Goal: Transaction & Acquisition: Book appointment/travel/reservation

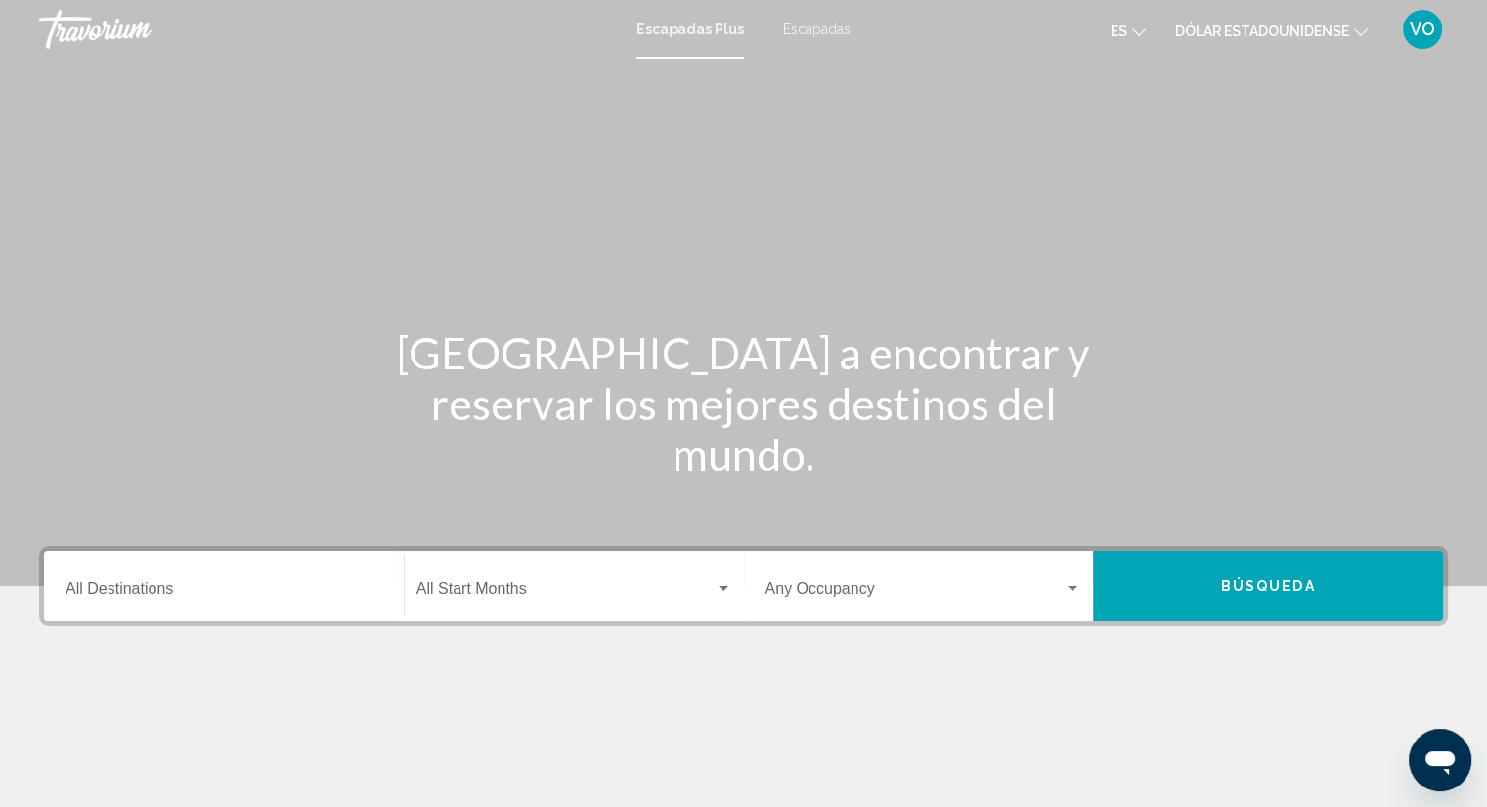
click at [278, 591] on input "Destination All Destinations" at bounding box center [223, 593] width 317 height 18
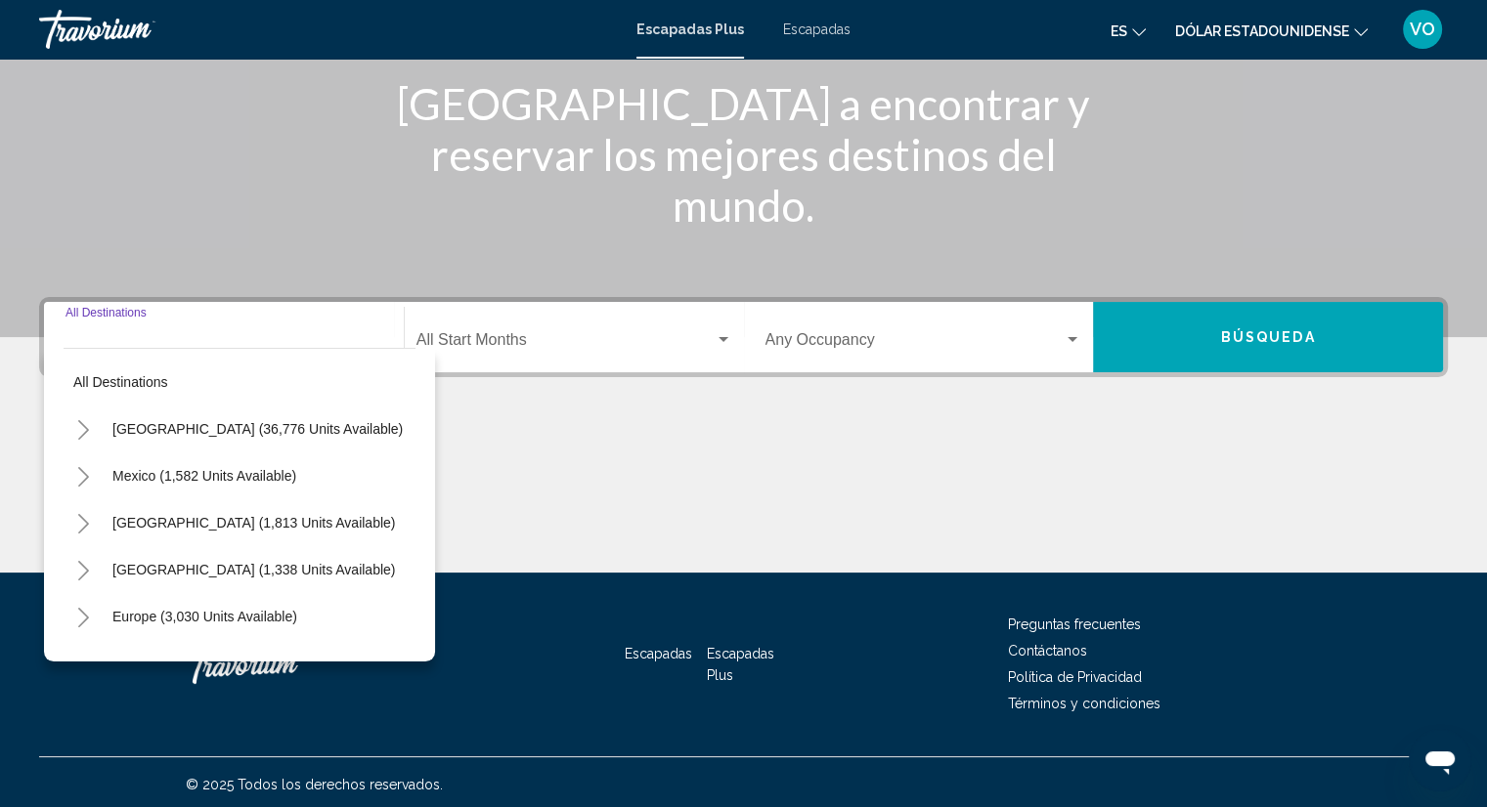
scroll to position [254, 0]
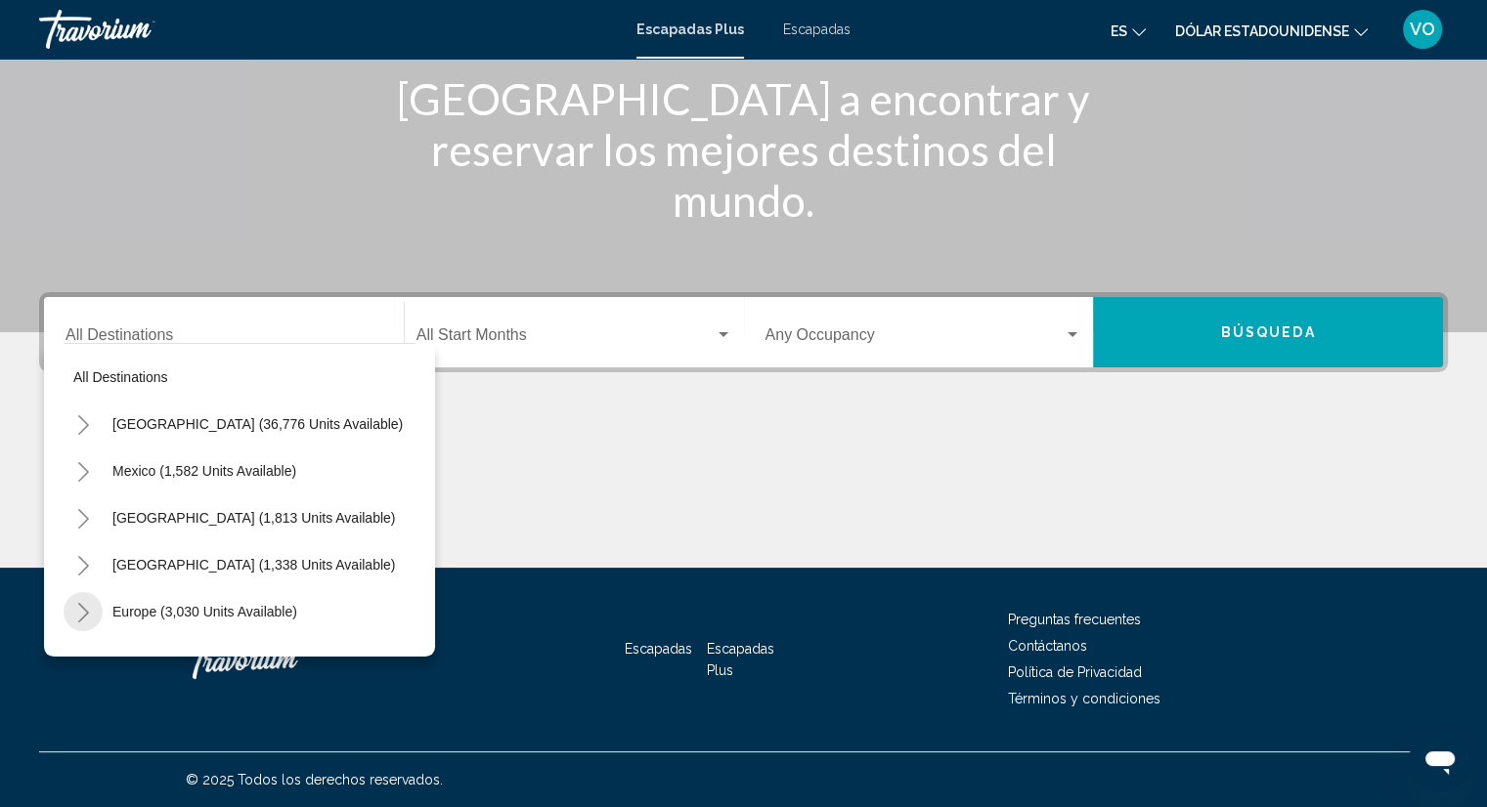
click at [76, 625] on button "Toggle Europe (3,030 units available)" at bounding box center [83, 611] width 39 height 39
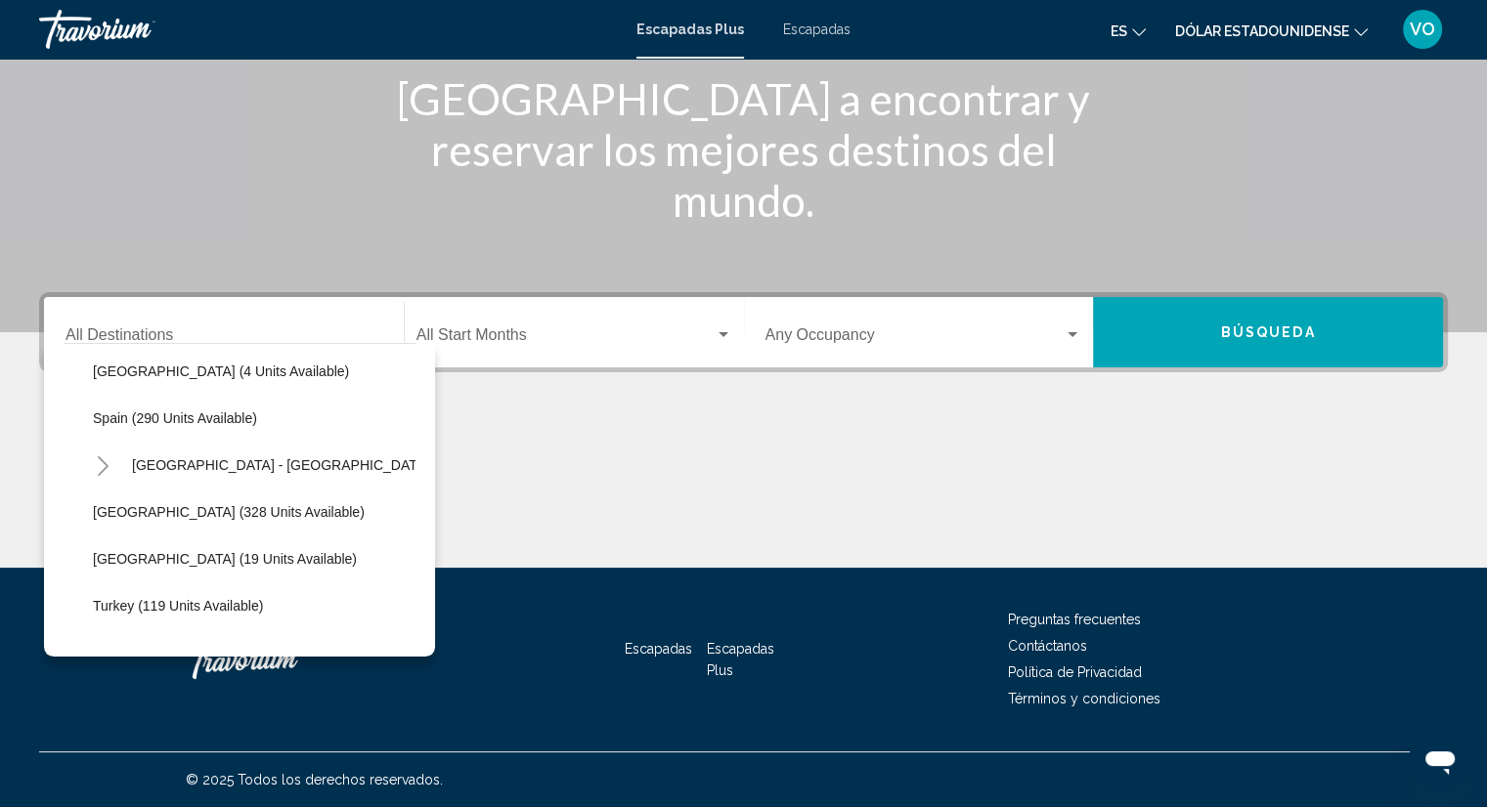
scroll to position [808, 0]
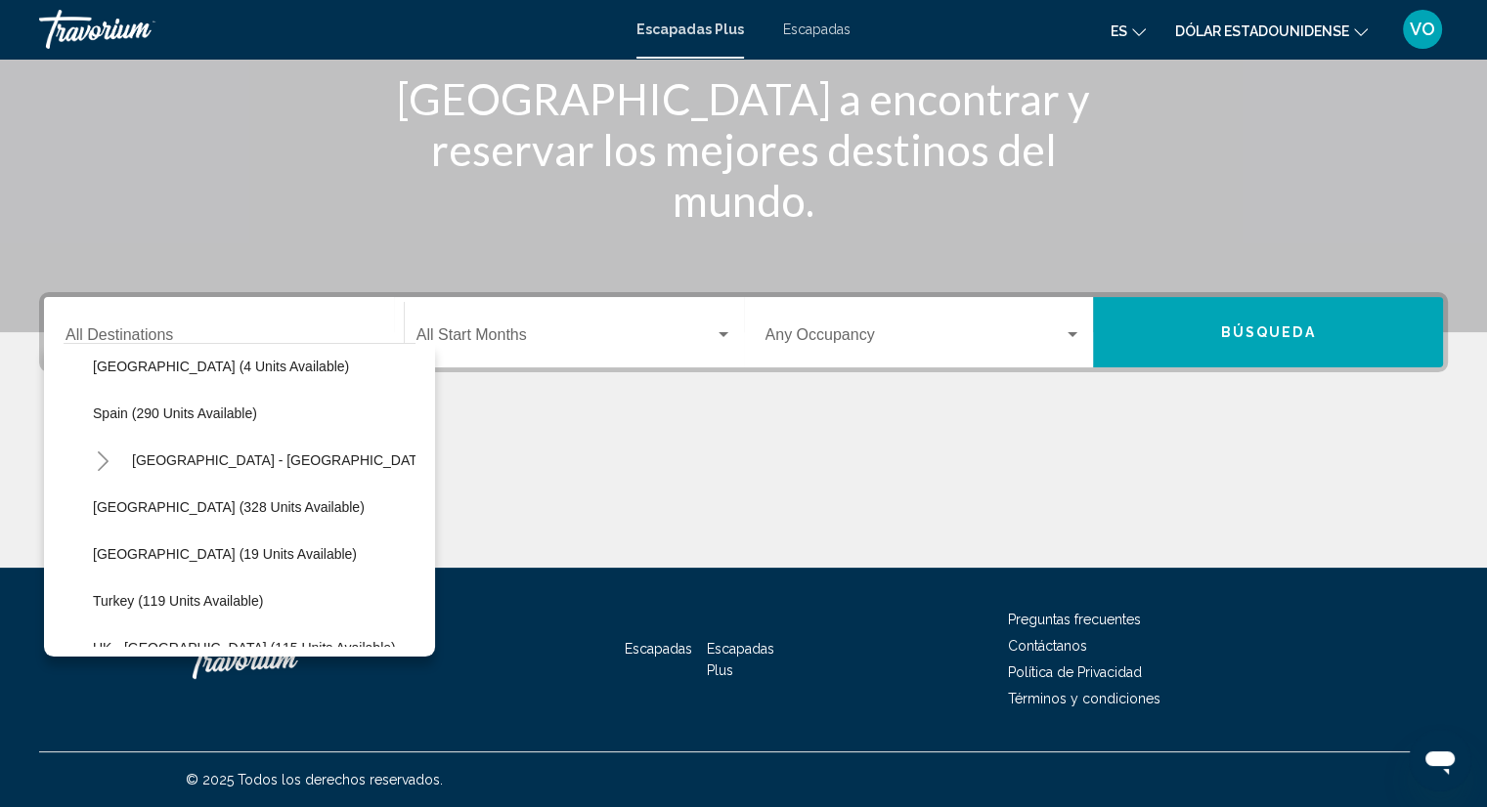
click at [288, 419] on li "Spain (290 units available)" at bounding box center [249, 413] width 332 height 47
click at [237, 416] on span "Spain (290 units available)" at bounding box center [175, 414] width 164 height 16
type input "**********"
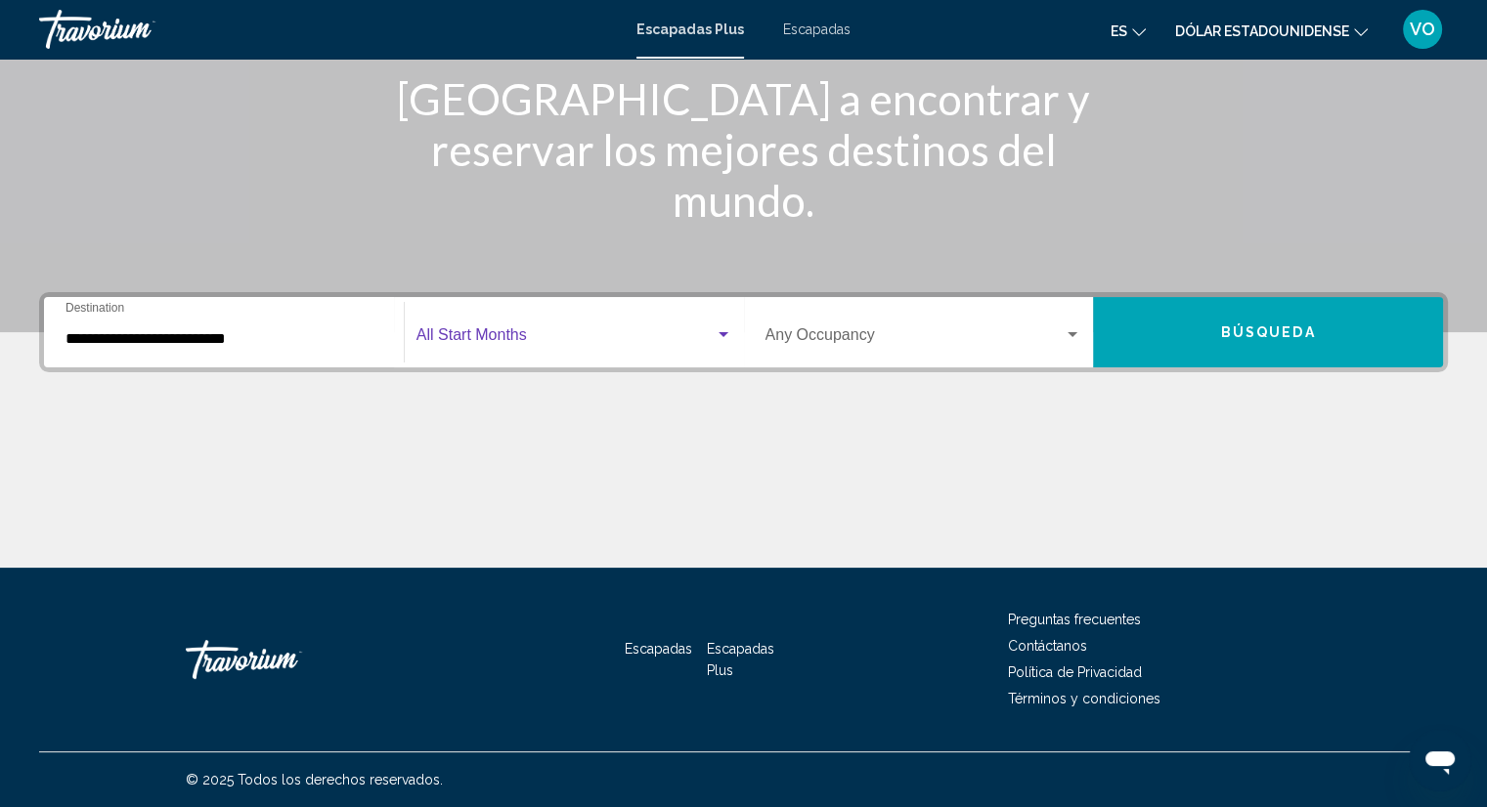
click at [645, 331] on span "Widget de búsqueda" at bounding box center [565, 339] width 298 height 18
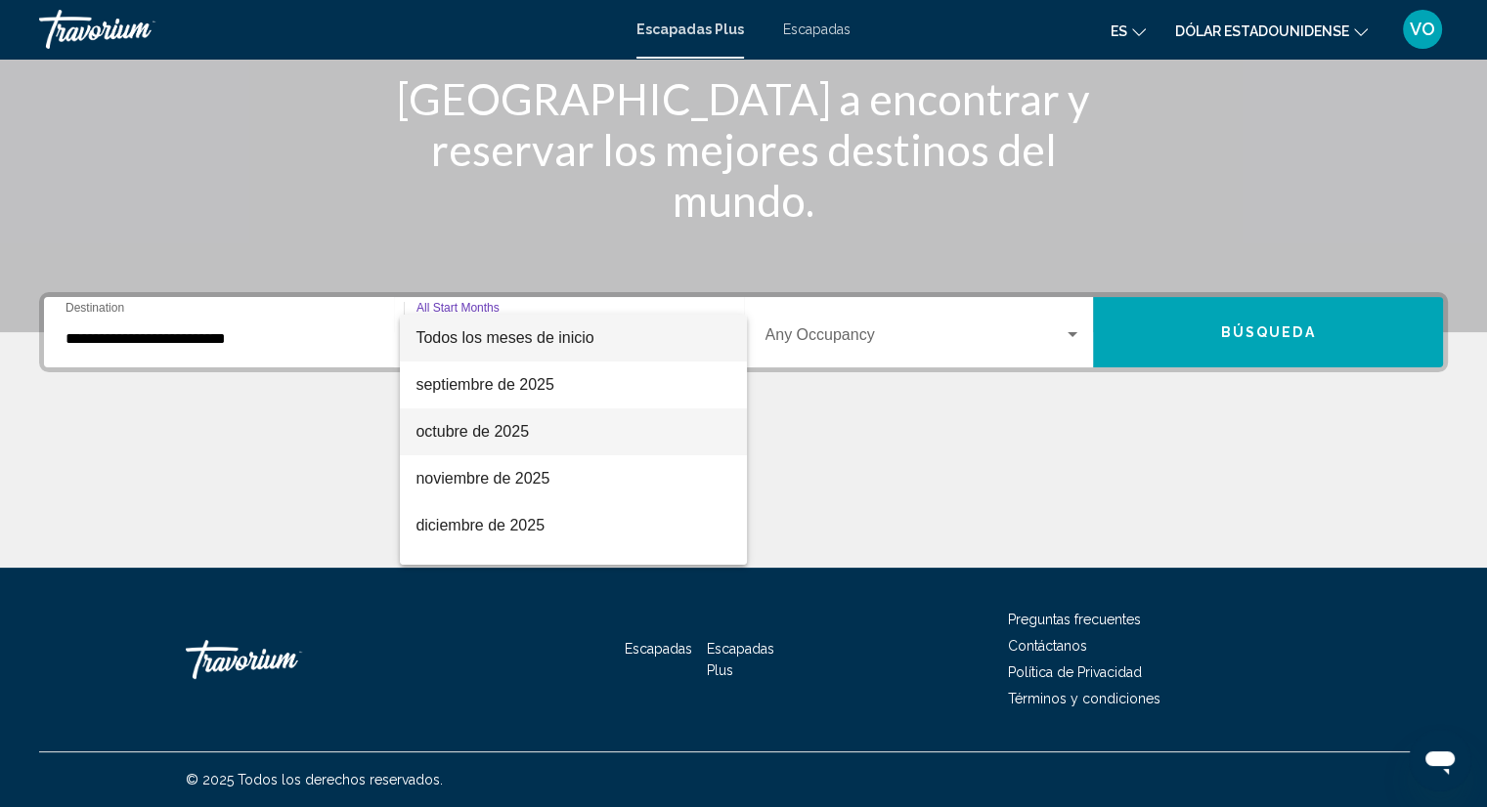
click at [583, 446] on span "octubre de 2025" at bounding box center [573, 432] width 316 height 47
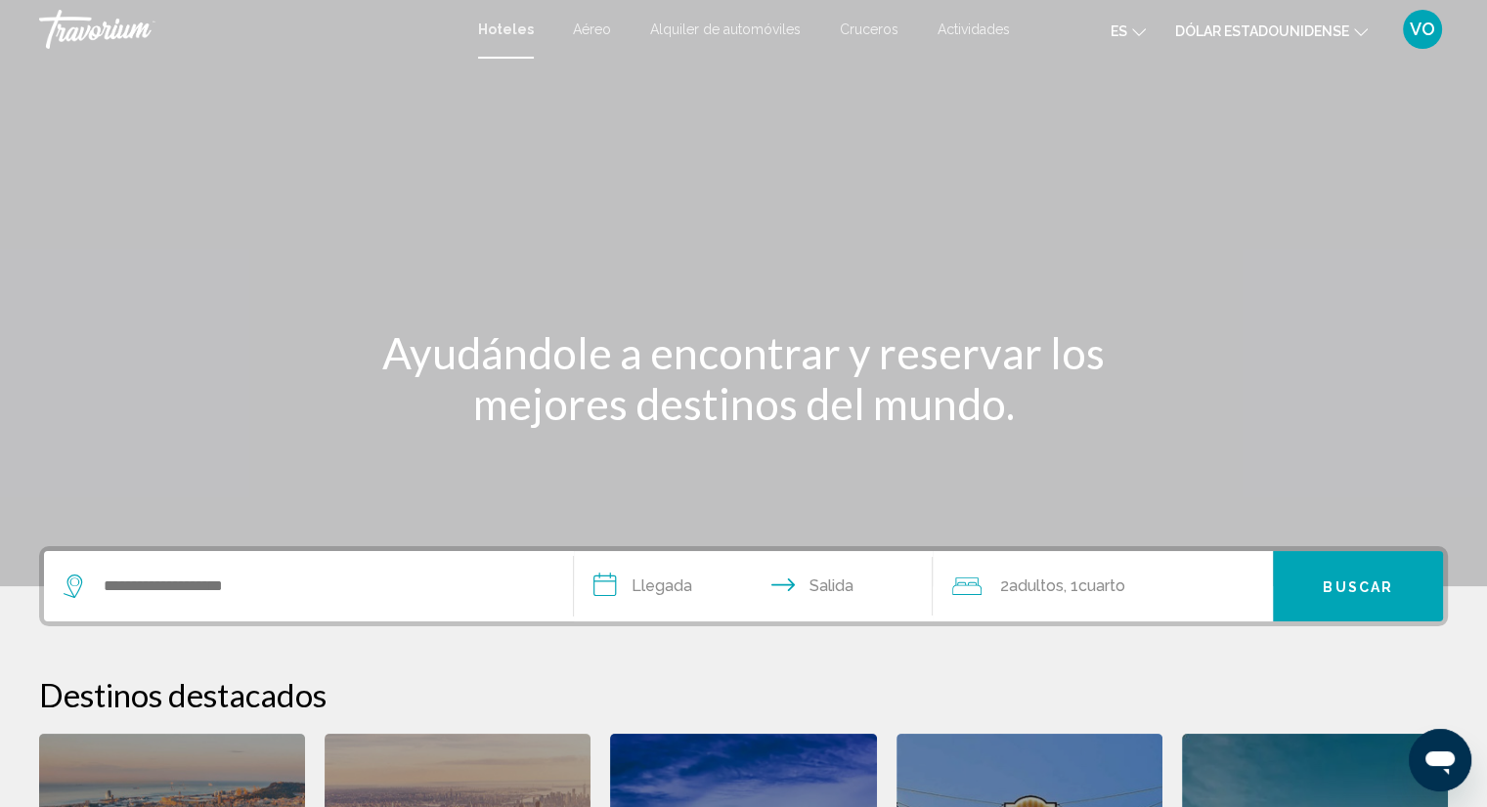
click at [360, 605] on div "Widget de búsqueda" at bounding box center [309, 586] width 490 height 70
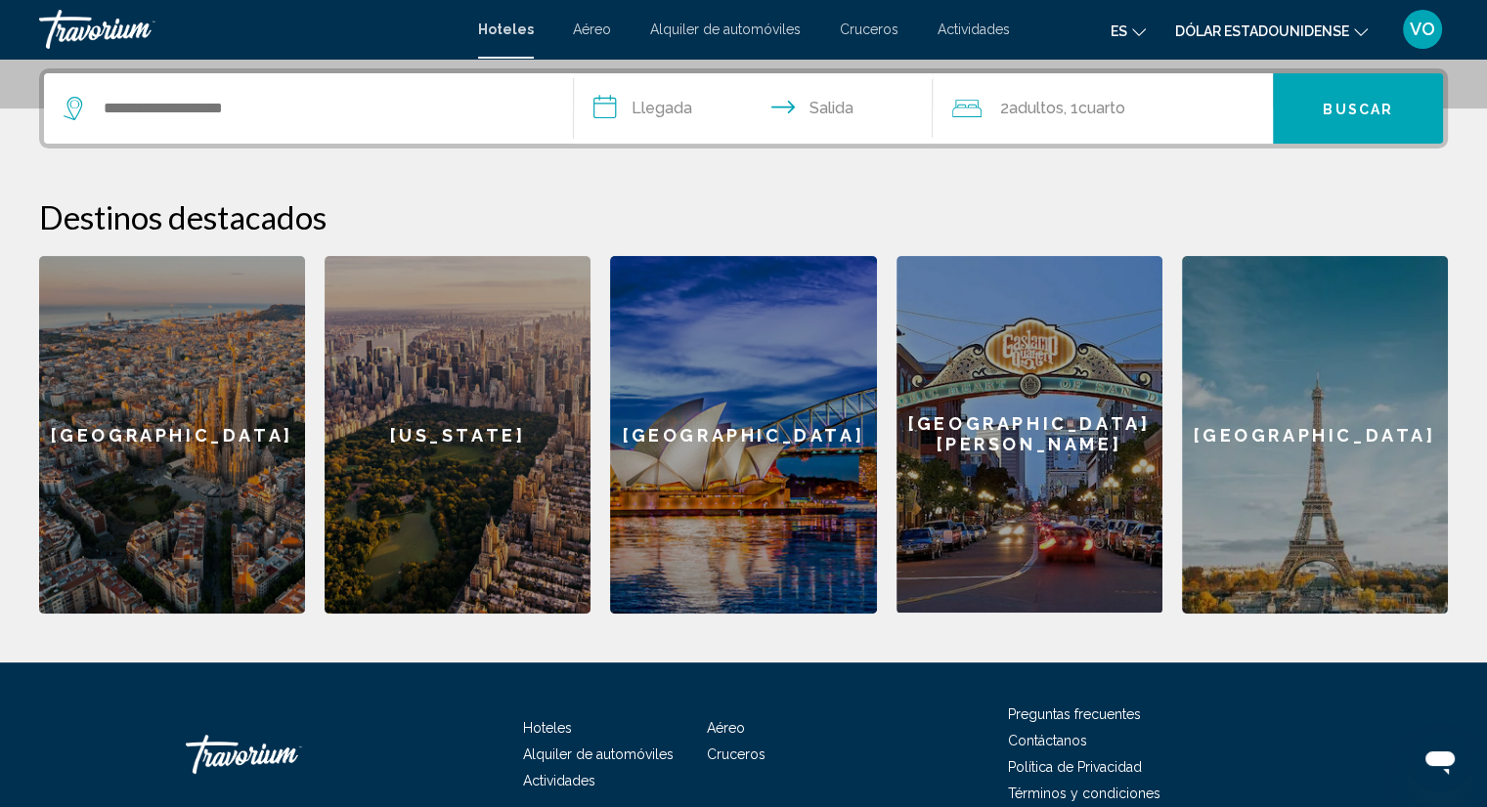
scroll to position [482, 0]
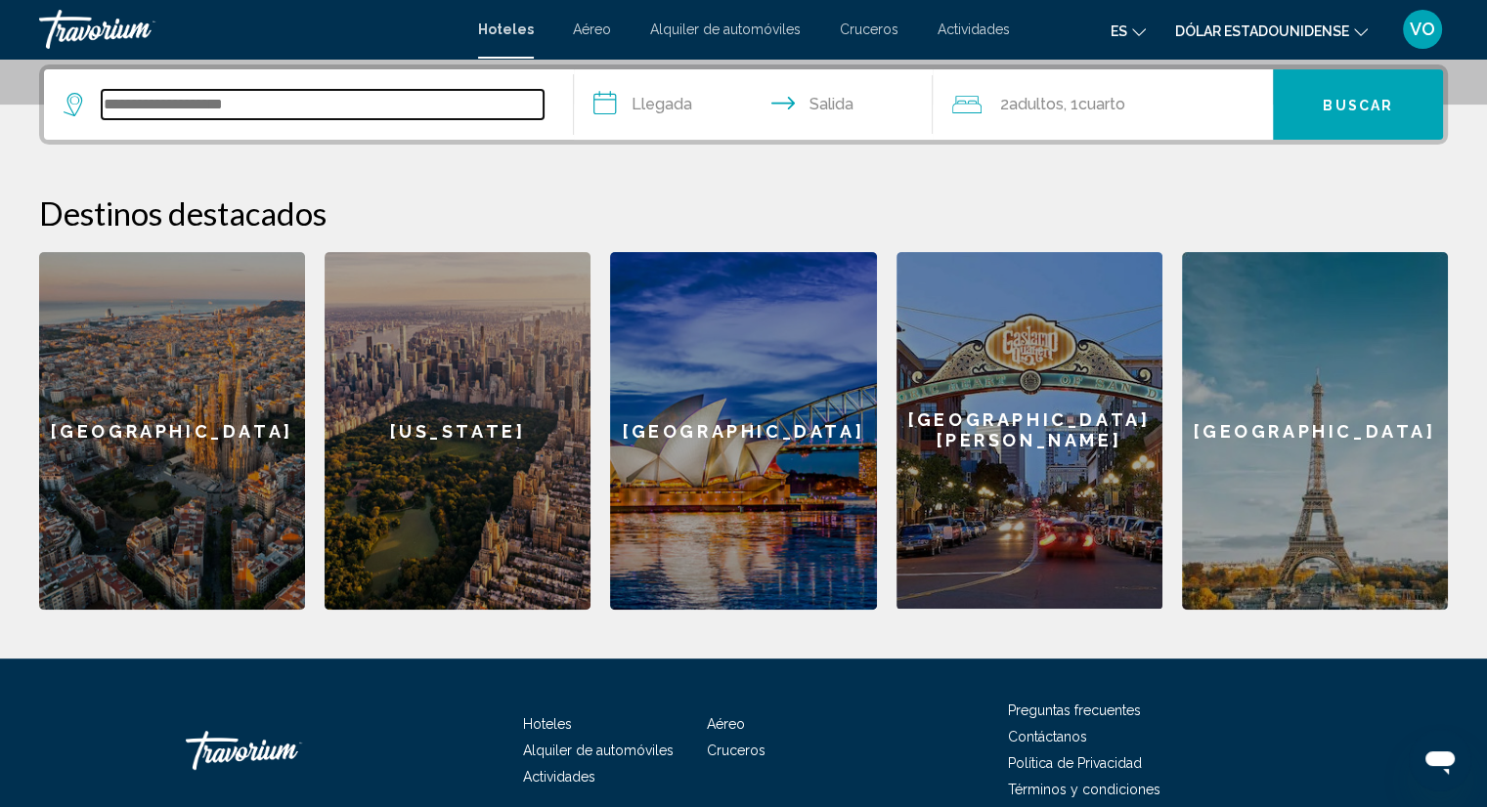
click at [333, 105] on input "Widget de búsqueda" at bounding box center [323, 104] width 442 height 29
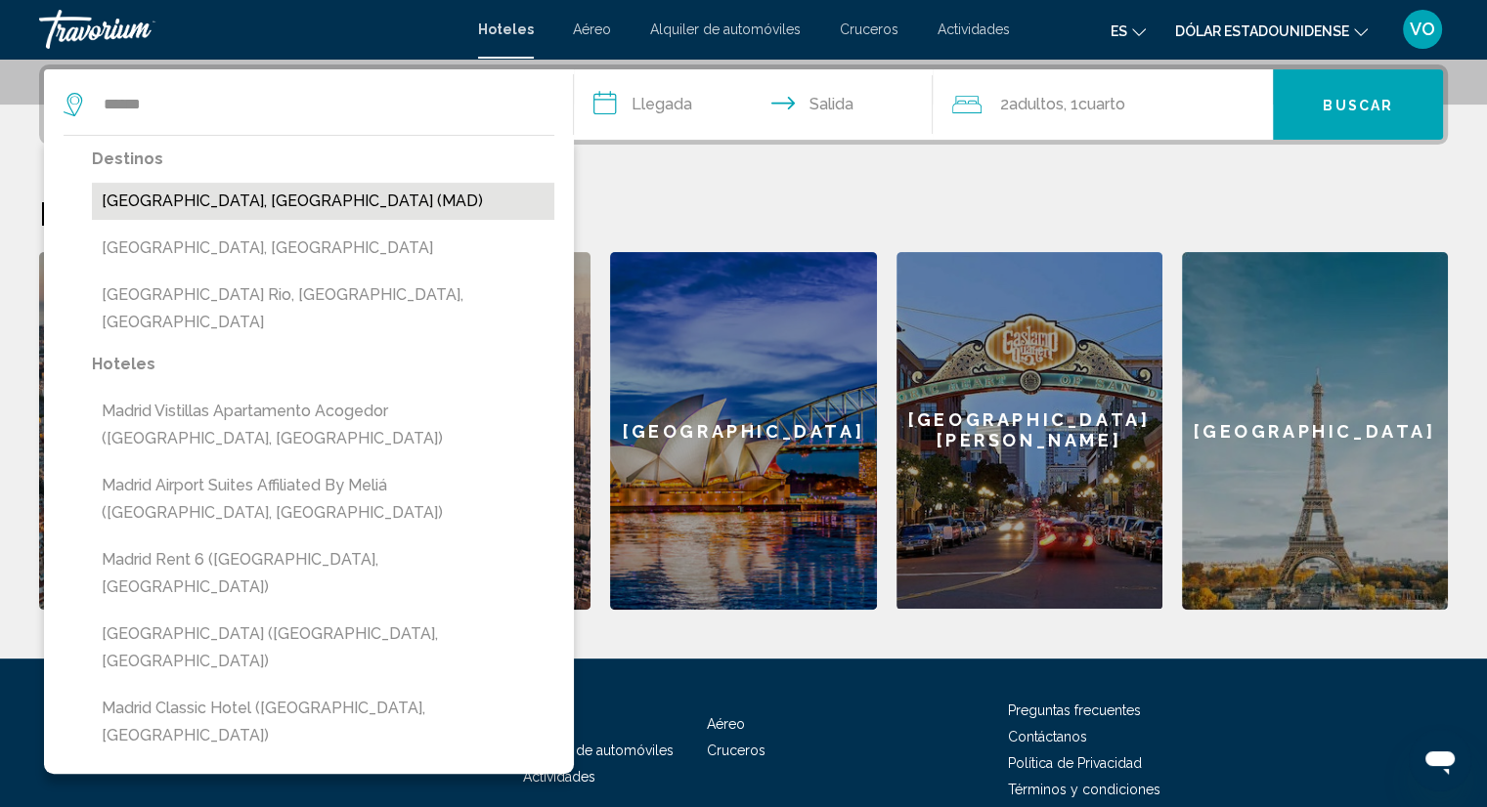
drag, startPoint x: 254, startPoint y: 219, endPoint x: 262, endPoint y: 205, distance: 15.8
click at [262, 205] on div "Destinos [GEOGRAPHIC_DATA], [GEOGRAPHIC_DATA] (MAD) [GEOGRAPHIC_DATA], [GEOGRAP…" at bounding box center [323, 248] width 462 height 205
click at [262, 205] on button "[GEOGRAPHIC_DATA], [GEOGRAPHIC_DATA] (MAD)" at bounding box center [323, 201] width 462 height 37
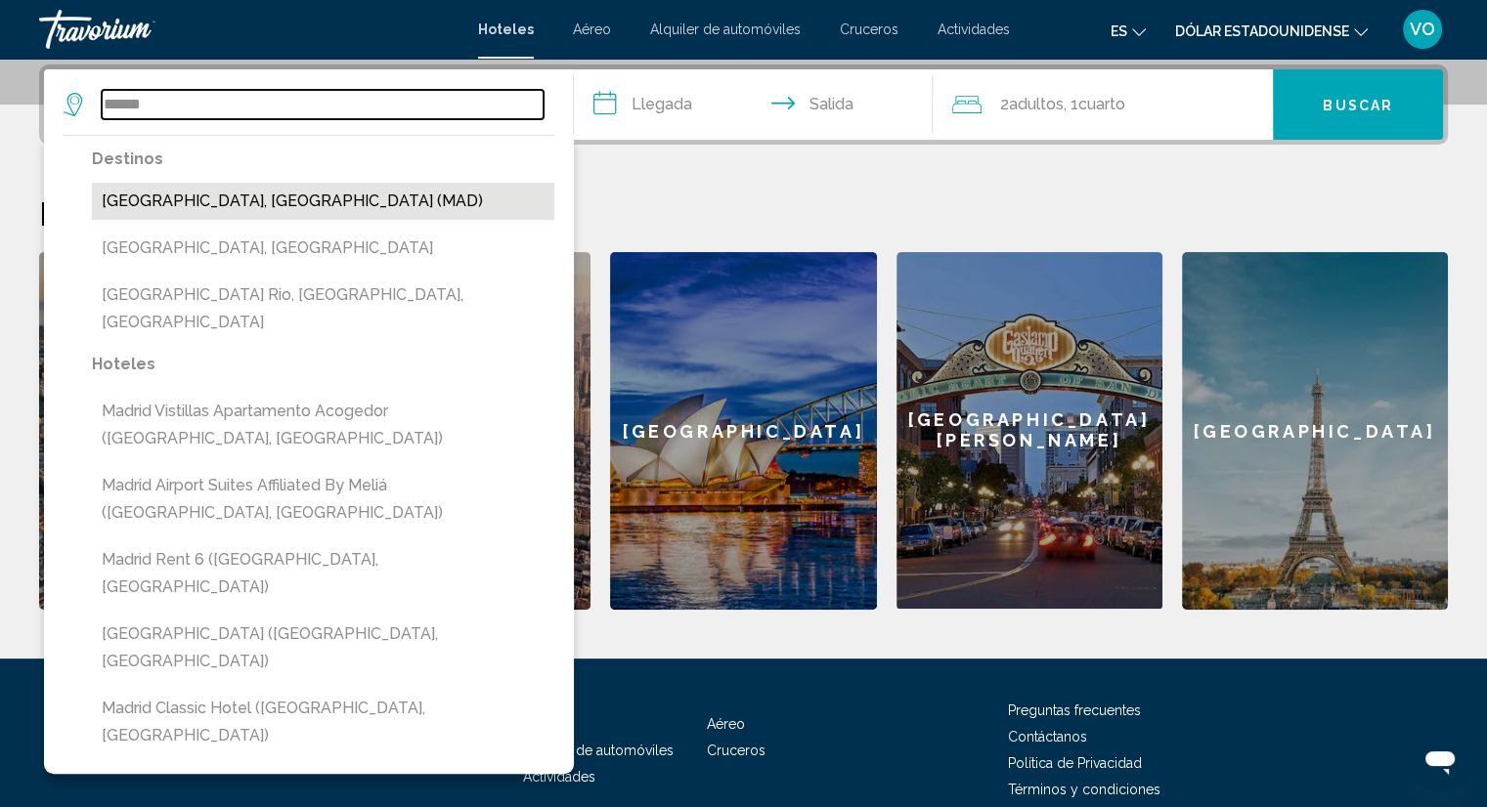
type input "**********"
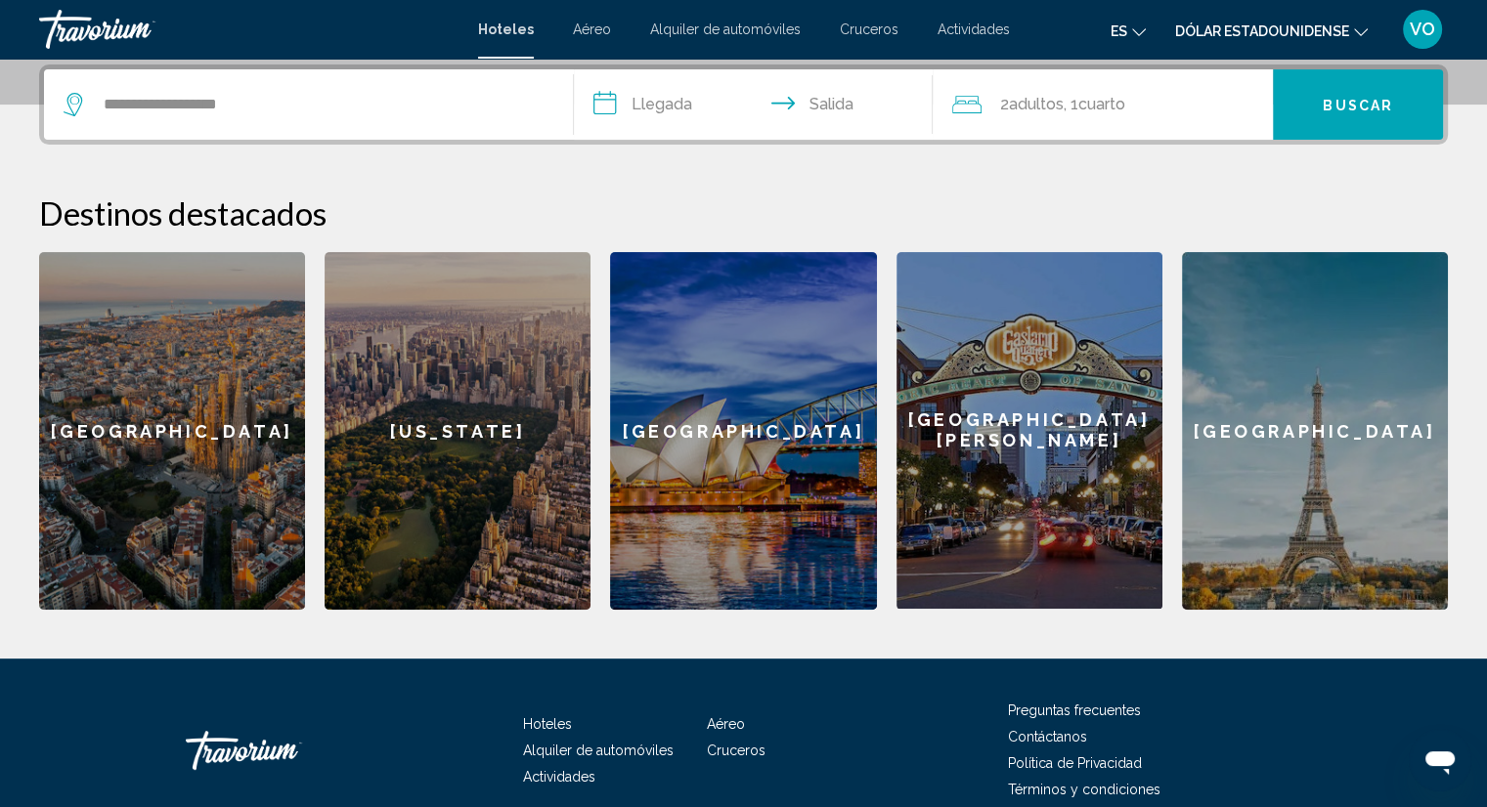
click at [648, 77] on input "**********" at bounding box center [757, 107] width 367 height 76
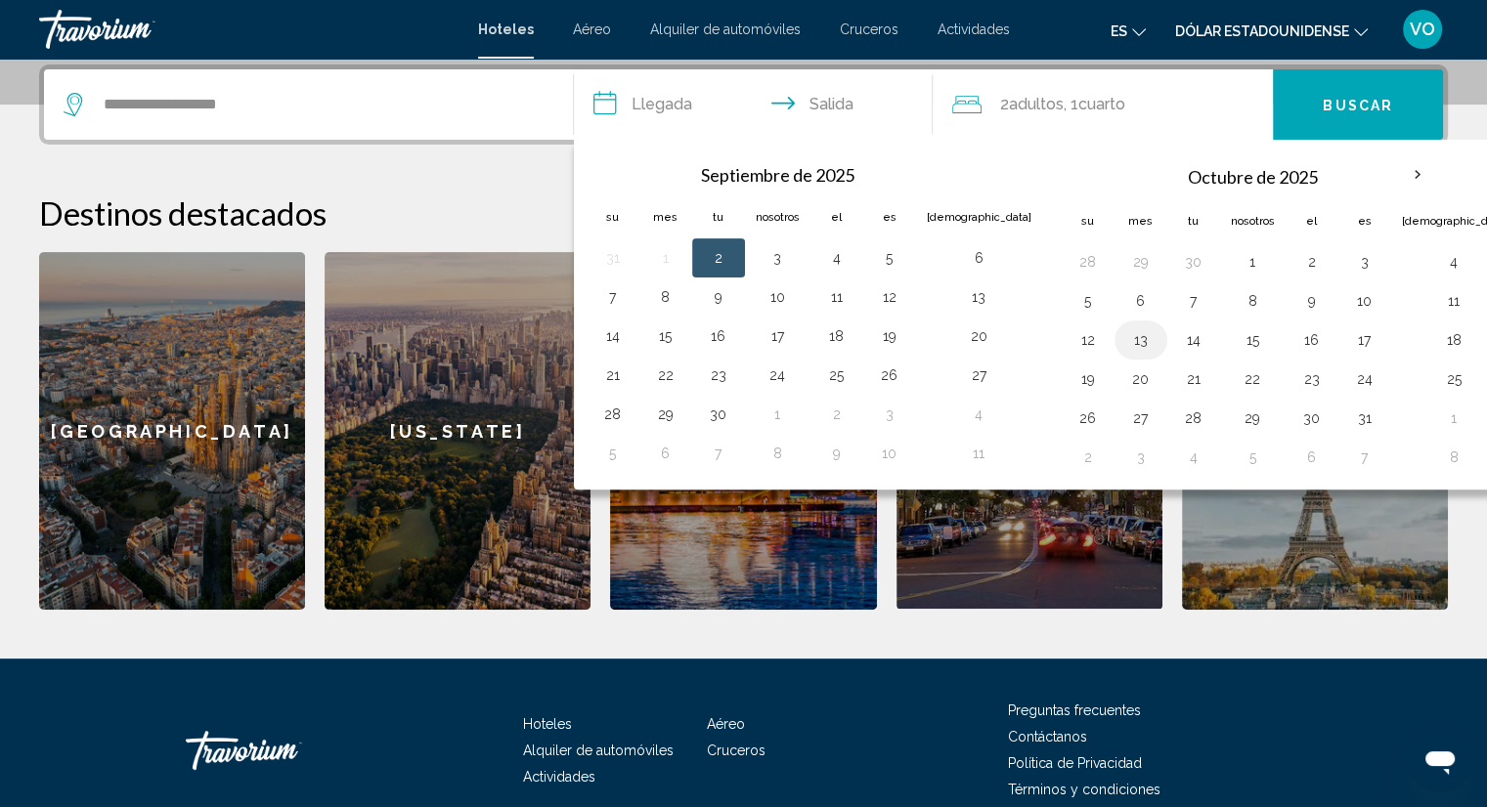
click at [1125, 336] on button "13" at bounding box center [1140, 339] width 31 height 27
click at [842, 105] on input "**********" at bounding box center [757, 107] width 367 height 76
click at [1178, 338] on button "14" at bounding box center [1193, 339] width 31 height 27
type input "**********"
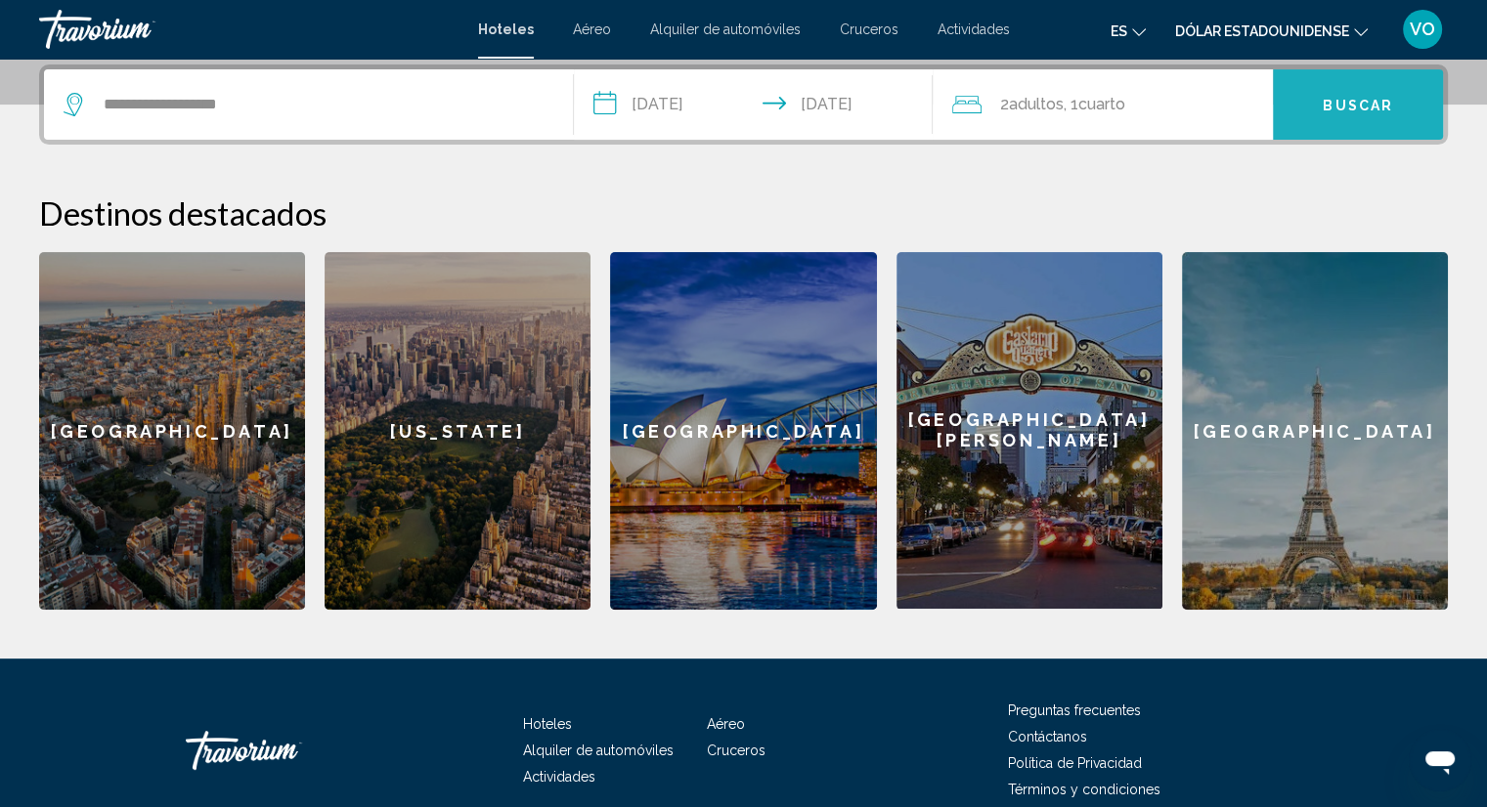
click at [1302, 126] on button "Buscar" at bounding box center [1357, 104] width 170 height 70
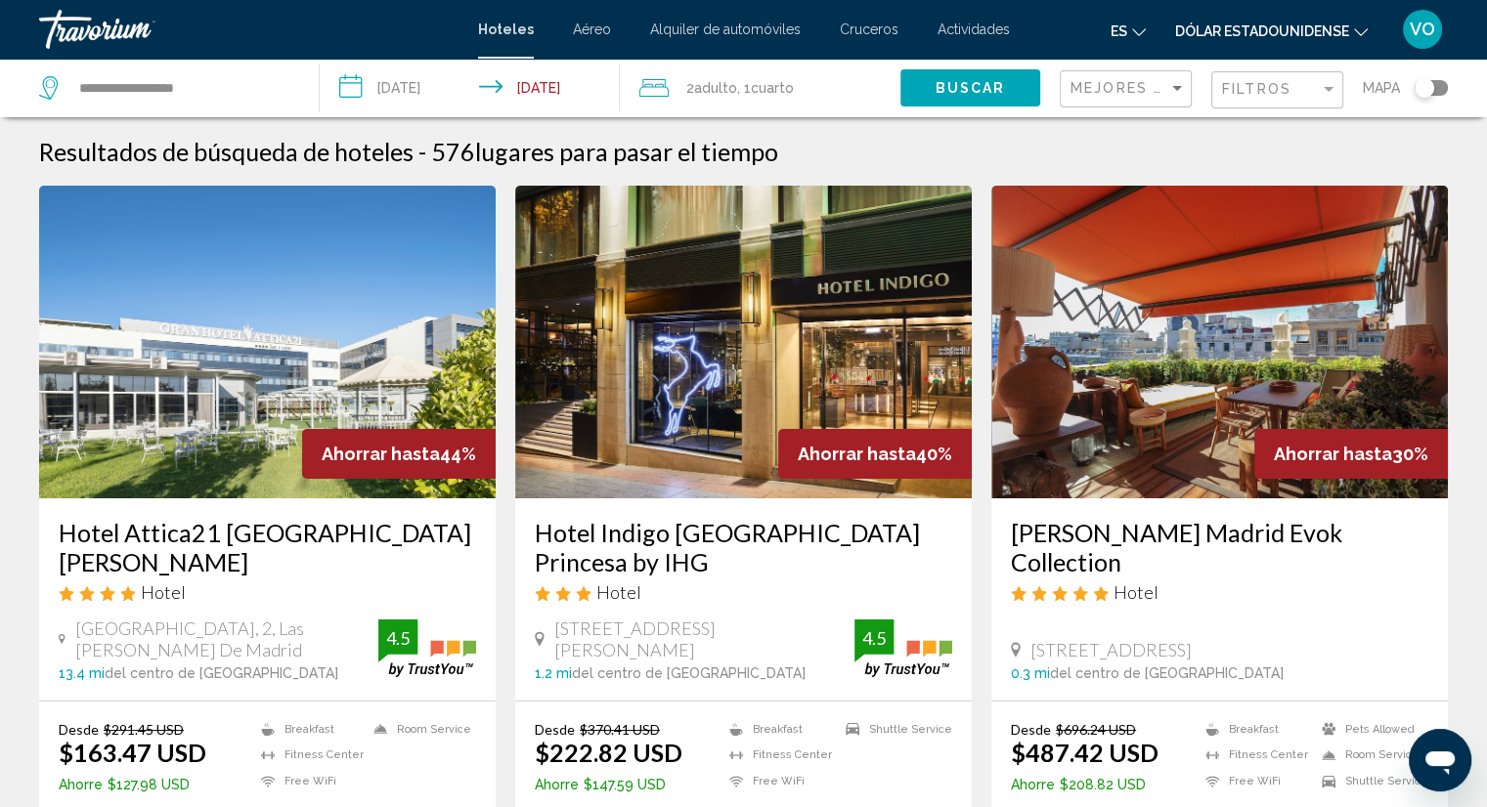
click at [1342, 30] on font "Dólar estadounidense" at bounding box center [1262, 31] width 174 height 16
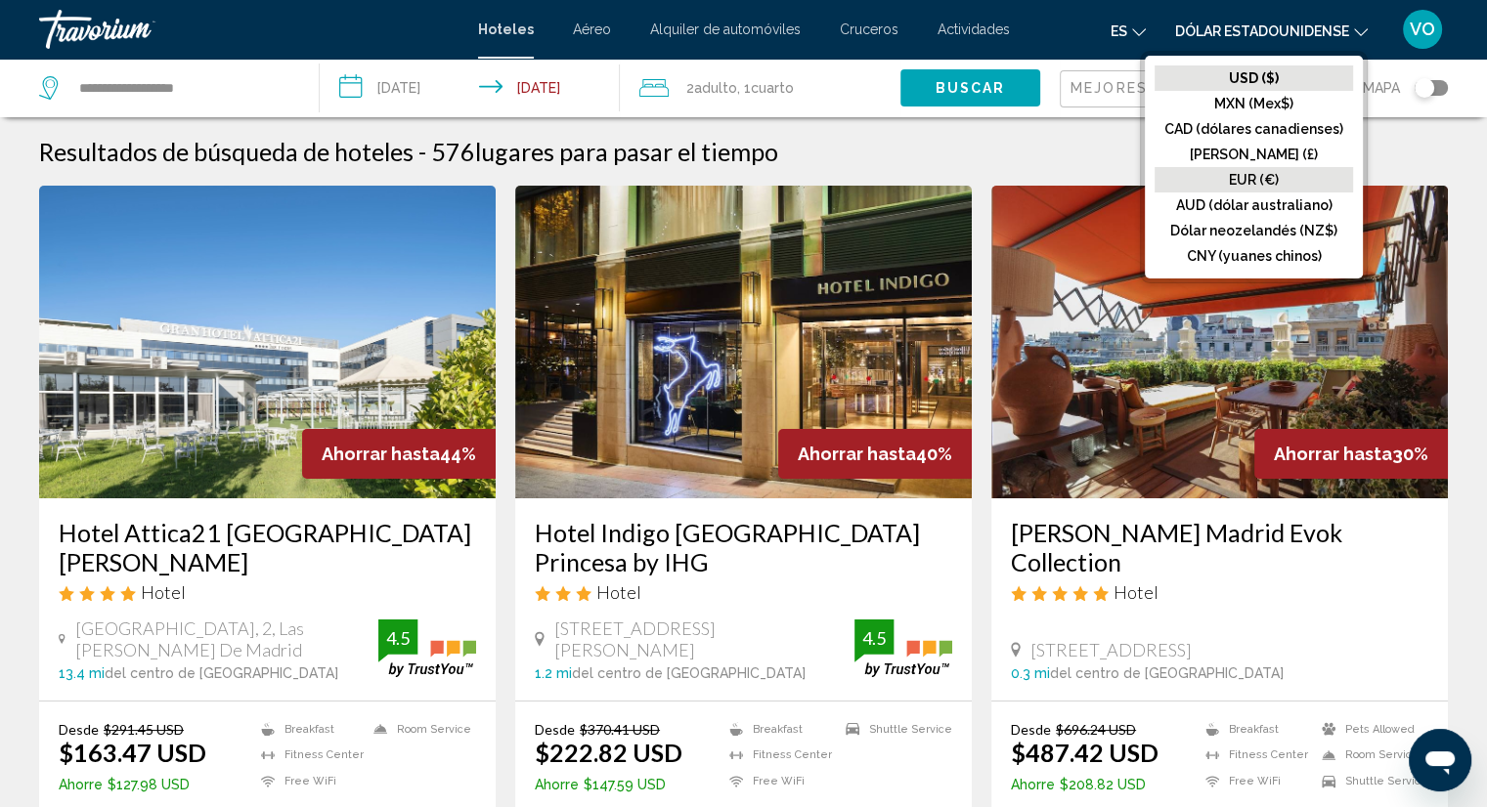
click at [1251, 183] on font "EUR (€)" at bounding box center [1253, 180] width 50 height 16
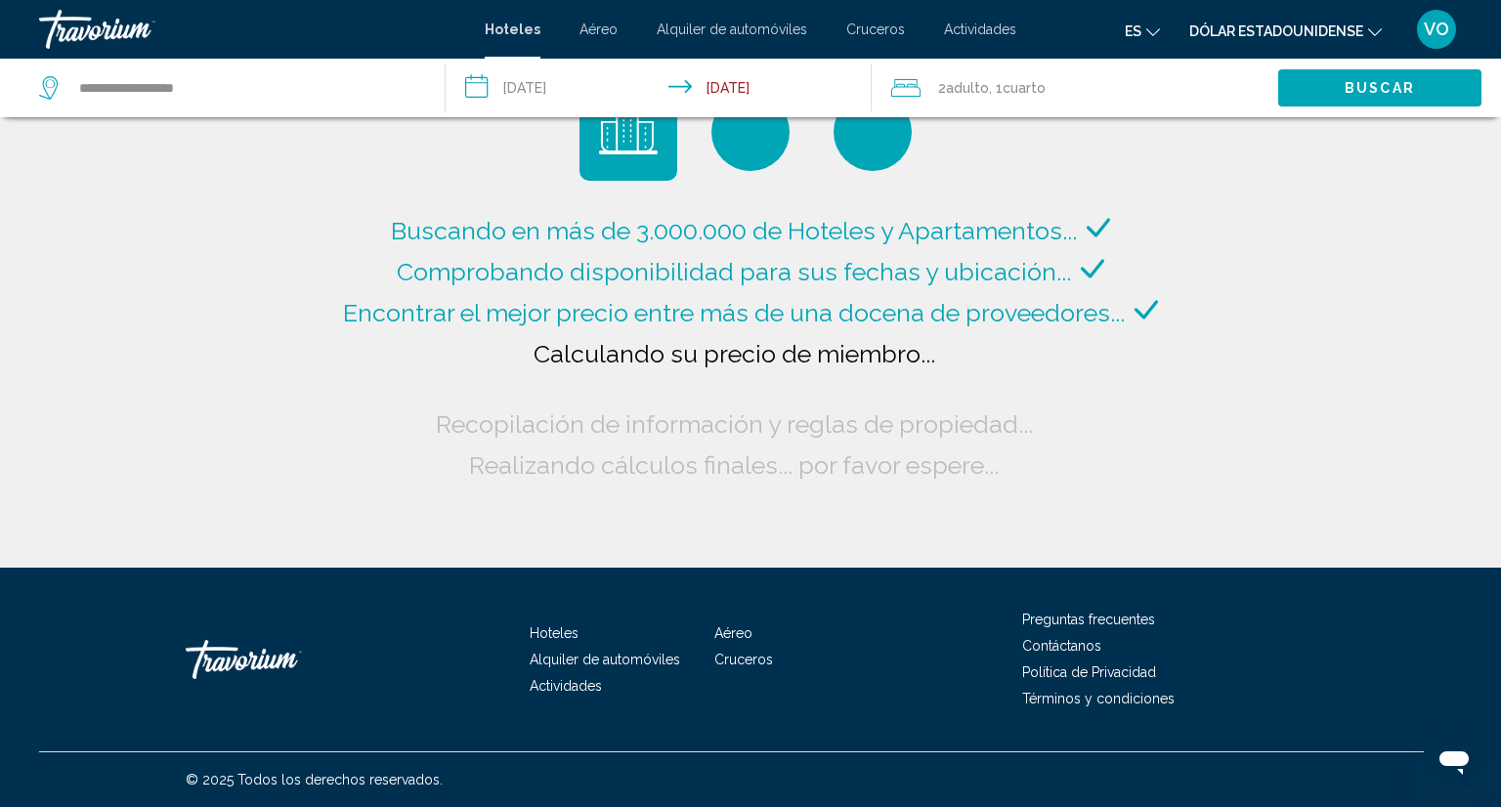
click at [1403, 294] on div "Buscando en más de 3.000.000 de Hoteles y Apartamentos... Comprobando disponibi…" at bounding box center [750, 284] width 1501 height 568
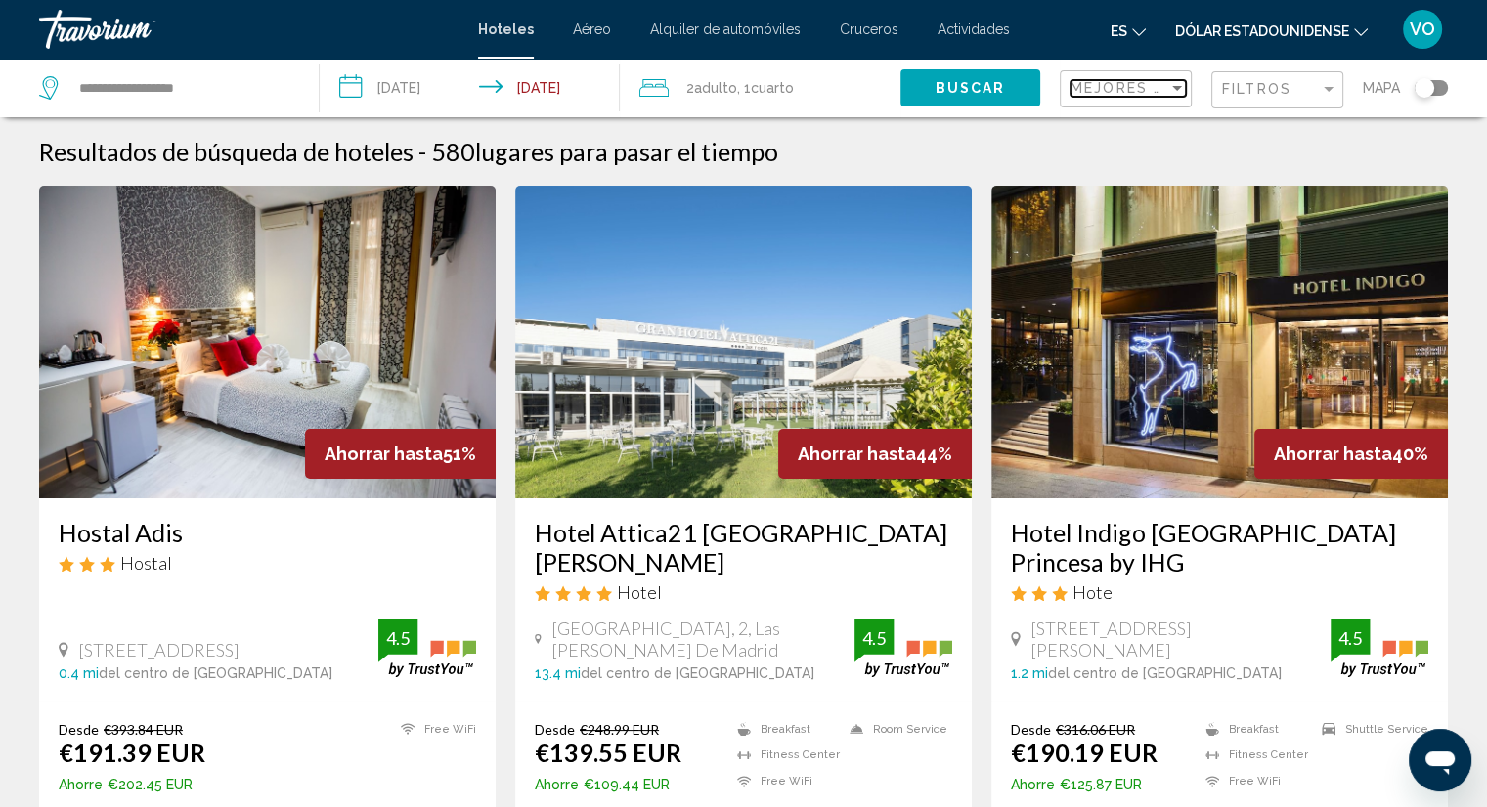
click at [1161, 91] on span "Mejores descuentos" at bounding box center [1168, 88] width 196 height 16
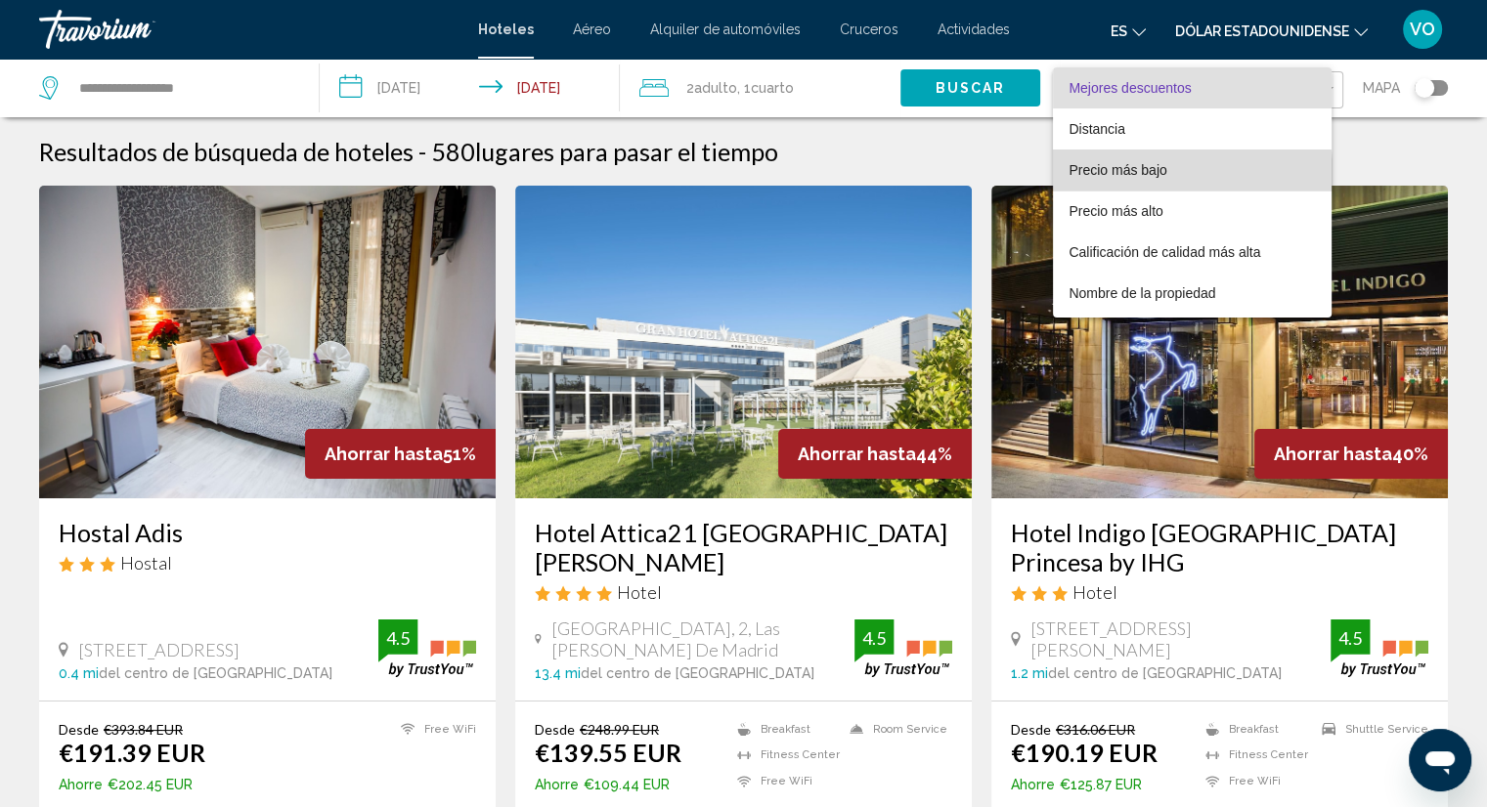
click at [1138, 179] on span "Precio más bajo" at bounding box center [1191, 170] width 246 height 41
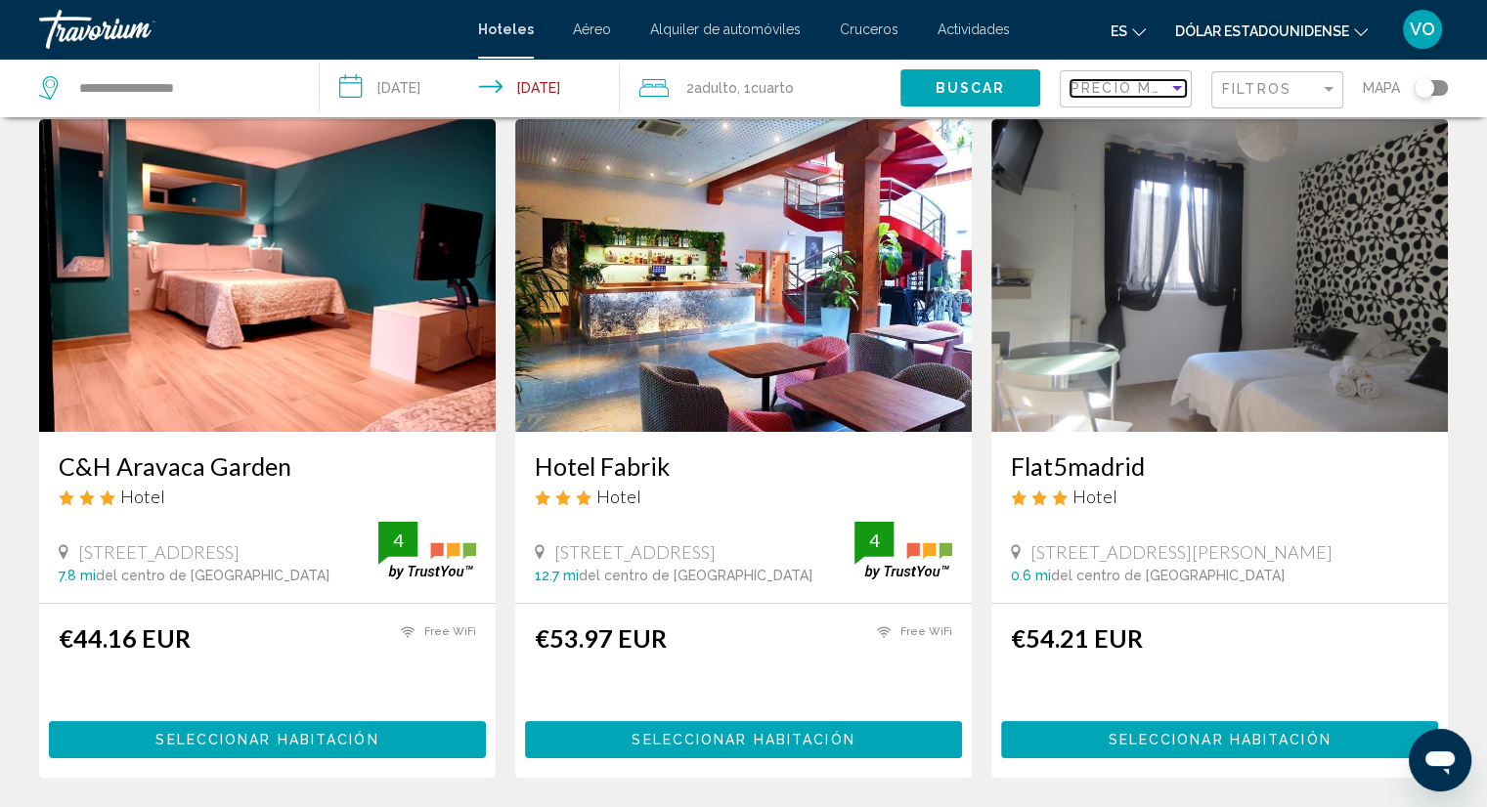
scroll to position [59, 0]
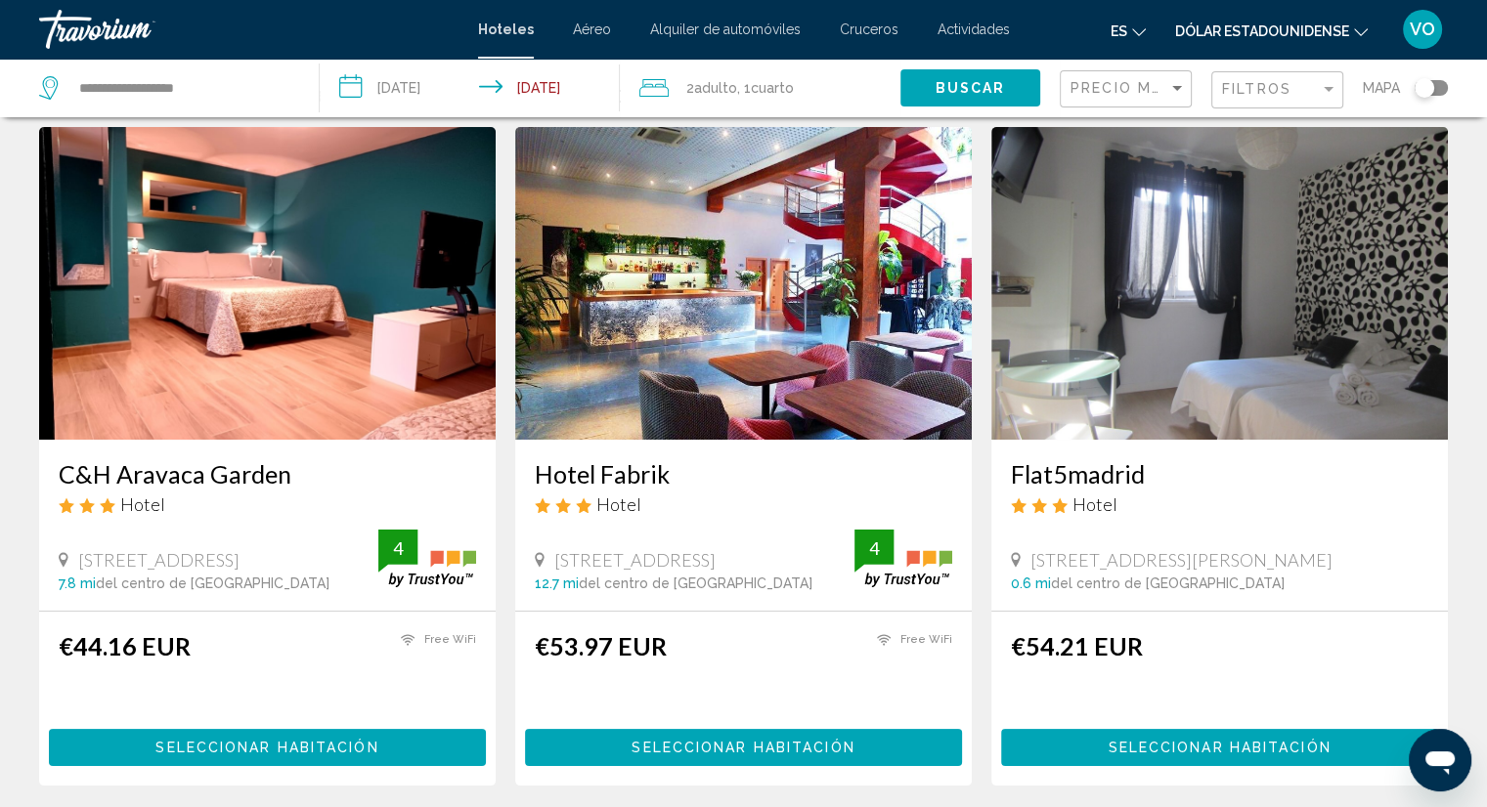
click at [732, 294] on img "Contenido principal" at bounding box center [743, 283] width 456 height 313
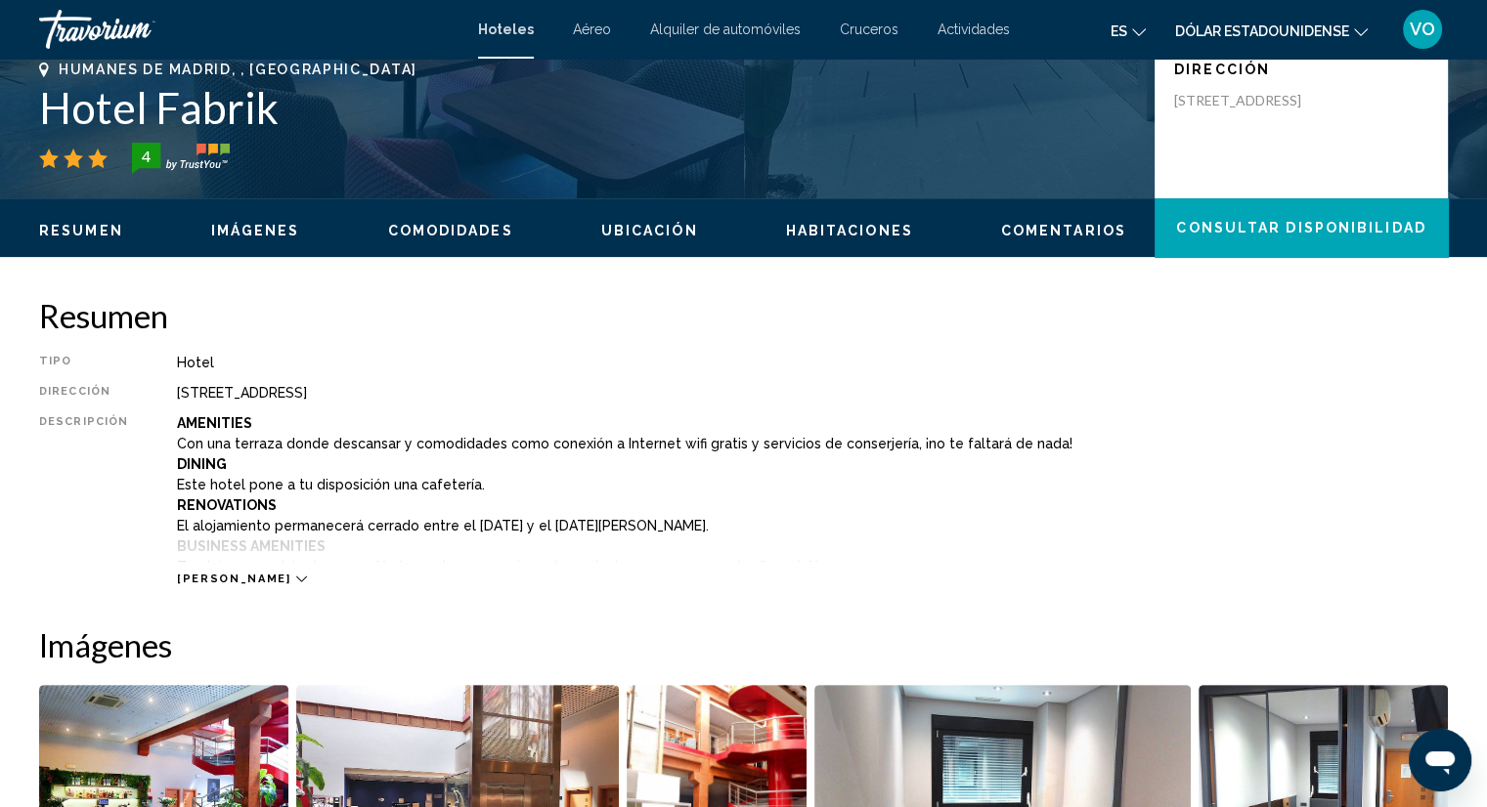
scroll to position [442, 0]
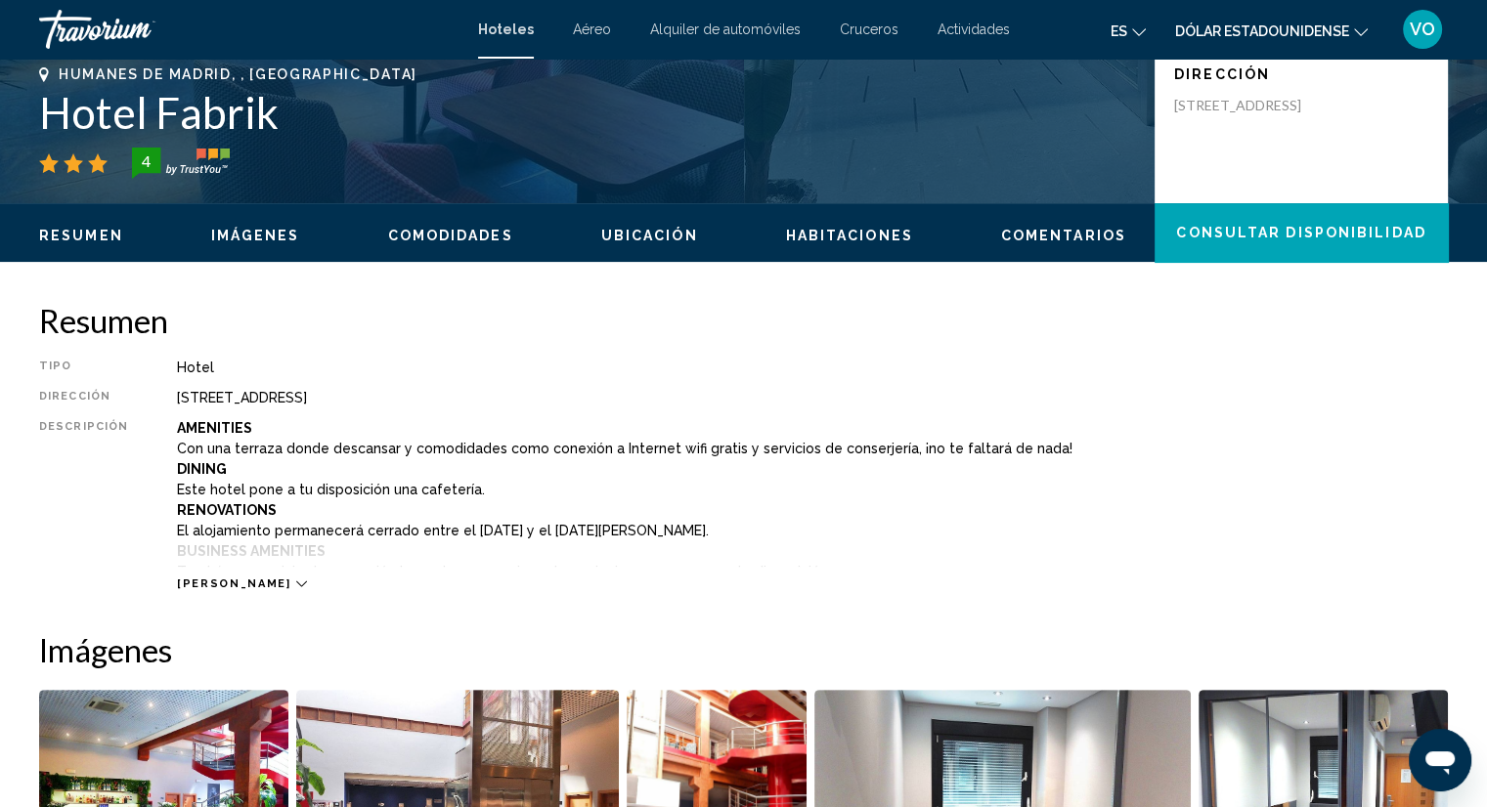
click at [231, 580] on div "[PERSON_NAME]" at bounding box center [241, 584] width 129 height 13
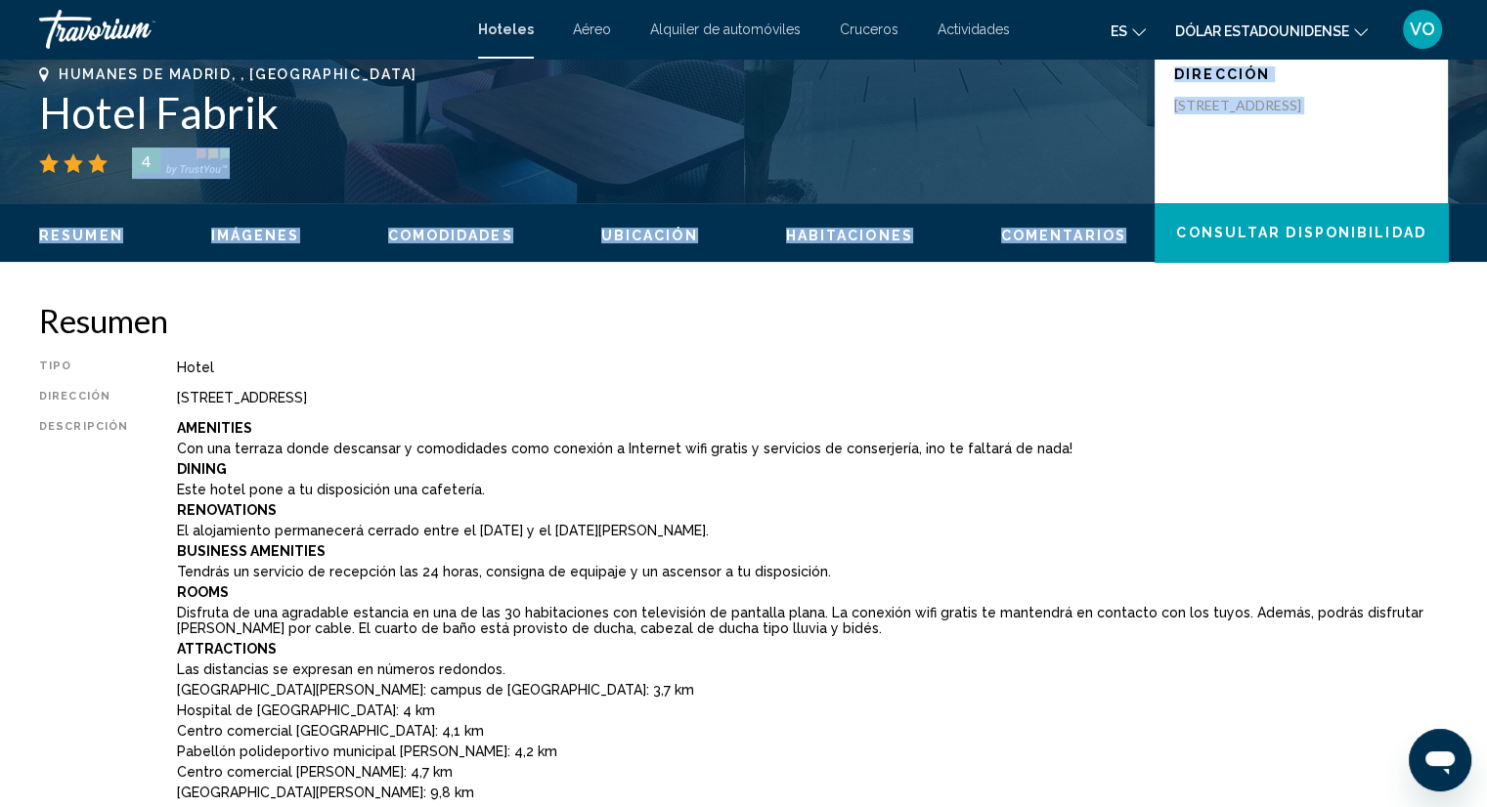
drag, startPoint x: 1484, startPoint y: 172, endPoint x: 1486, endPoint y: 217, distance: 45.0
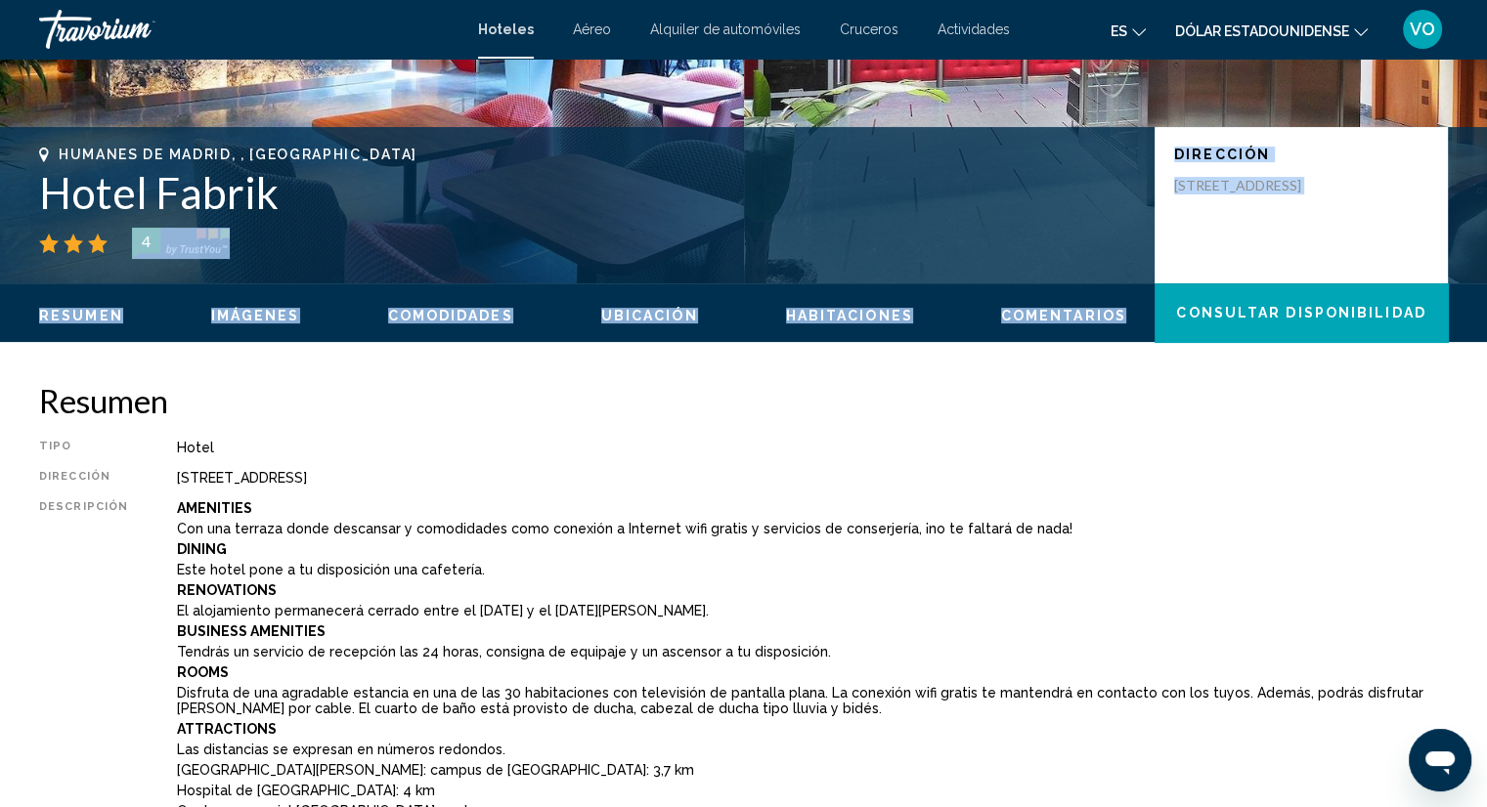
scroll to position [335, 0]
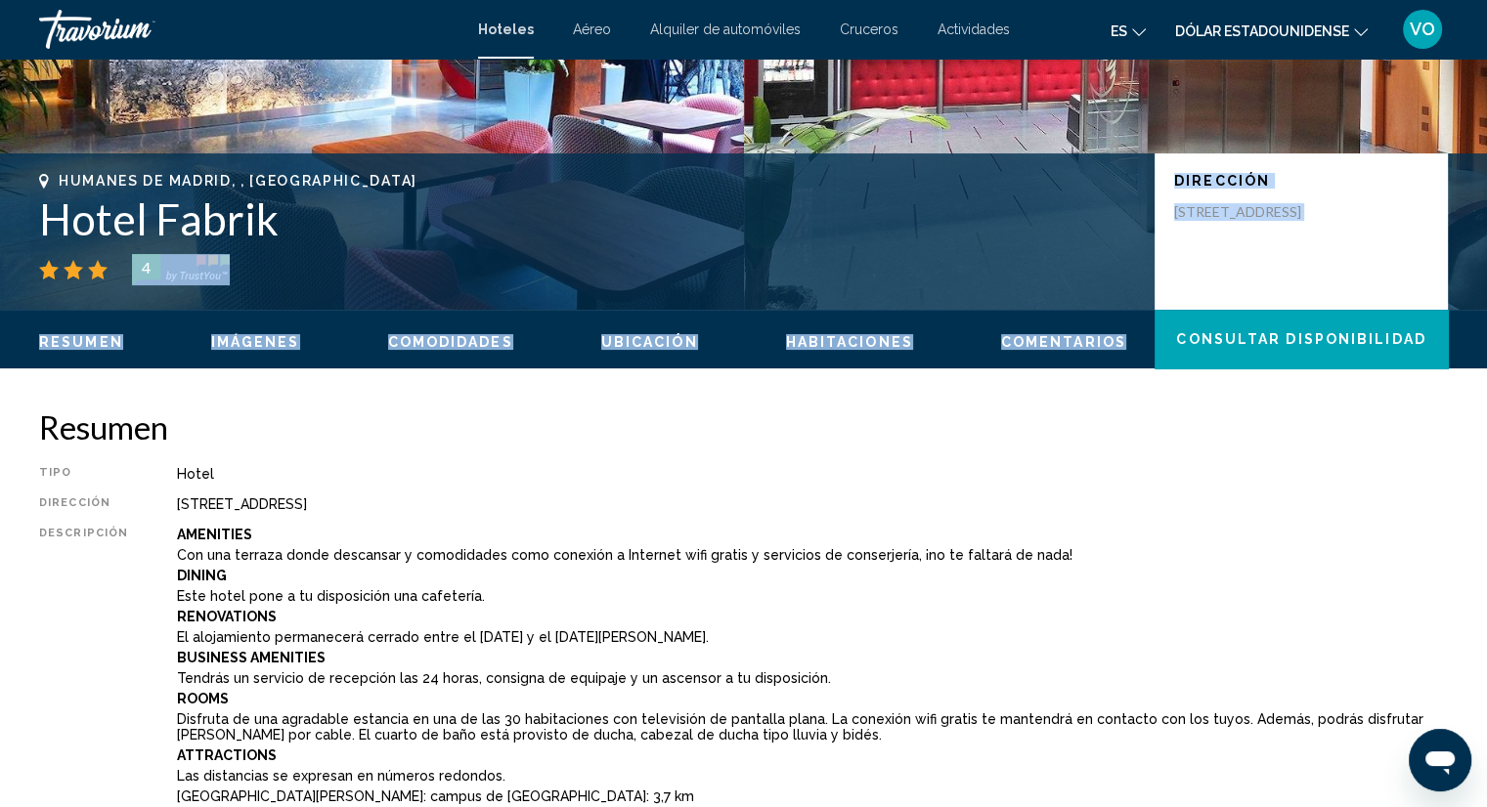
click at [250, 344] on span "Imágenes" at bounding box center [255, 342] width 89 height 16
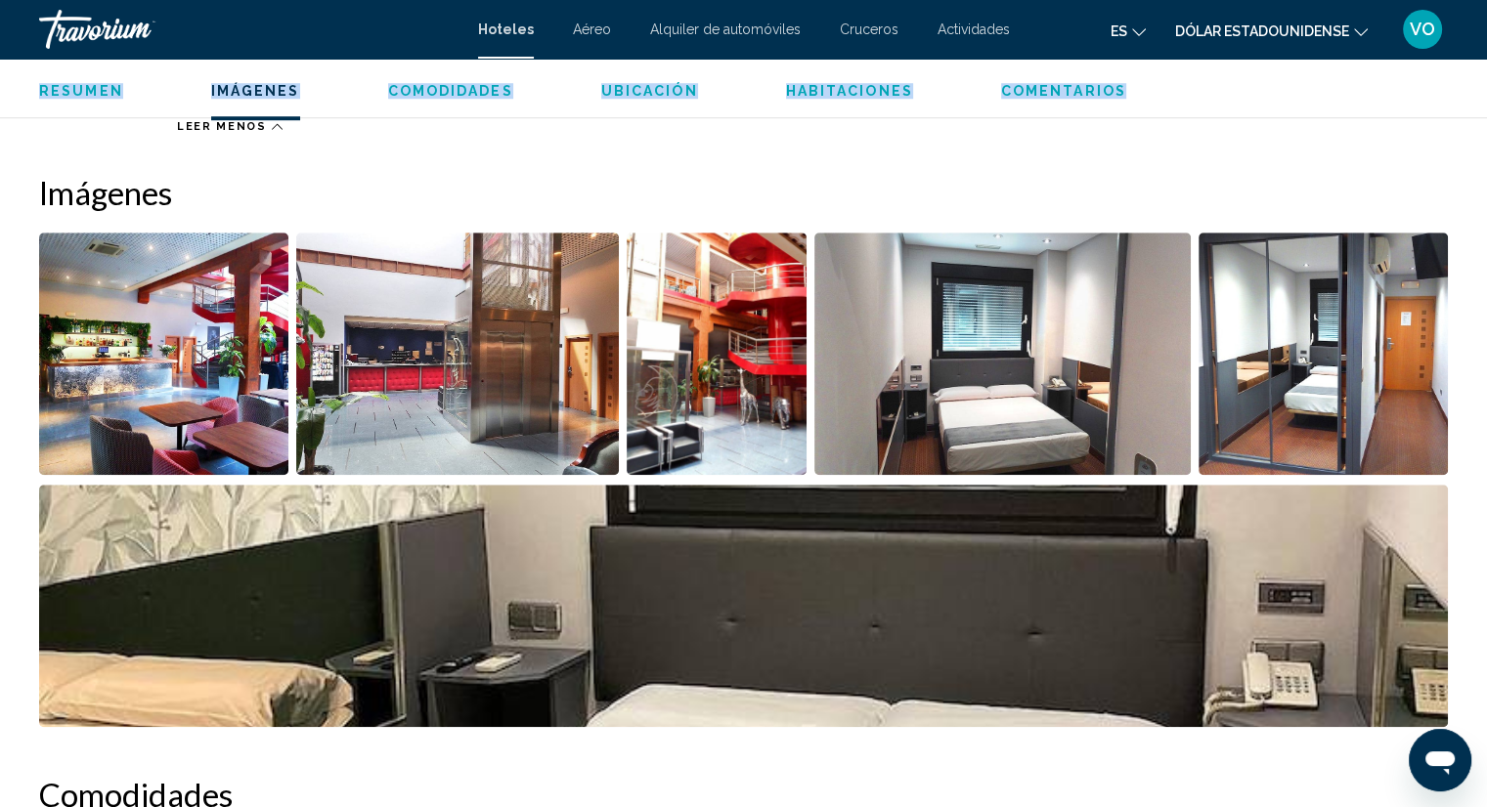
scroll to position [1496, 0]
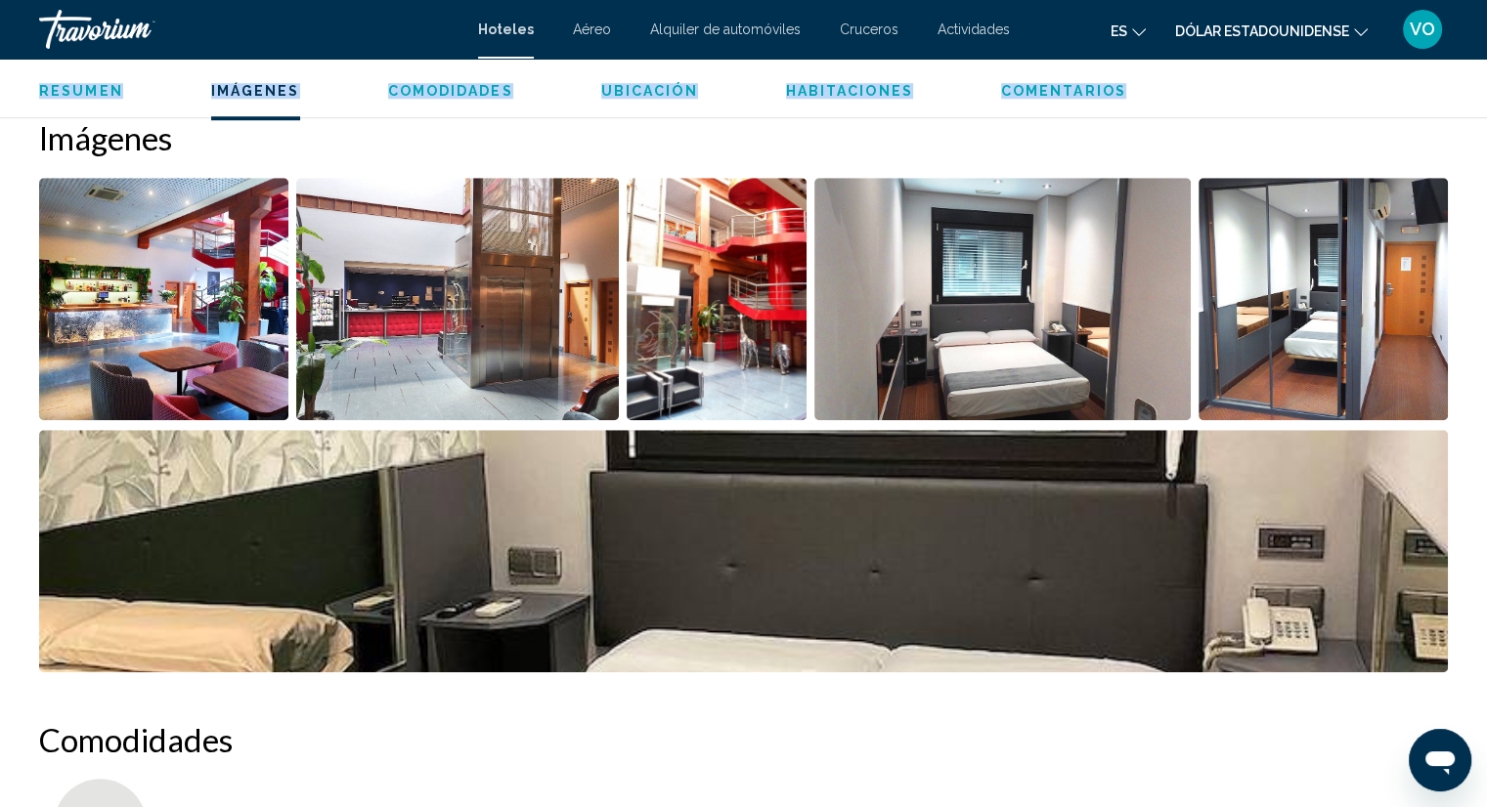
click at [250, 344] on img "Open full-screen image slider" at bounding box center [163, 299] width 249 height 242
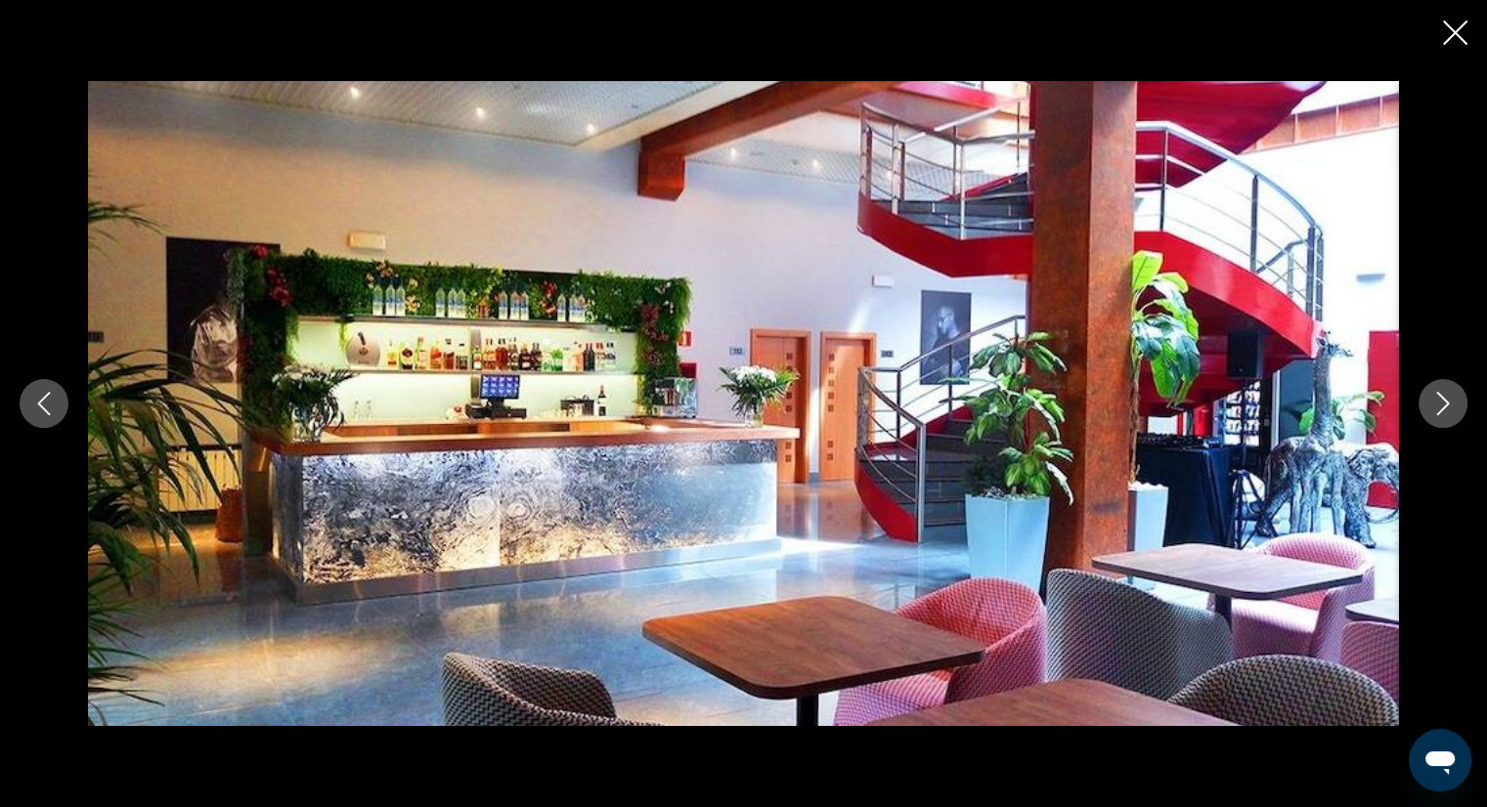
click at [1433, 412] on icon "Next image" at bounding box center [1442, 403] width 23 height 23
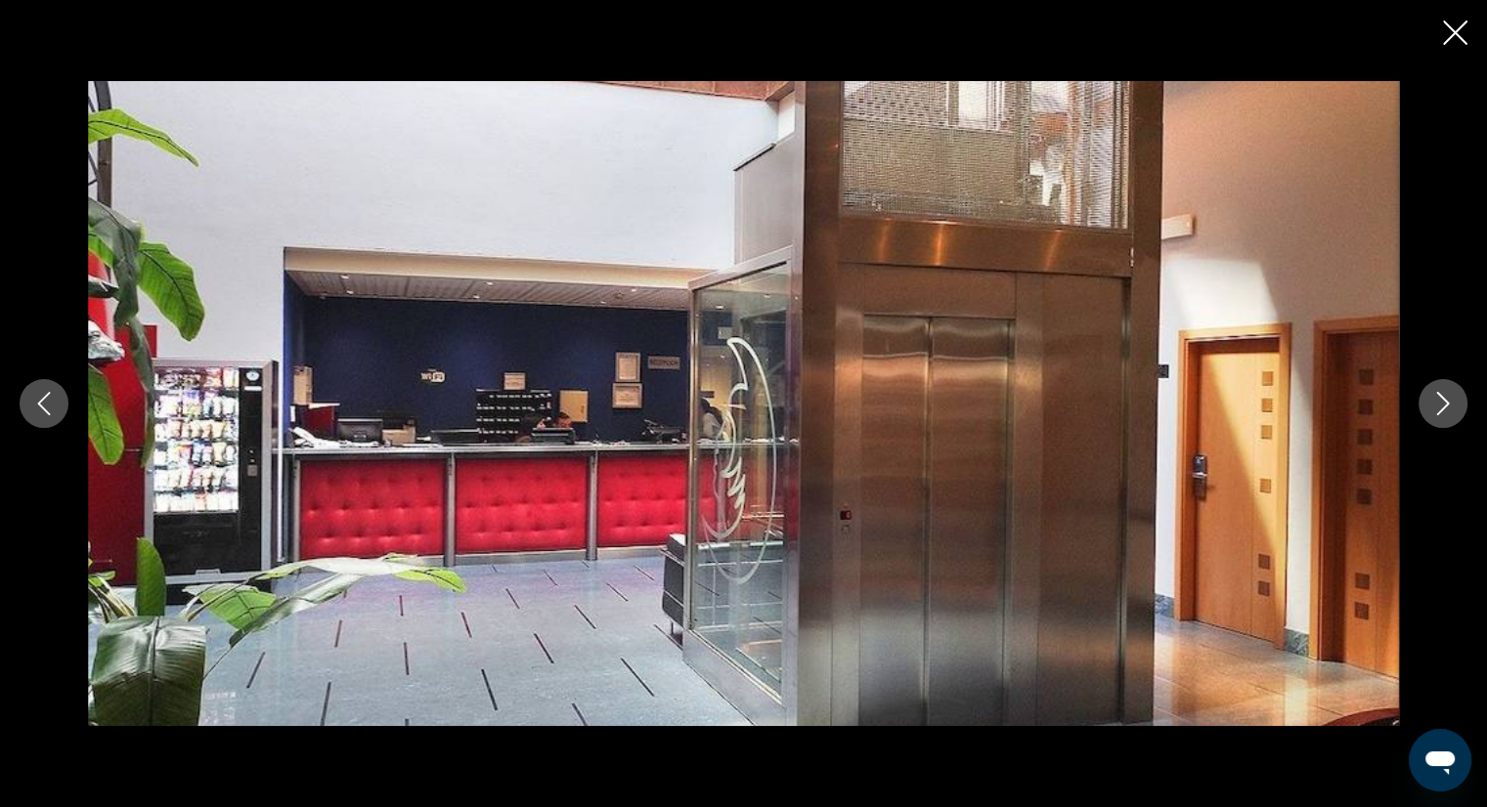
click at [1433, 412] on icon "Next image" at bounding box center [1442, 403] width 23 height 23
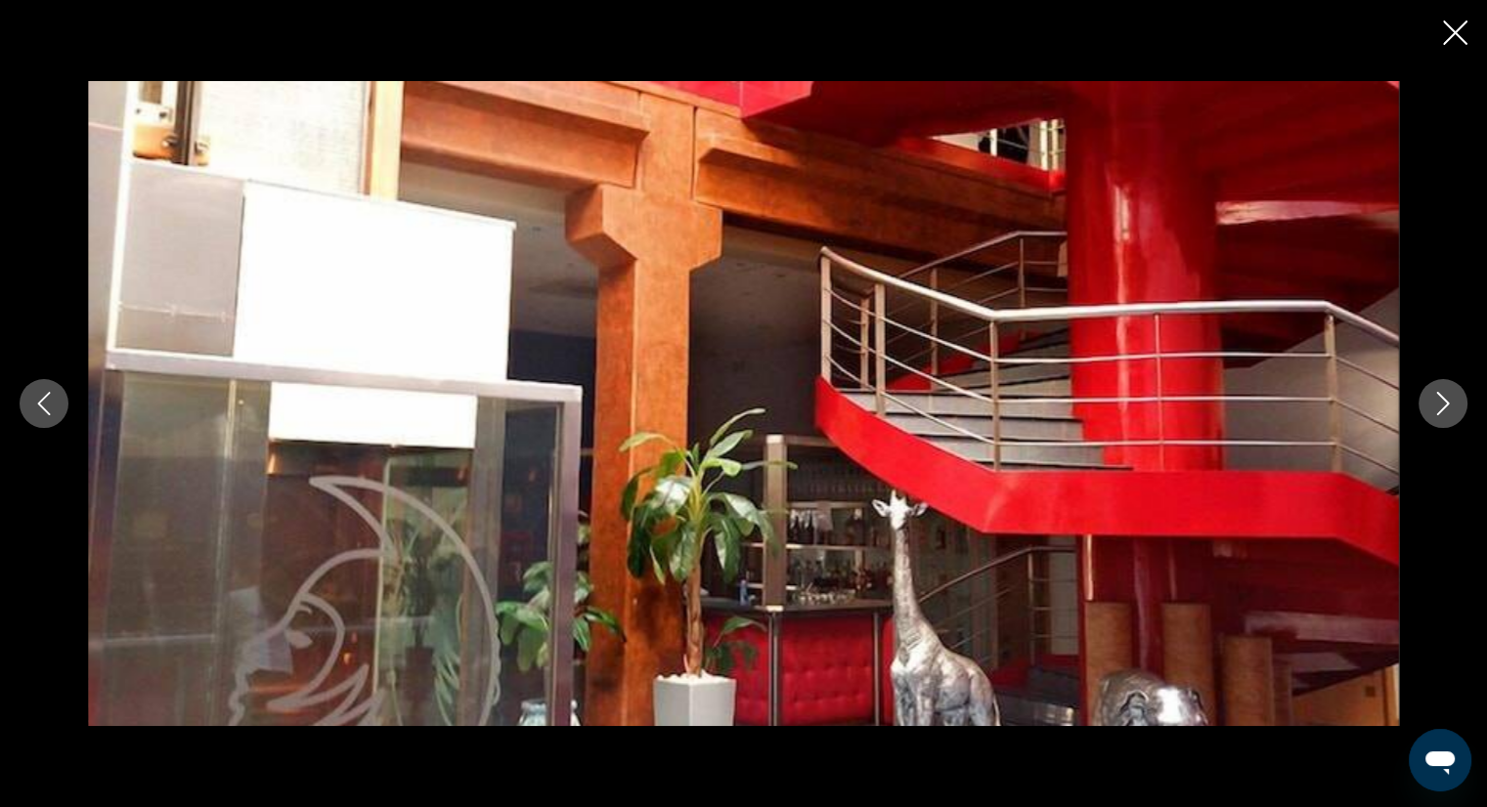
click at [1433, 412] on icon "Next image" at bounding box center [1442, 403] width 23 height 23
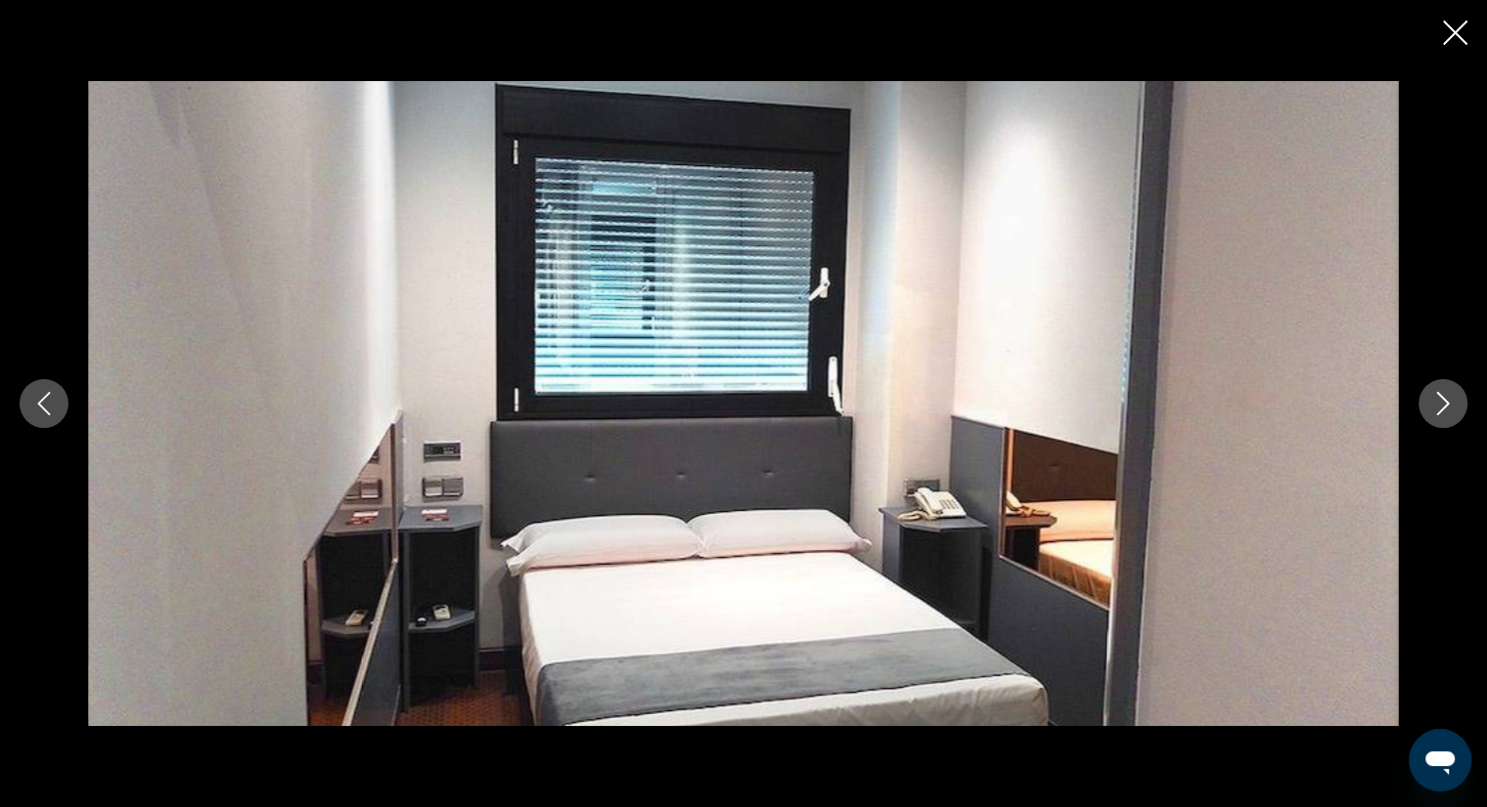
click at [1433, 412] on icon "Next image" at bounding box center [1442, 403] width 23 height 23
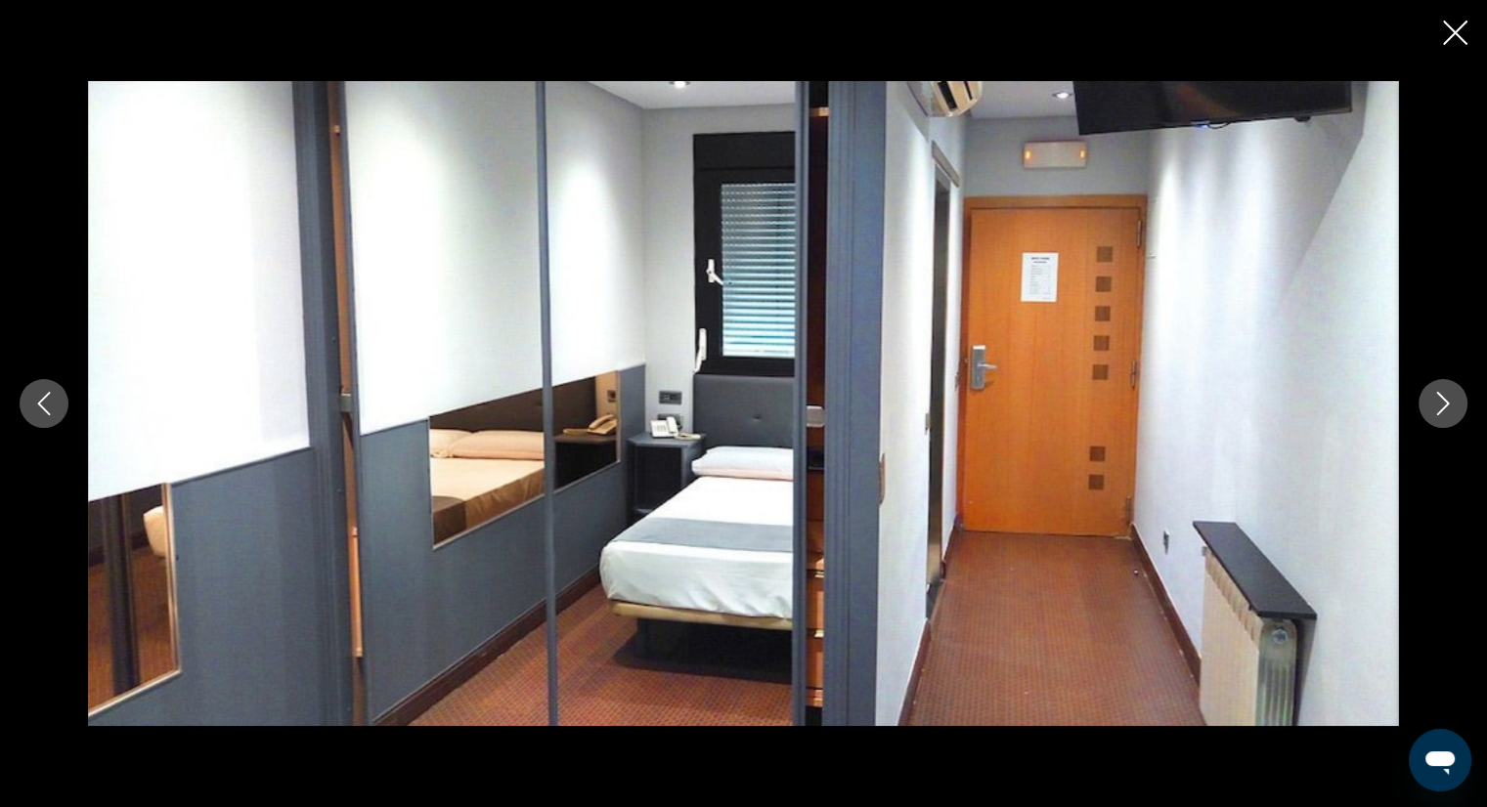
click at [1433, 412] on icon "Next image" at bounding box center [1442, 403] width 23 height 23
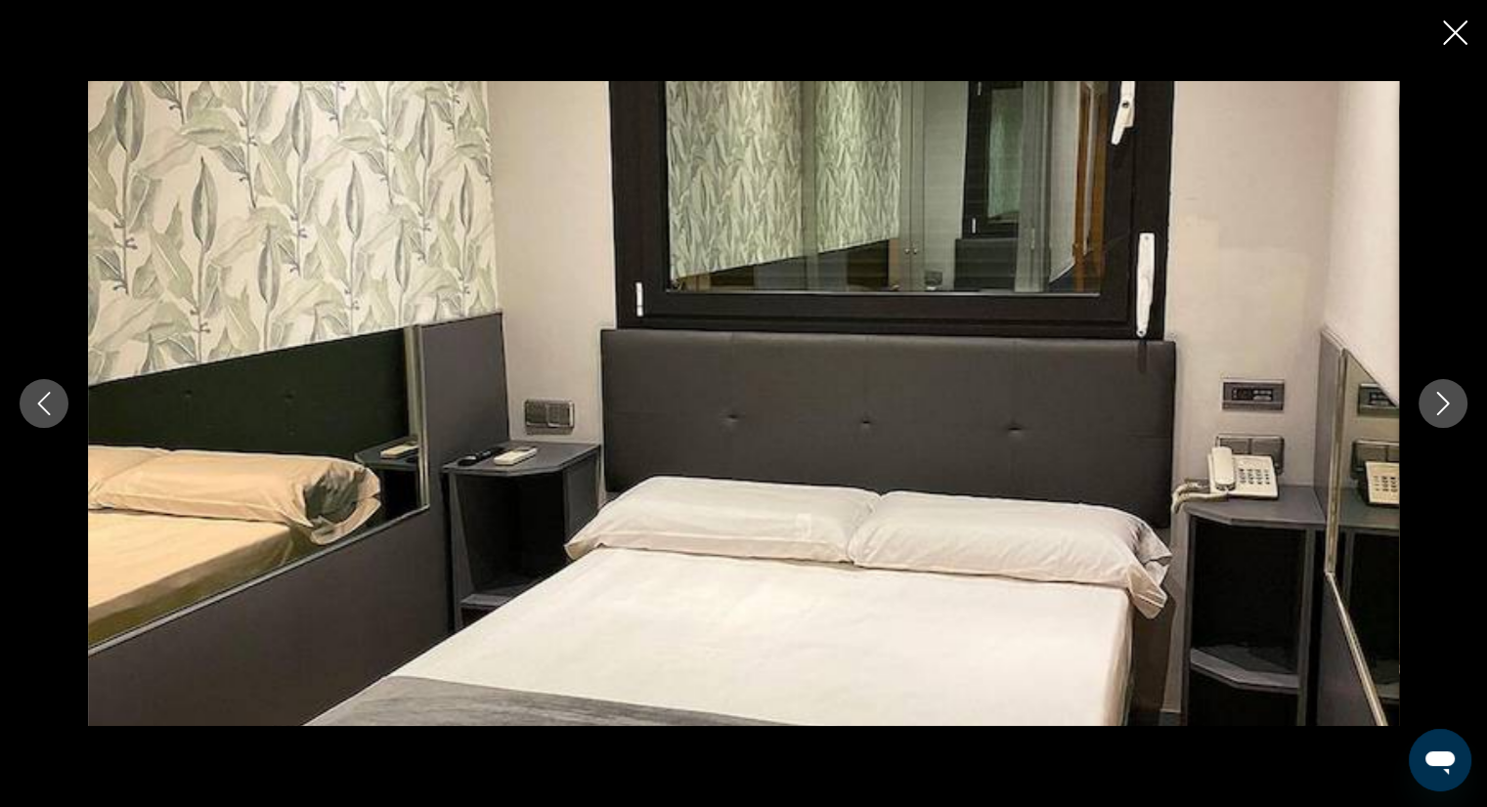
click at [1433, 412] on icon "Next image" at bounding box center [1442, 403] width 23 height 23
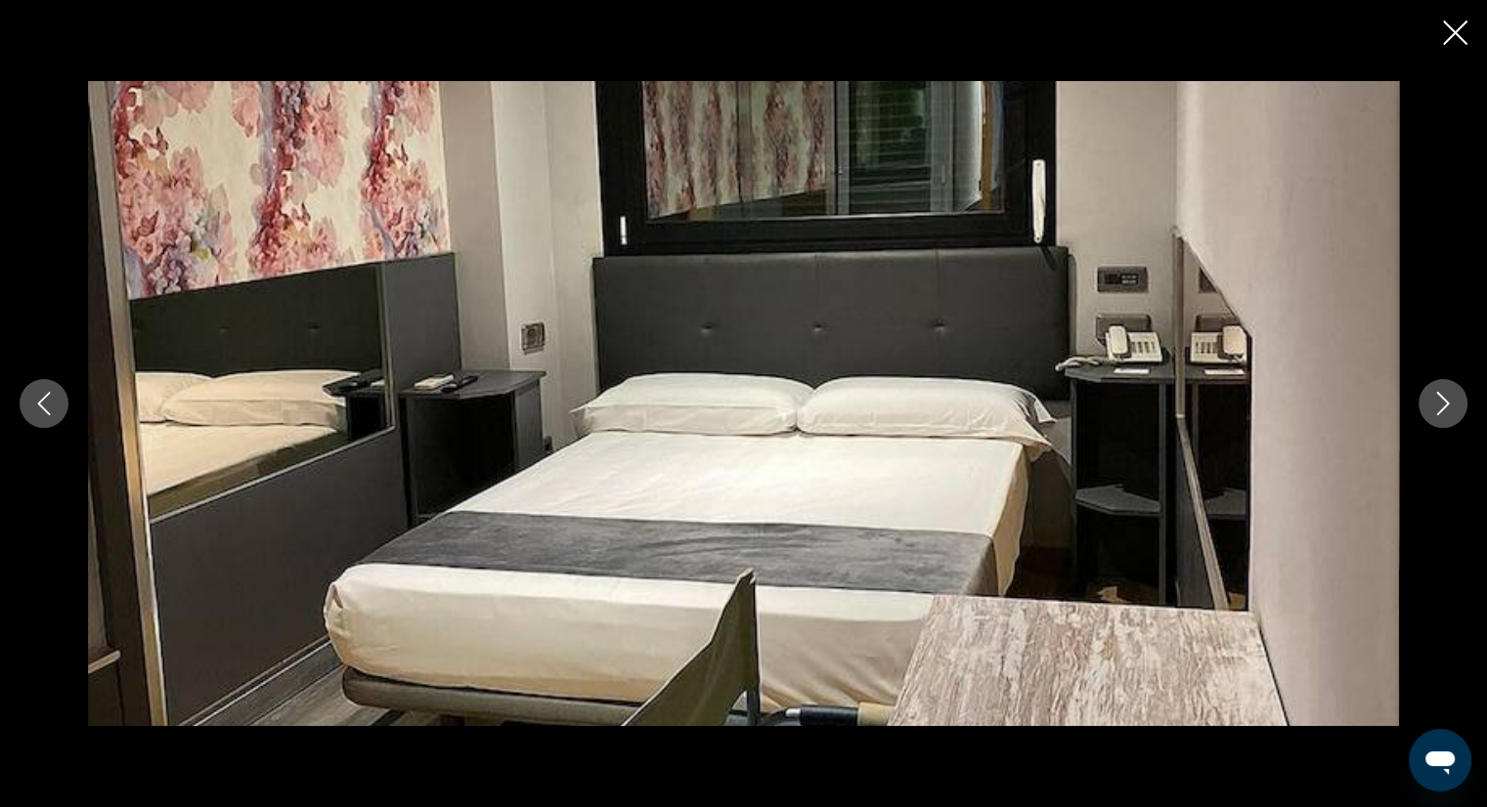
click at [1433, 412] on icon "Next image" at bounding box center [1442, 403] width 23 height 23
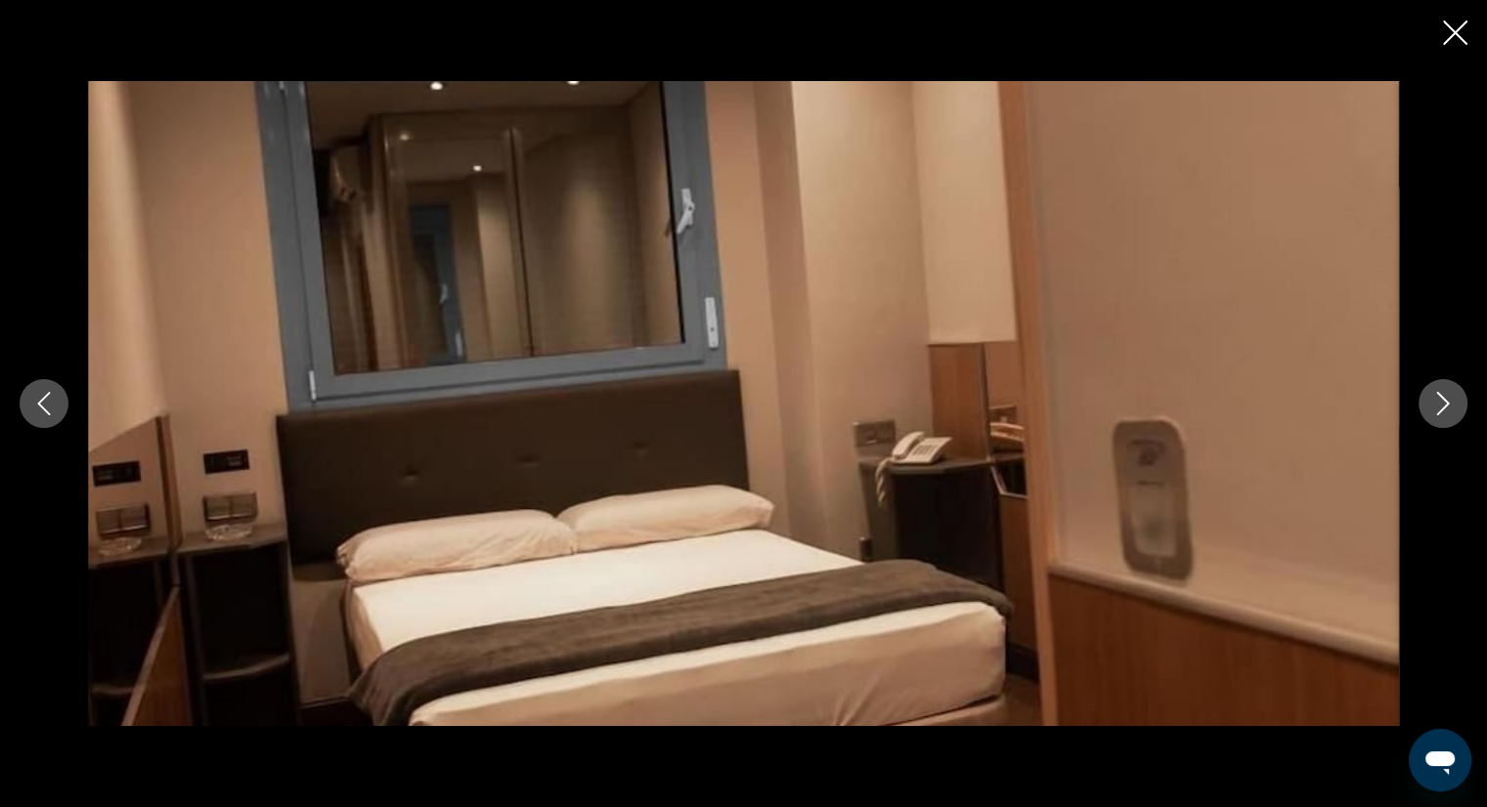
click at [1433, 412] on icon "Next image" at bounding box center [1442, 403] width 23 height 23
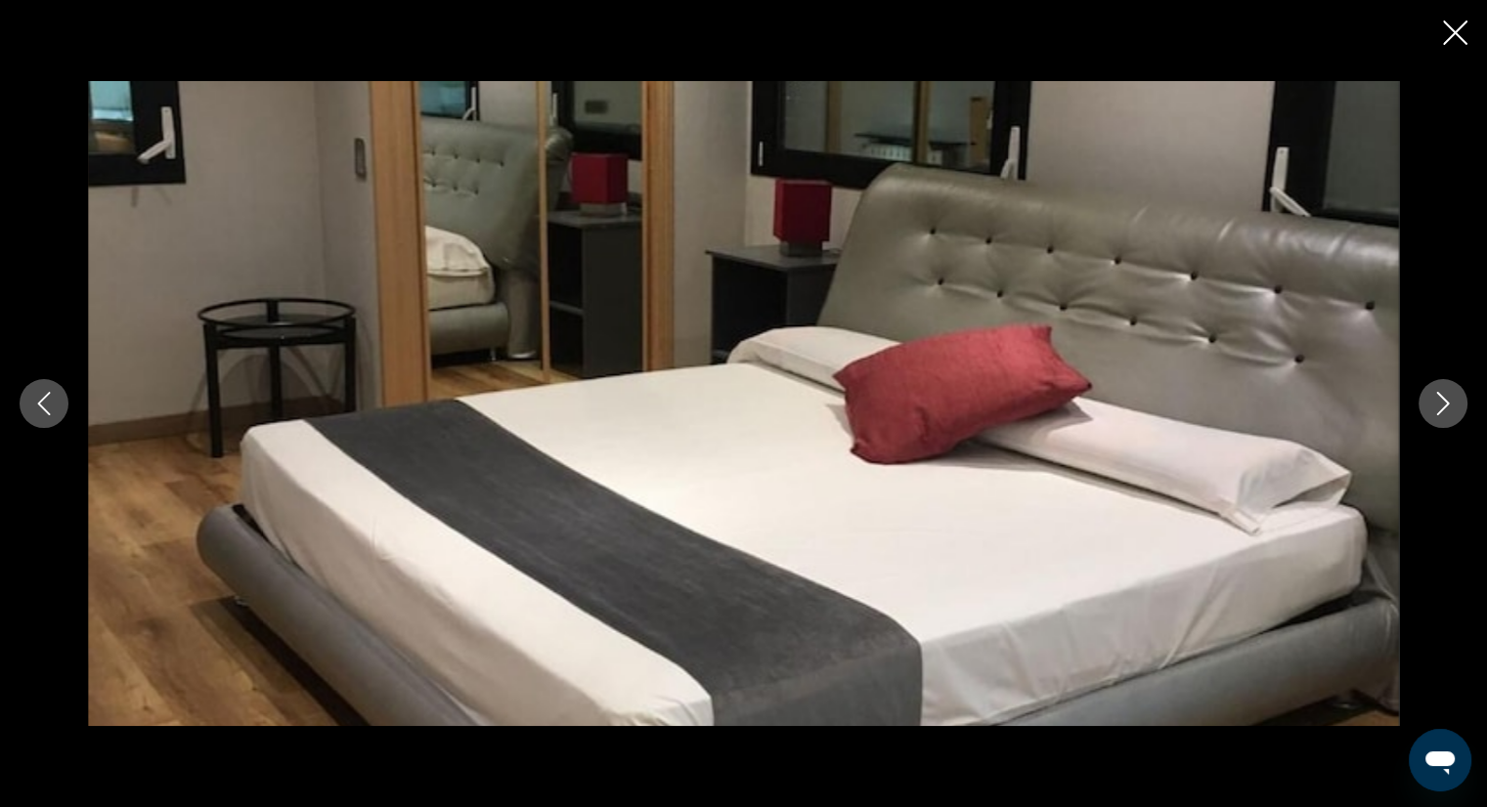
click at [1433, 412] on icon "Next image" at bounding box center [1442, 403] width 23 height 23
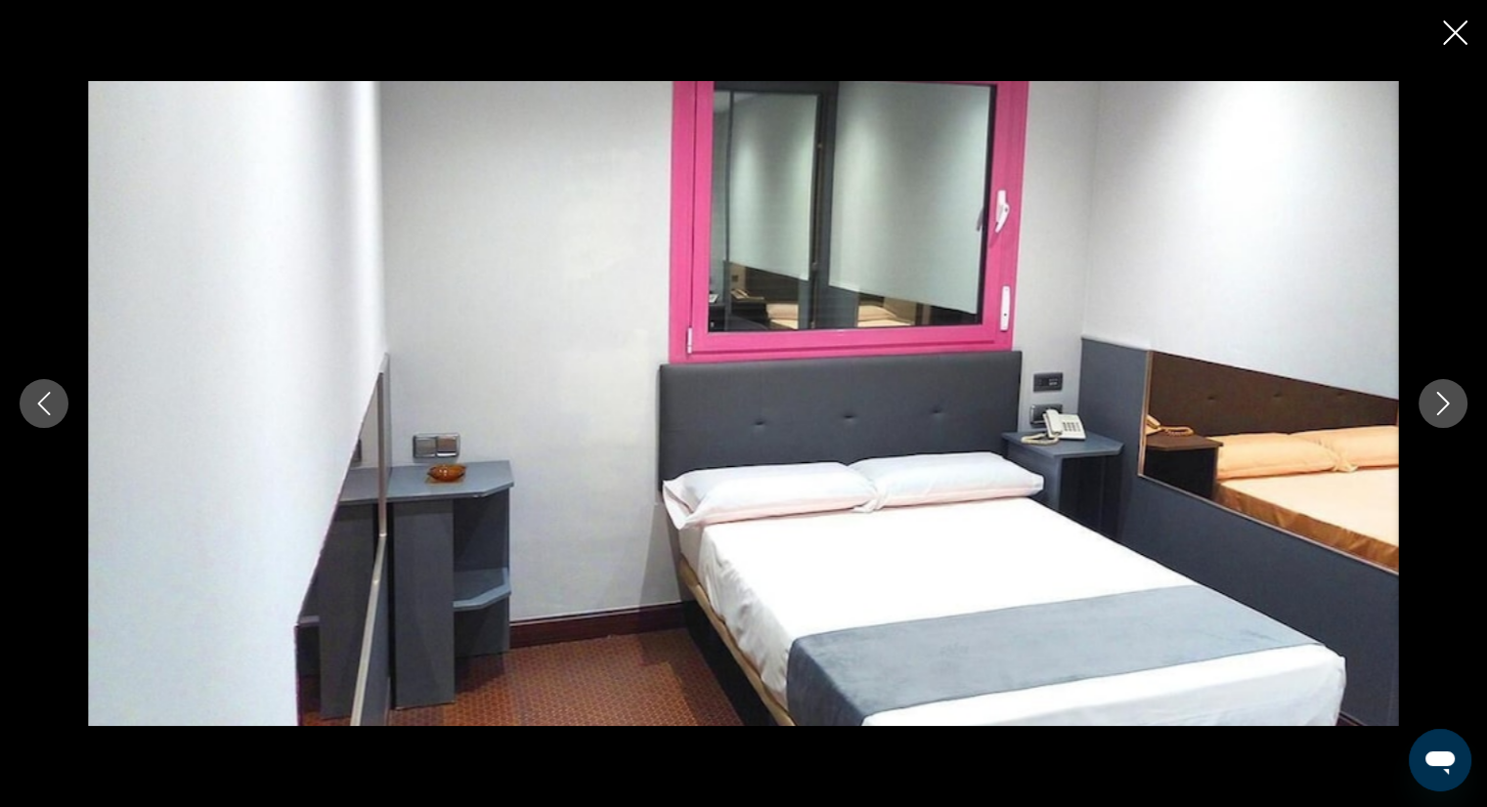
click at [1433, 412] on icon "Next image" at bounding box center [1442, 403] width 23 height 23
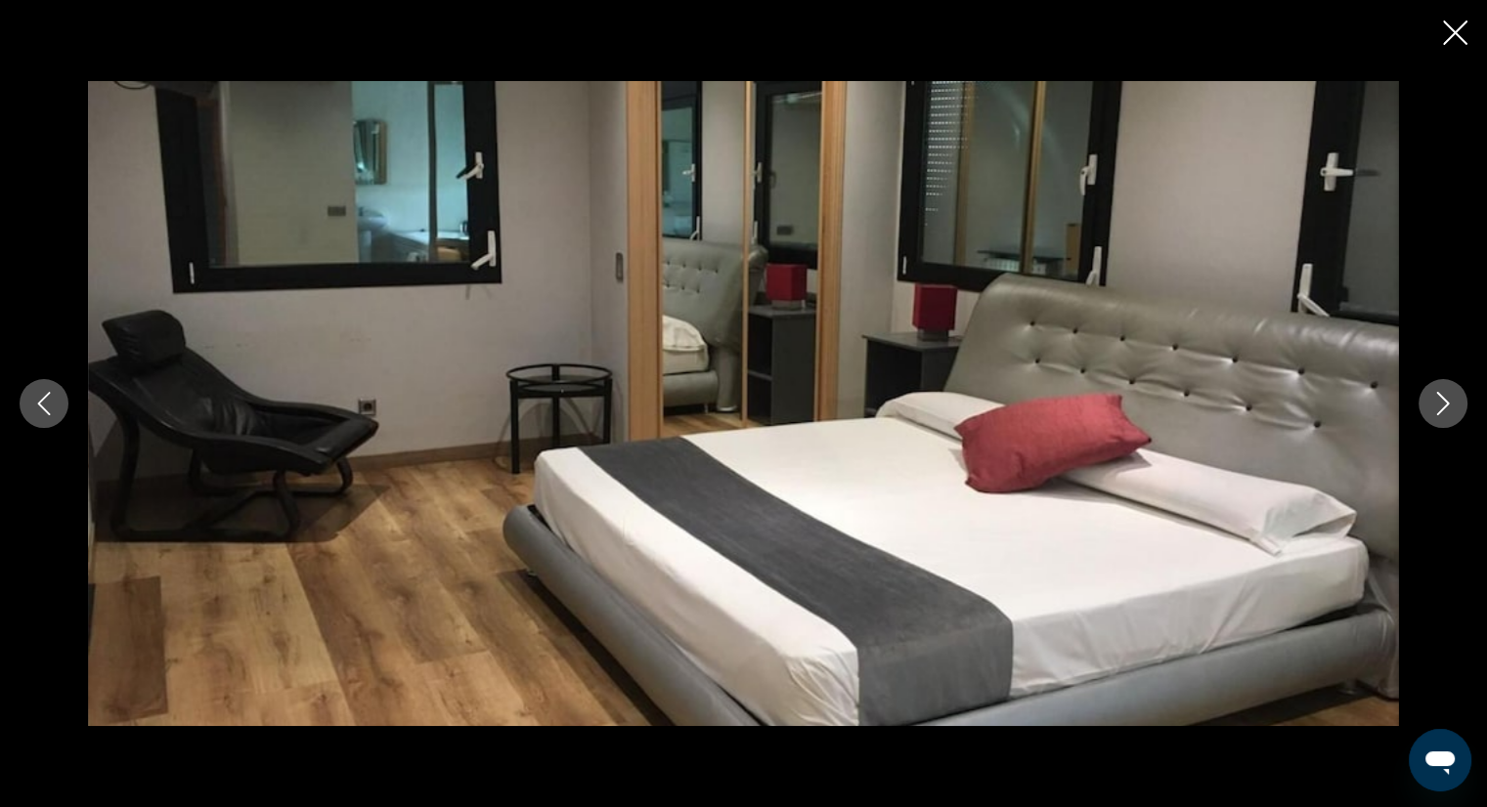
click at [1433, 412] on icon "Next image" at bounding box center [1442, 403] width 23 height 23
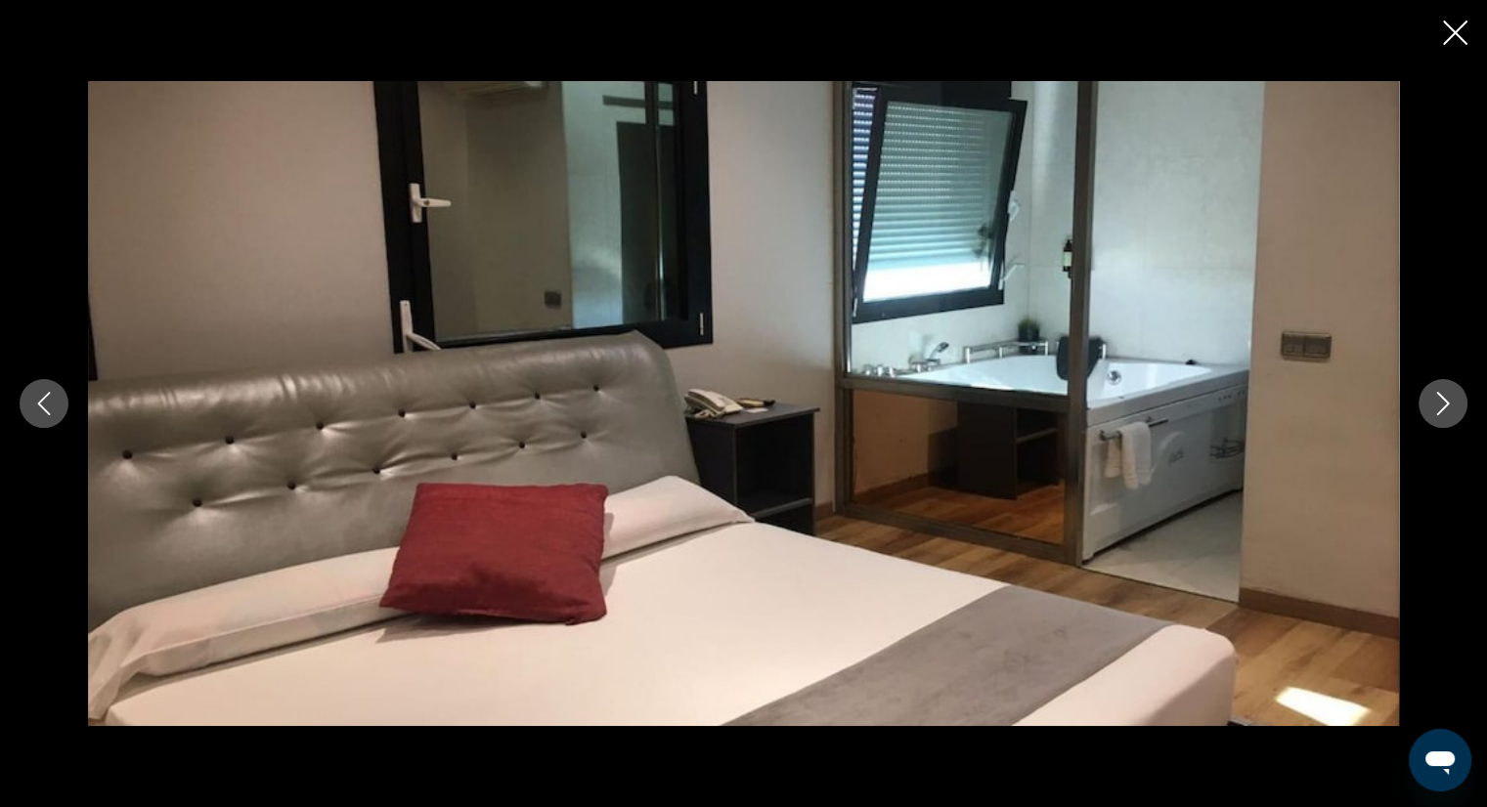
click at [1433, 412] on icon "Next image" at bounding box center [1442, 403] width 23 height 23
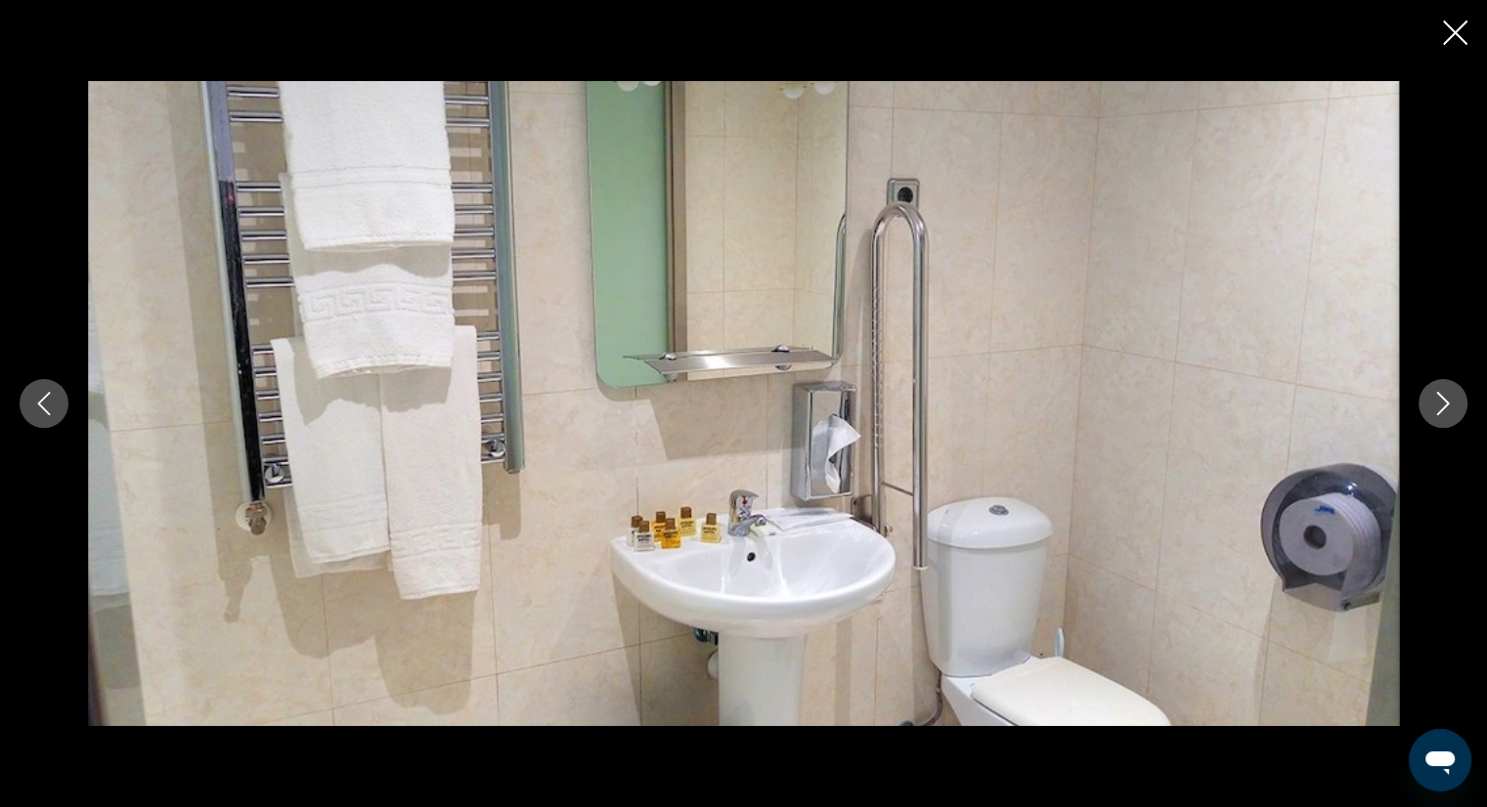
click at [1433, 412] on icon "Next image" at bounding box center [1442, 403] width 23 height 23
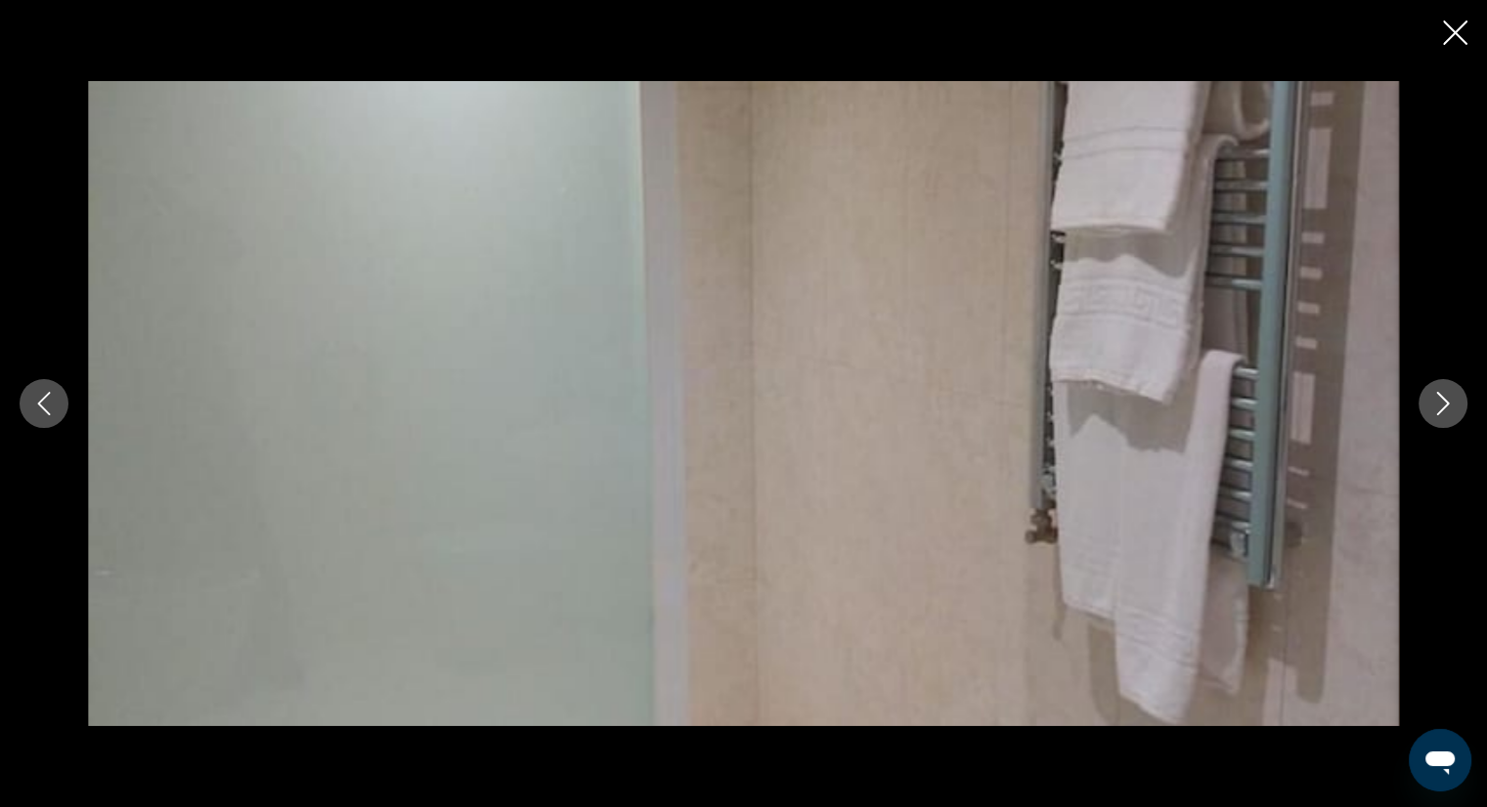
click at [1433, 412] on icon "Next image" at bounding box center [1442, 403] width 23 height 23
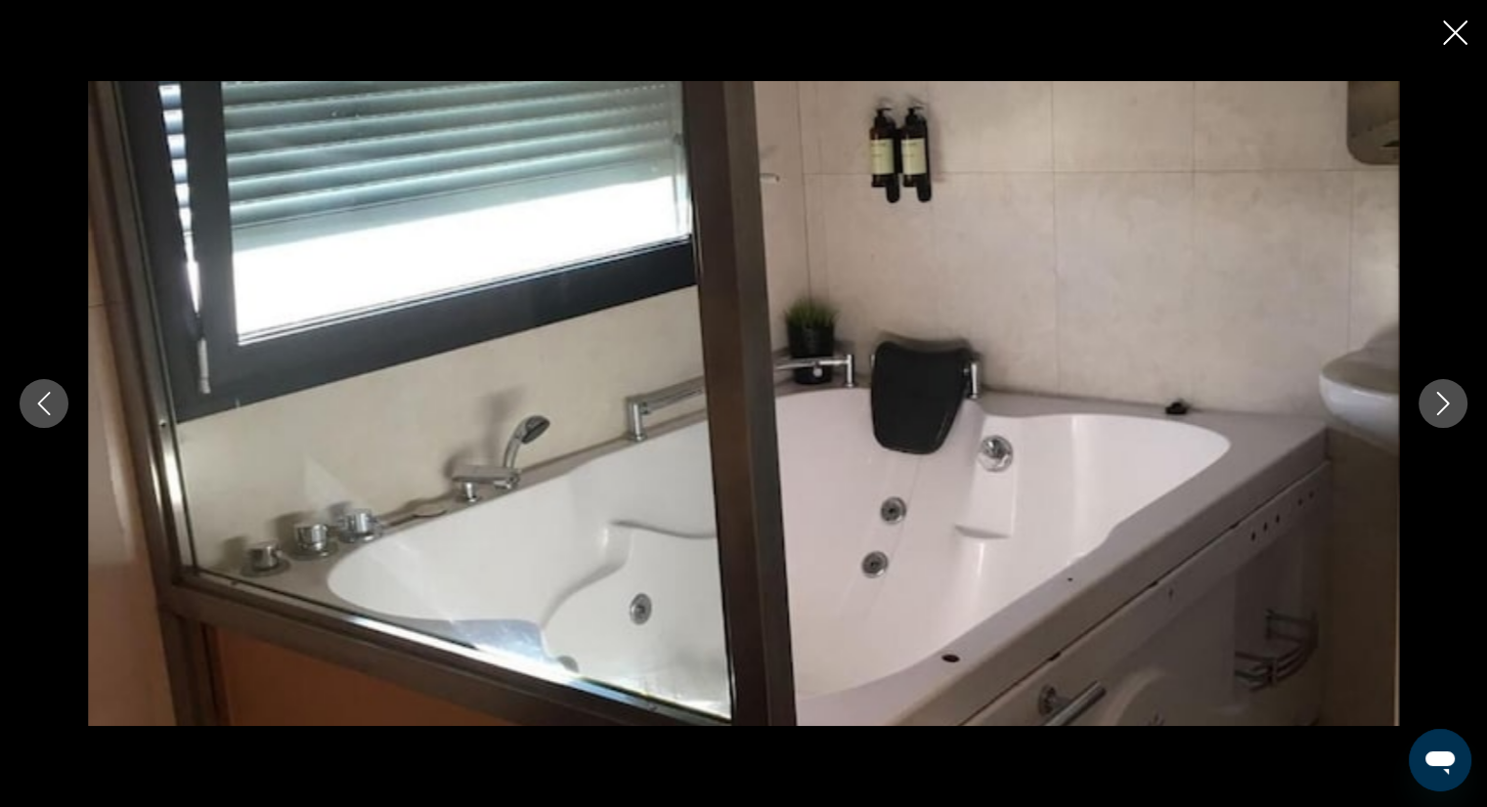
click at [1453, 26] on icon "Close slideshow" at bounding box center [1455, 33] width 24 height 24
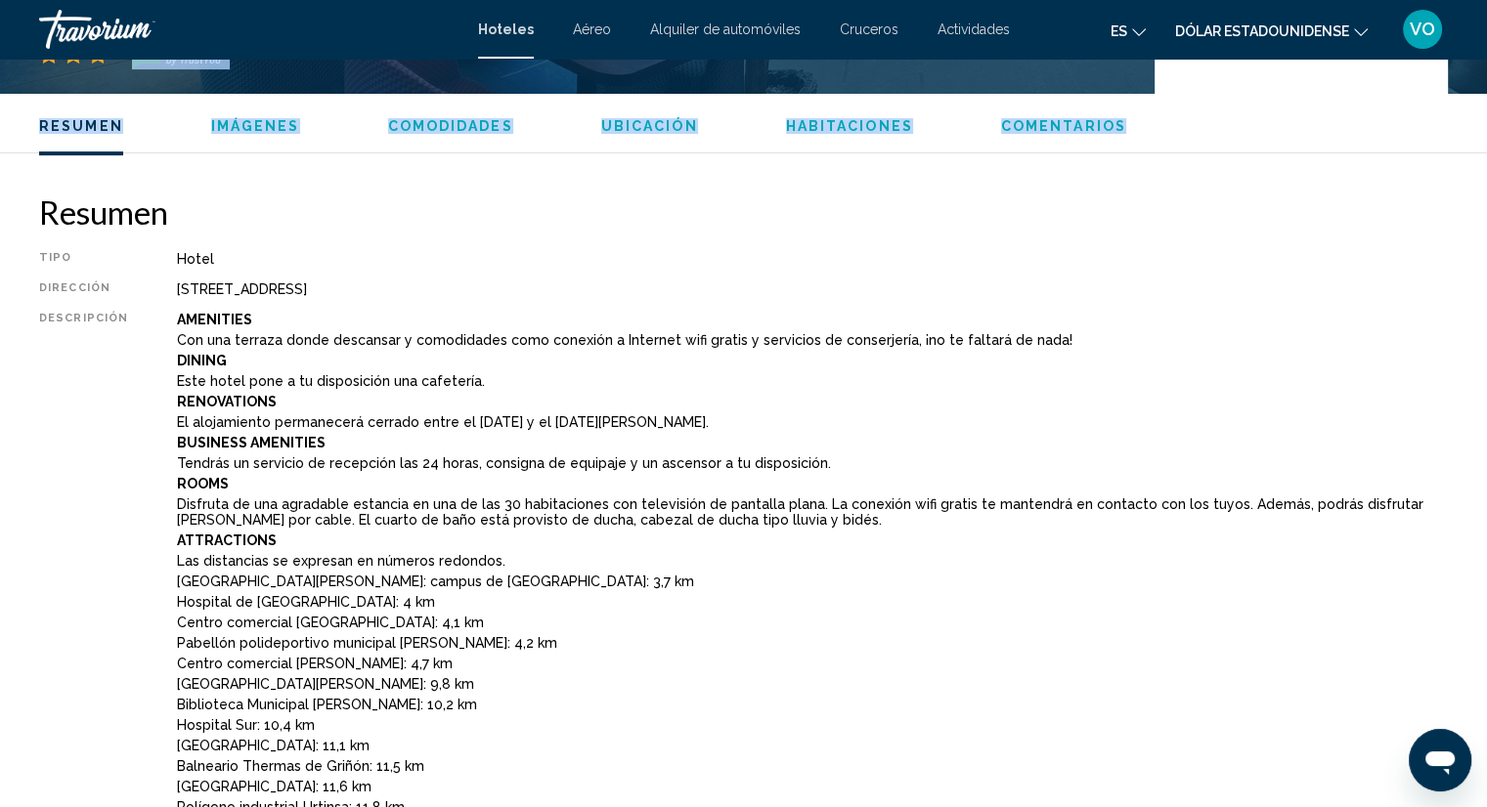
scroll to position [0, 0]
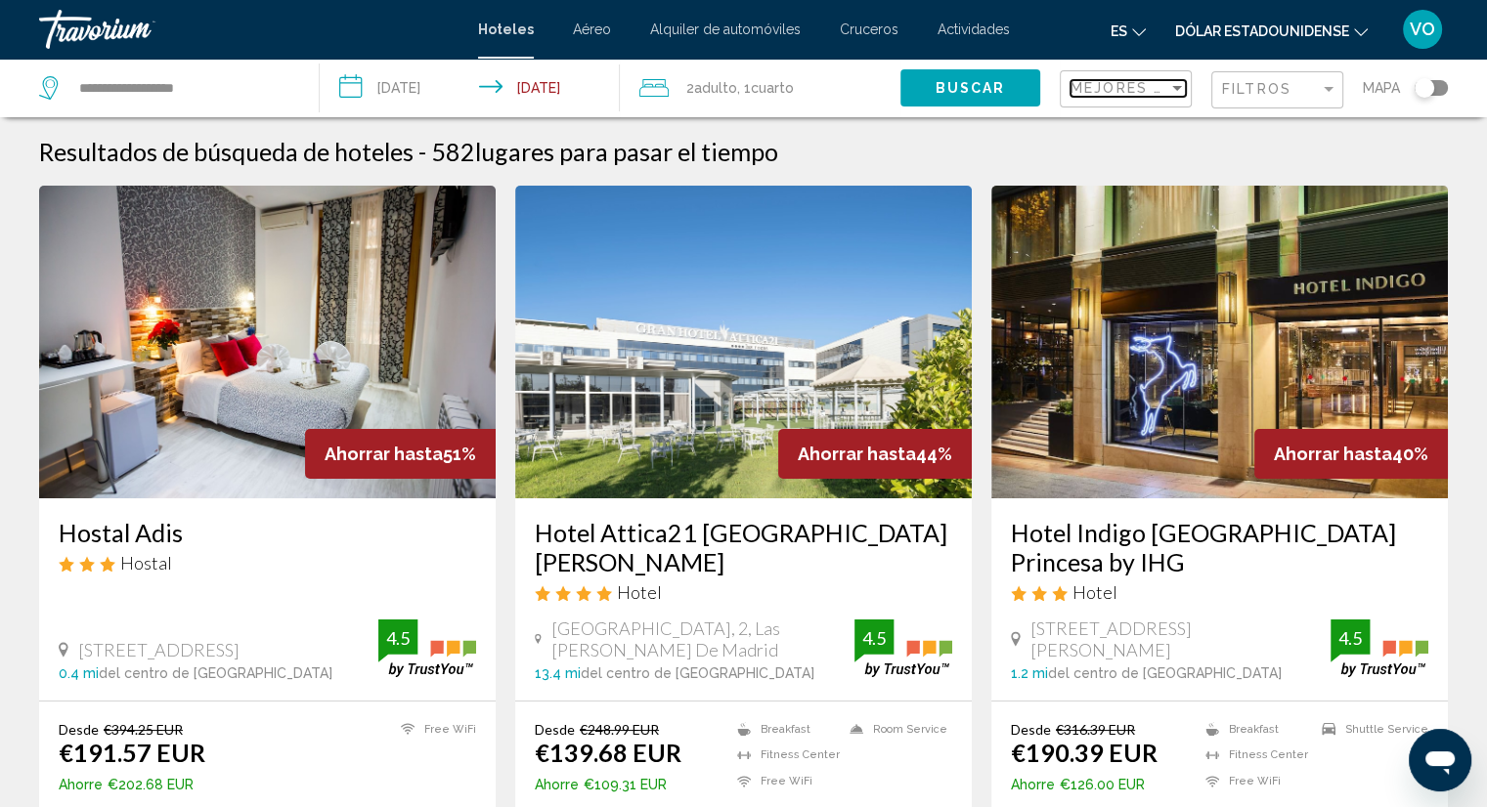
click at [1165, 86] on span "Mejores descuentos" at bounding box center [1168, 88] width 196 height 16
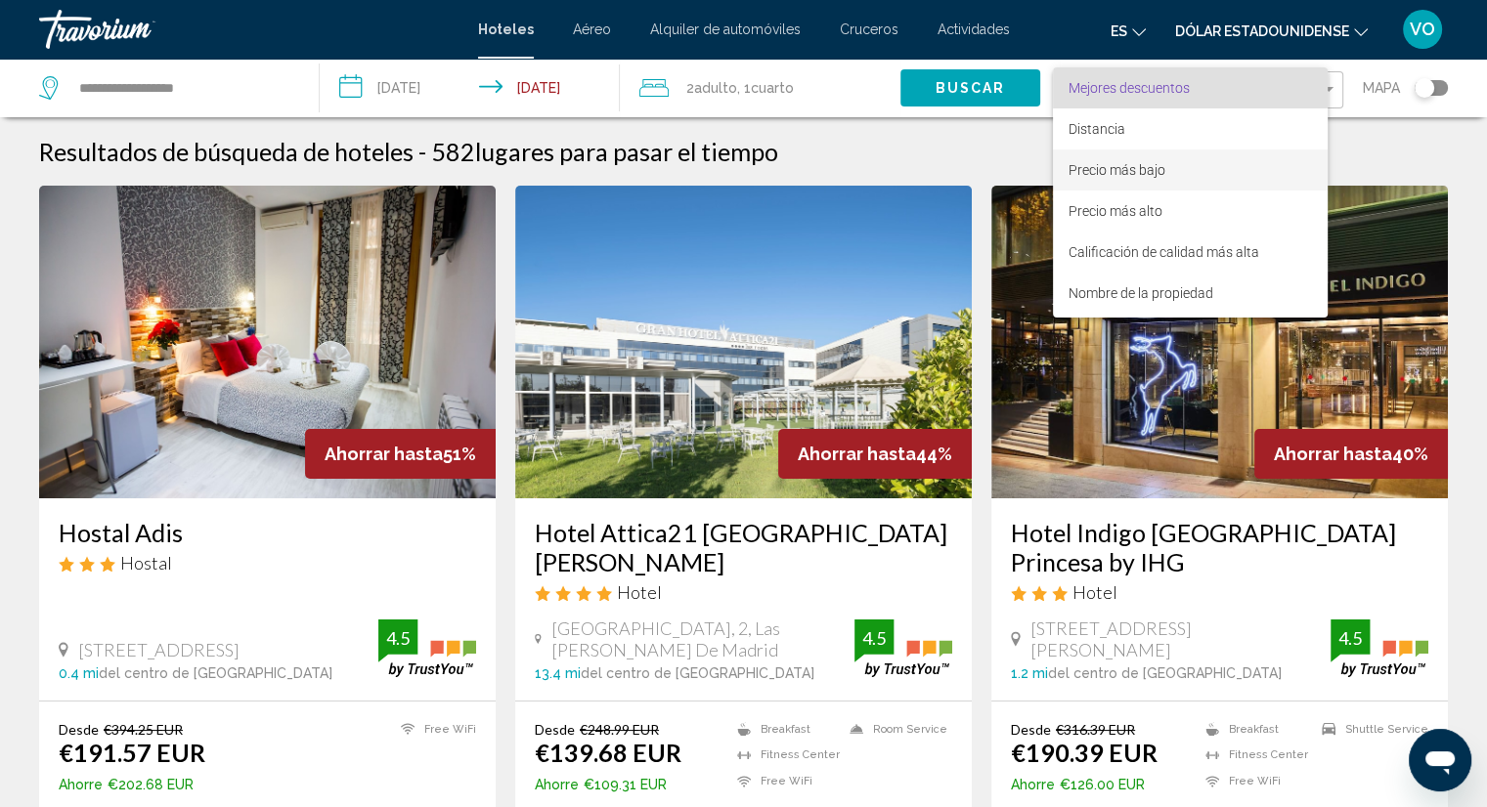
click at [1152, 157] on span "Precio más bajo" at bounding box center [1189, 170] width 243 height 41
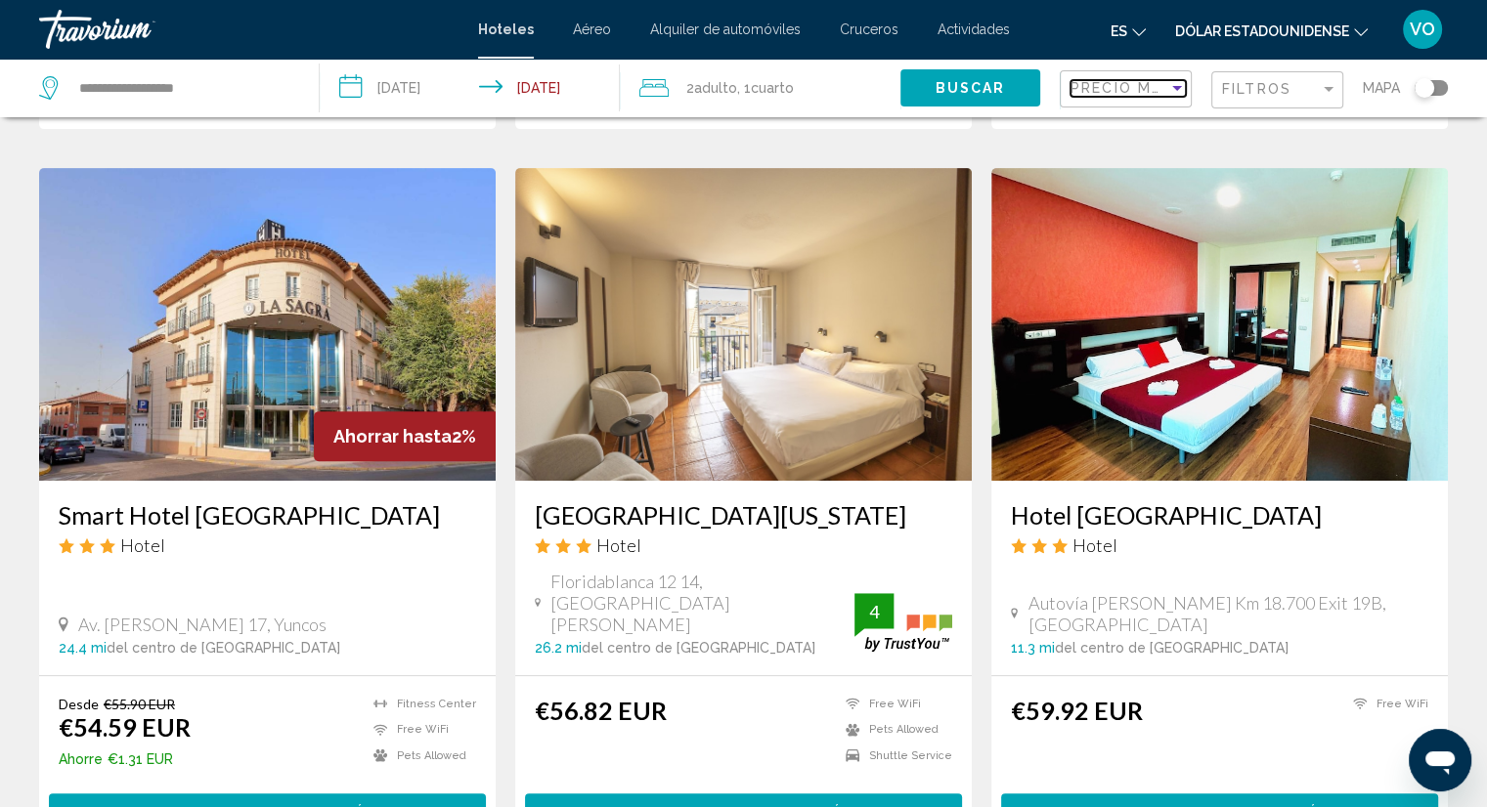
scroll to position [735, 0]
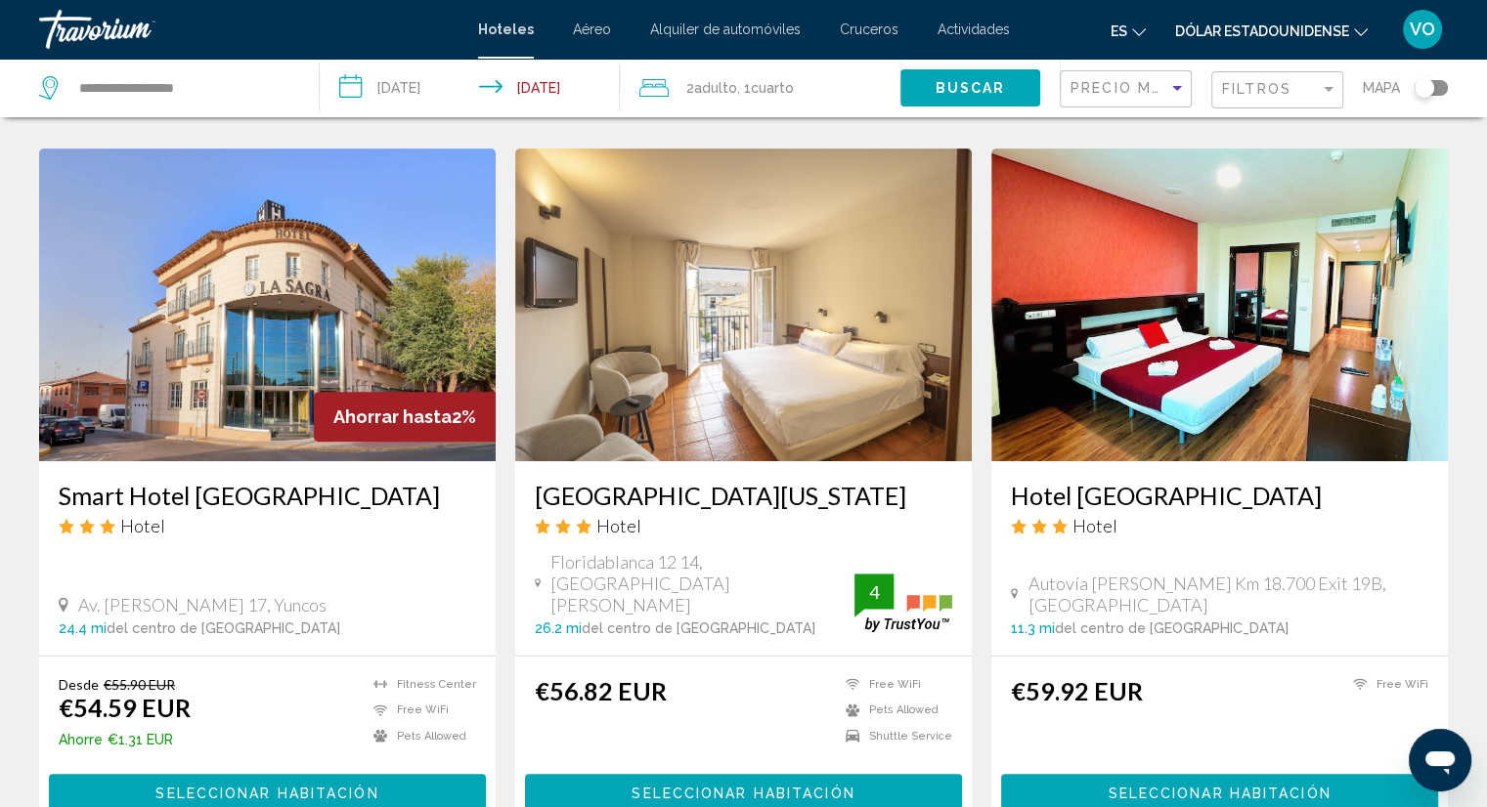
click at [379, 306] on img "Contenido principal" at bounding box center [267, 305] width 456 height 313
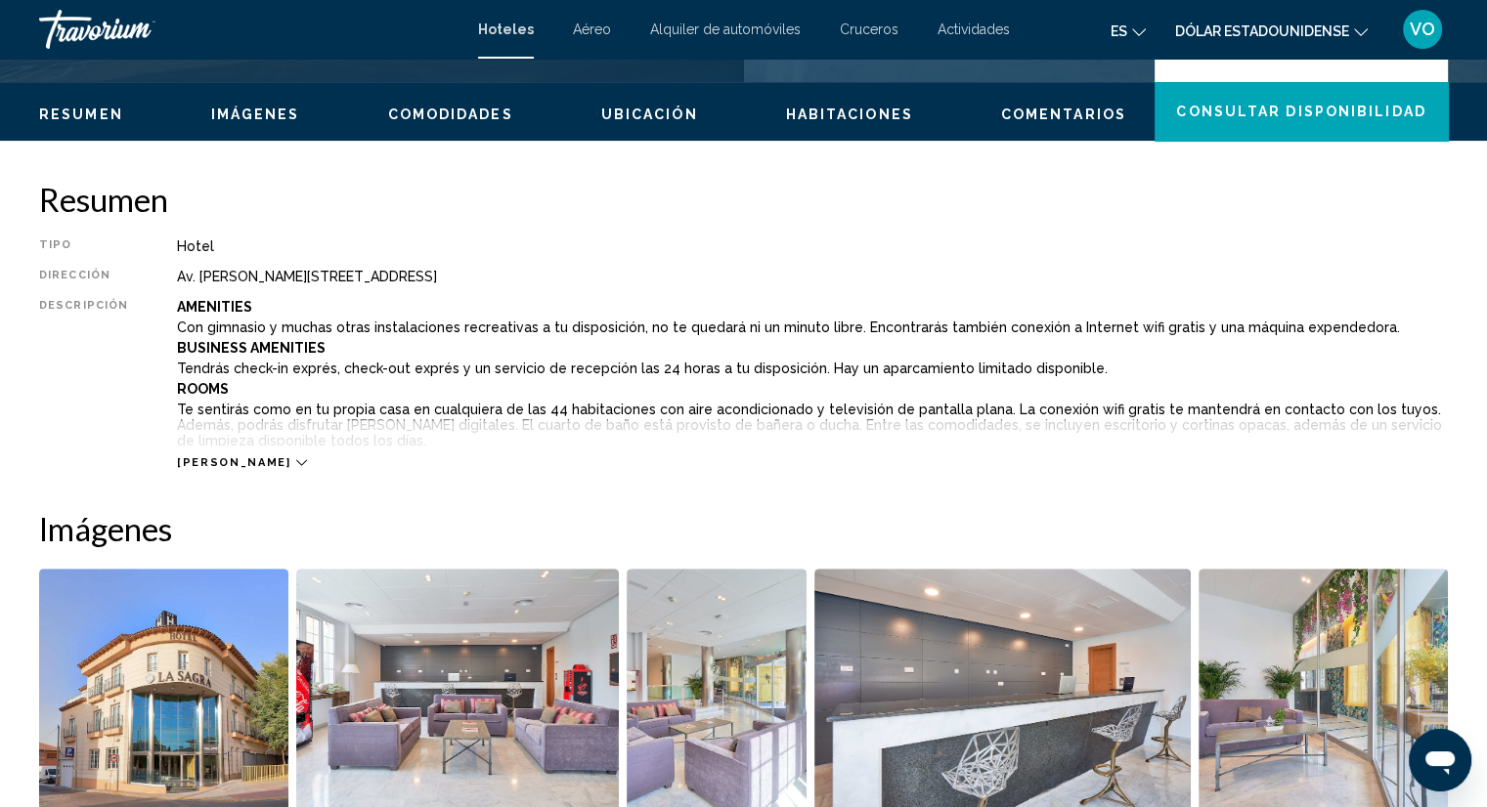
scroll to position [567, 0]
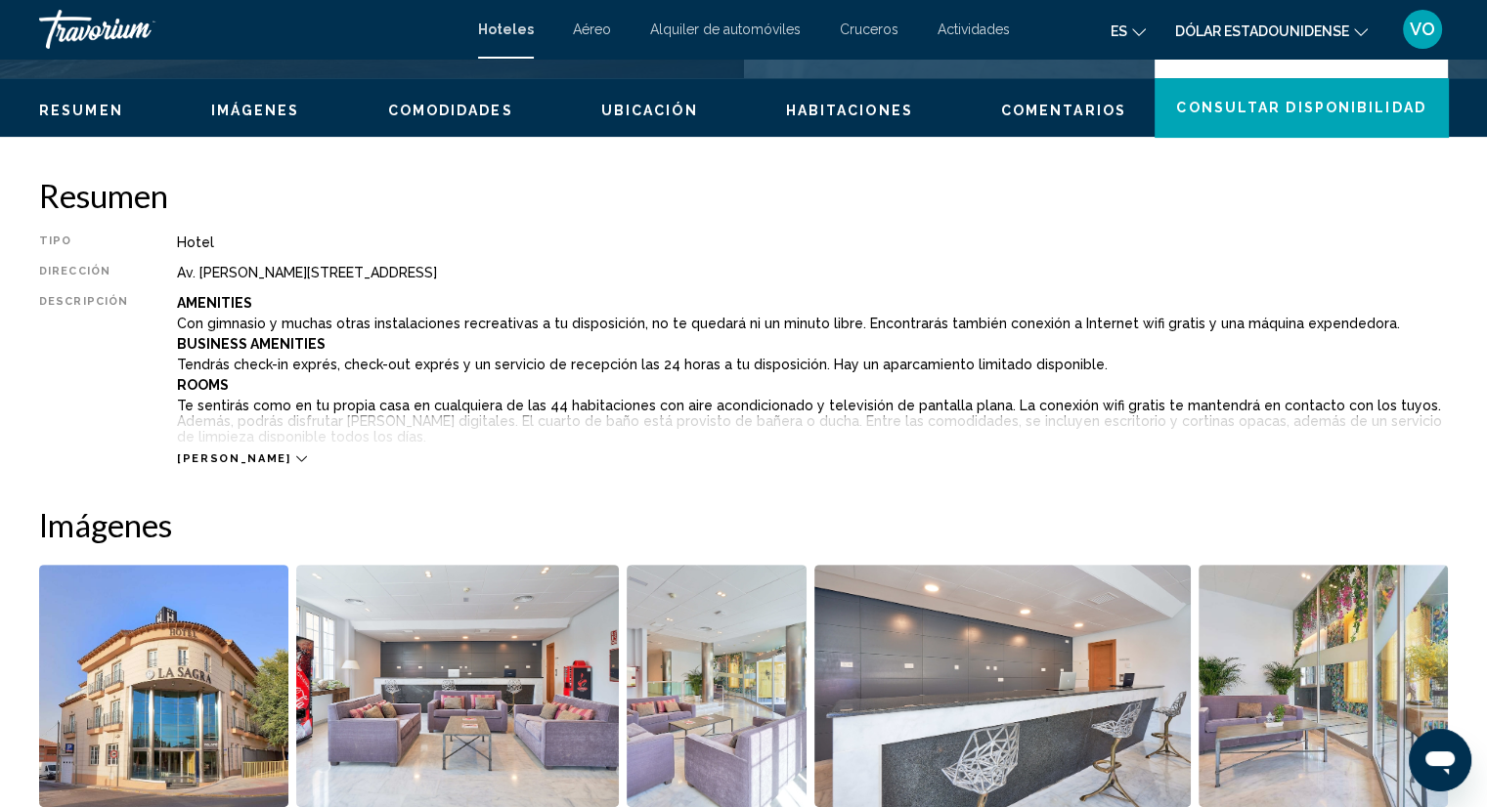
click at [248, 106] on span "Imágenes" at bounding box center [255, 111] width 89 height 16
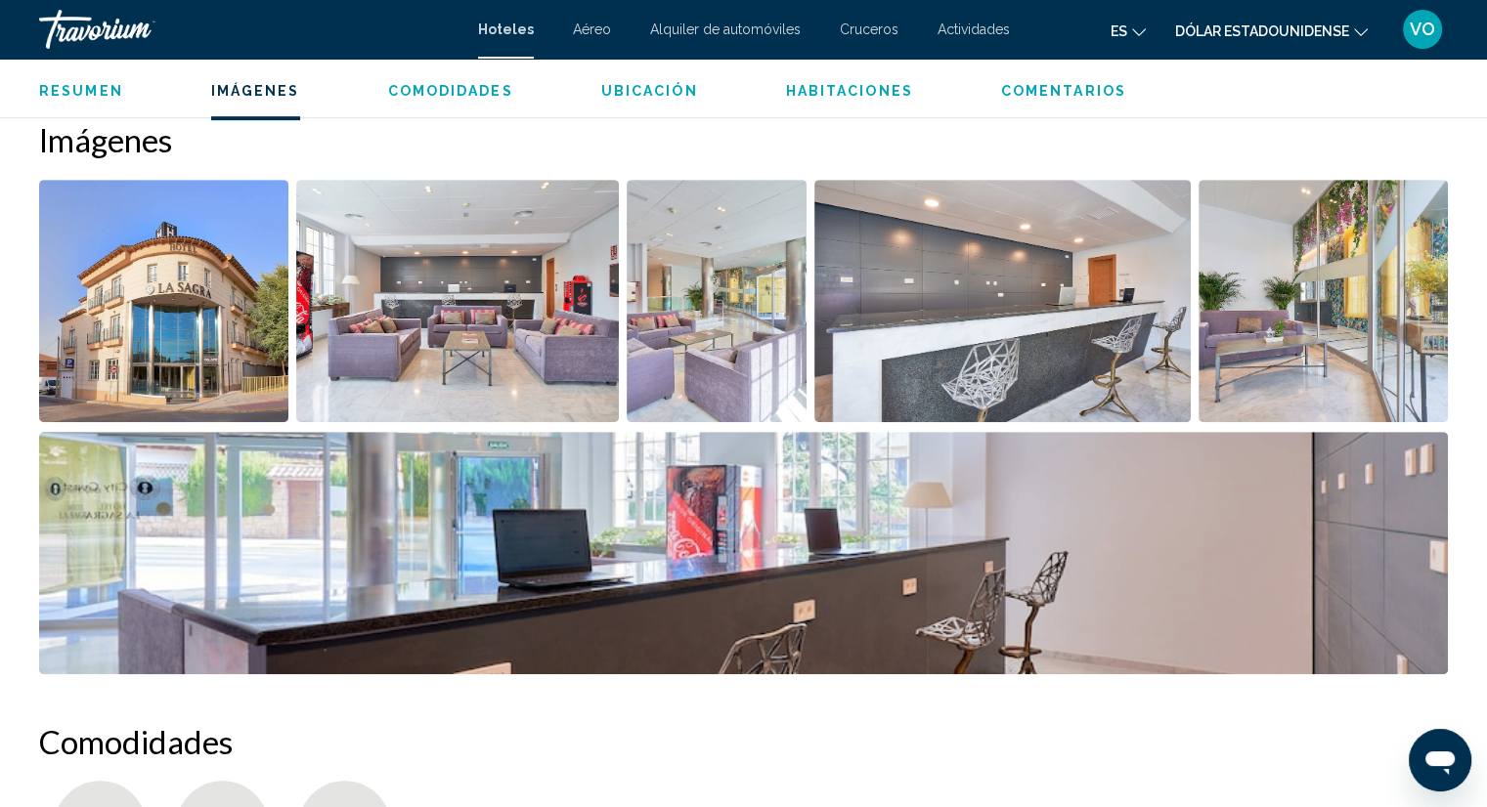
scroll to position [954, 0]
click at [499, 91] on span "Comodidades" at bounding box center [450, 91] width 125 height 16
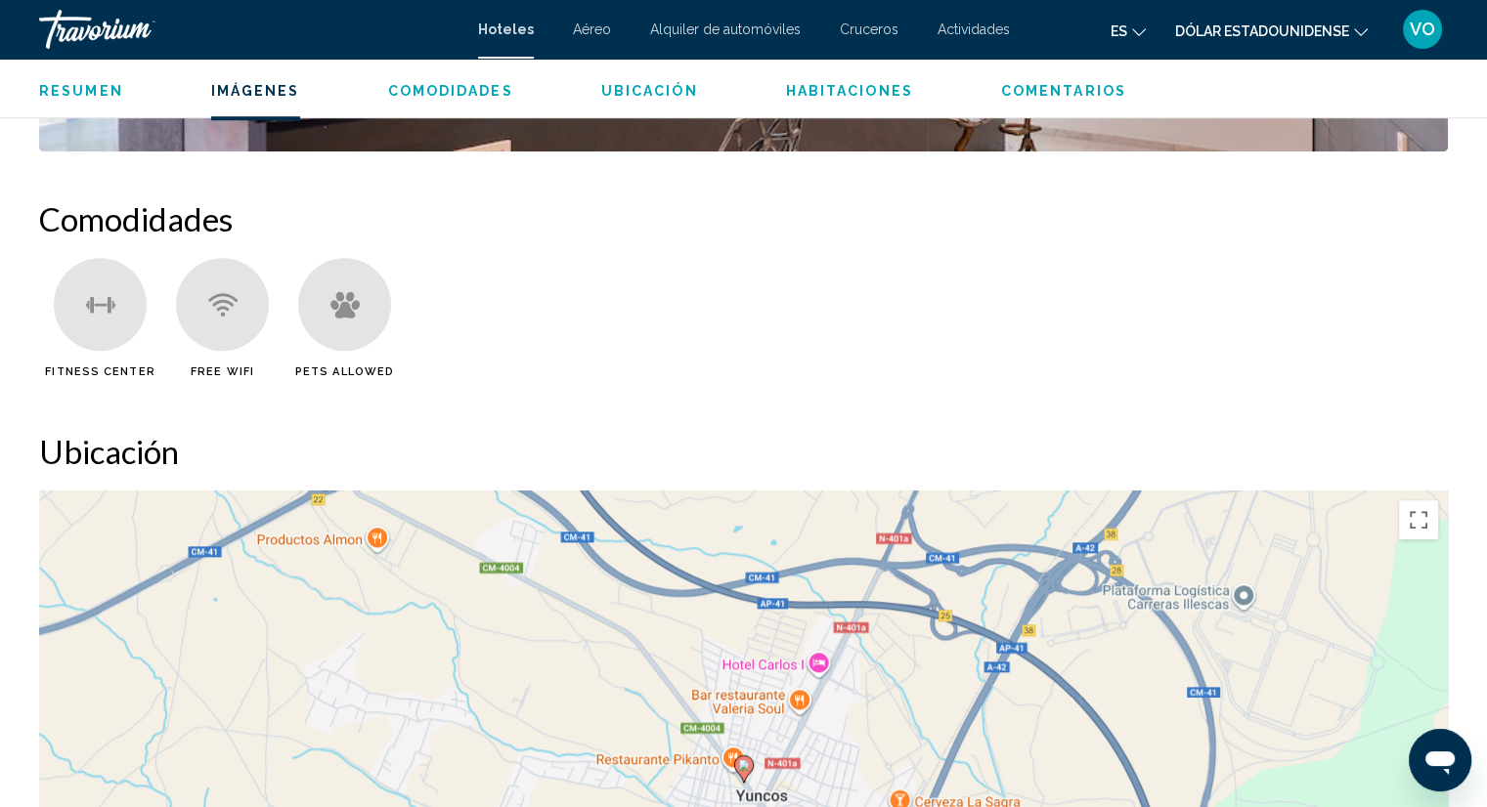
scroll to position [1557, 0]
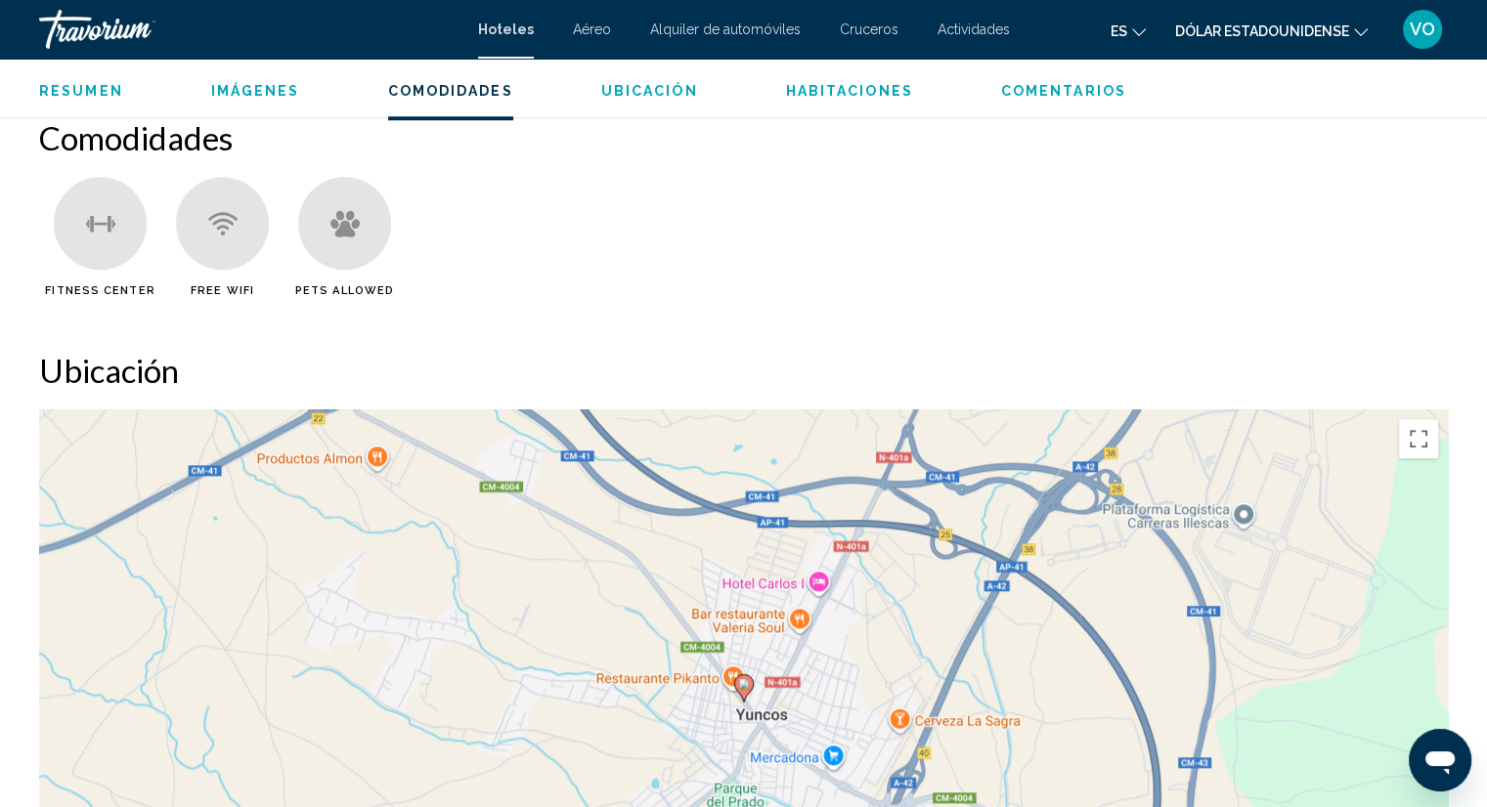
click at [859, 90] on span "Habitaciones" at bounding box center [849, 91] width 127 height 16
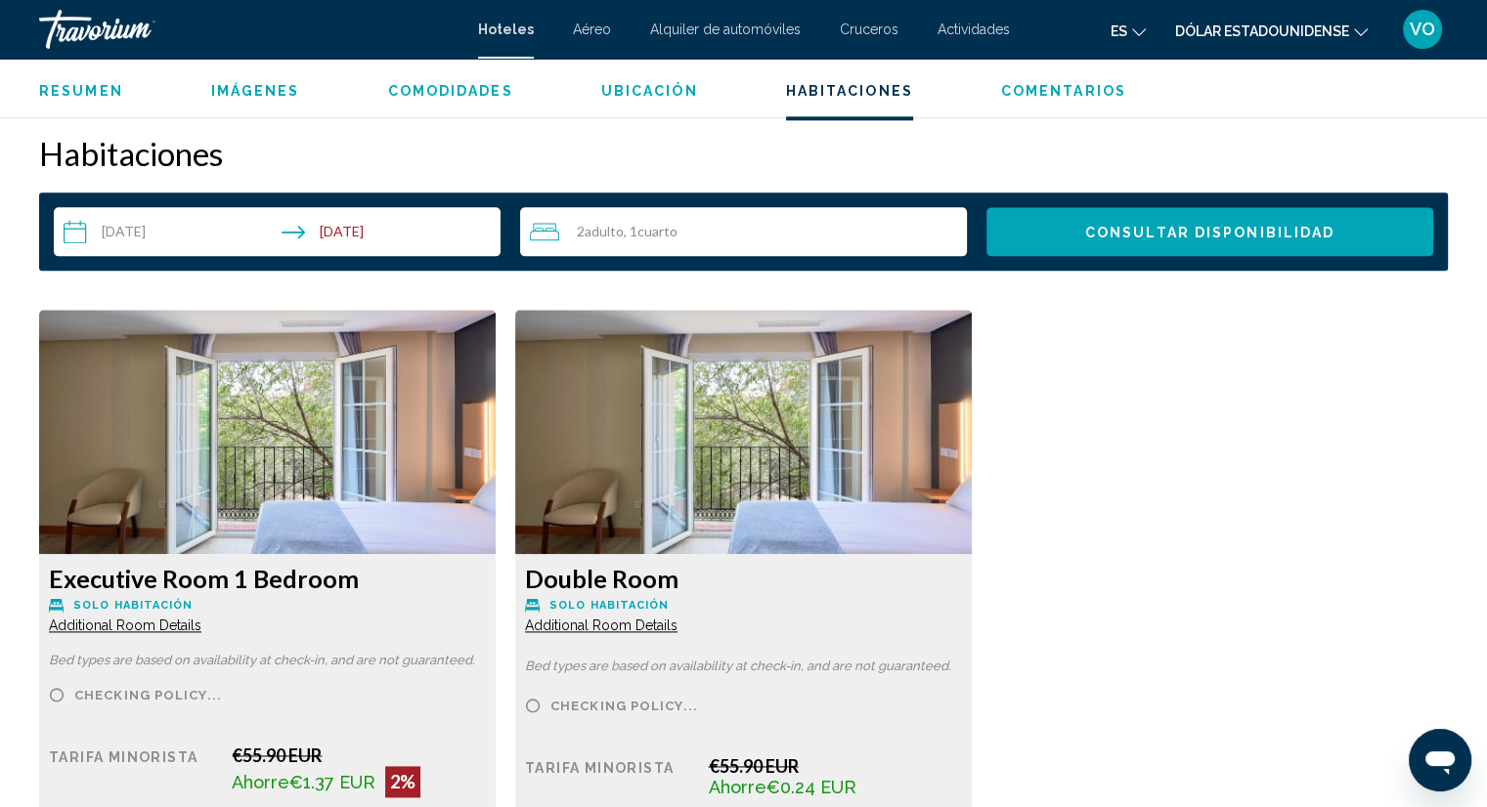
scroll to position [2475, 0]
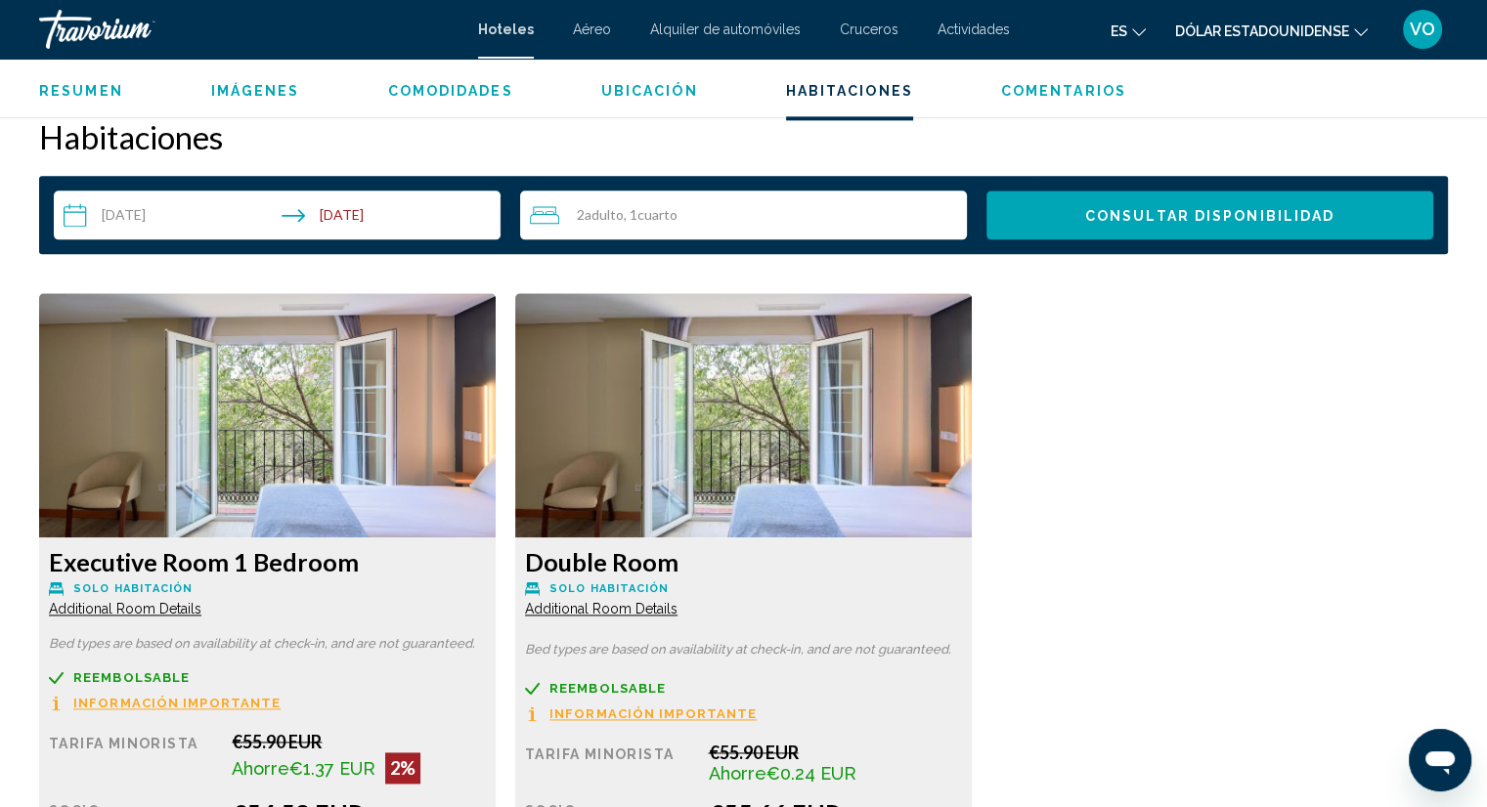
click at [1310, 376] on div "Executive Room 1 Bedroom Solo habitación Additional Room Details Bed types are …" at bounding box center [743, 622] width 1428 height 659
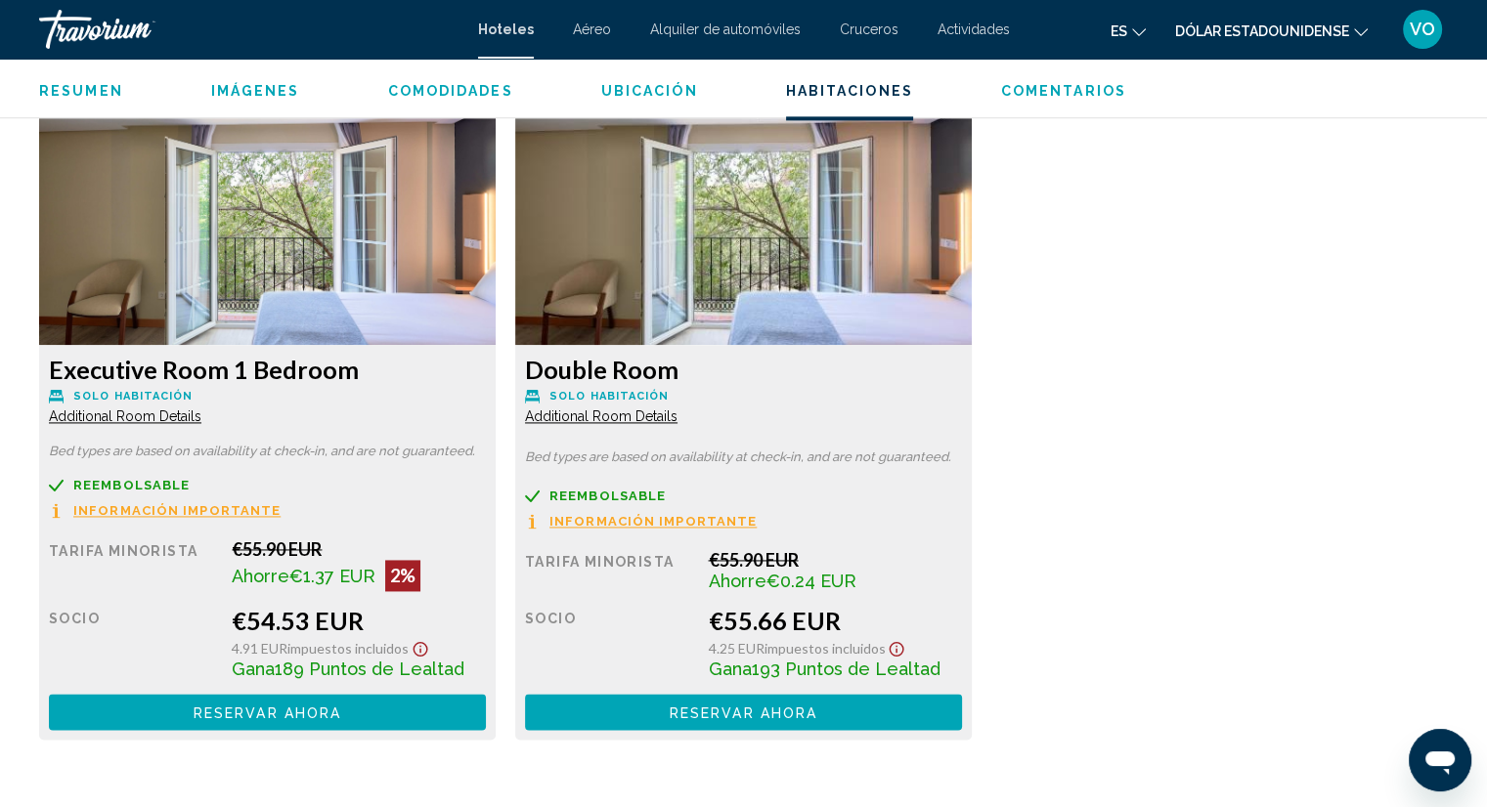
scroll to position [2670, 0]
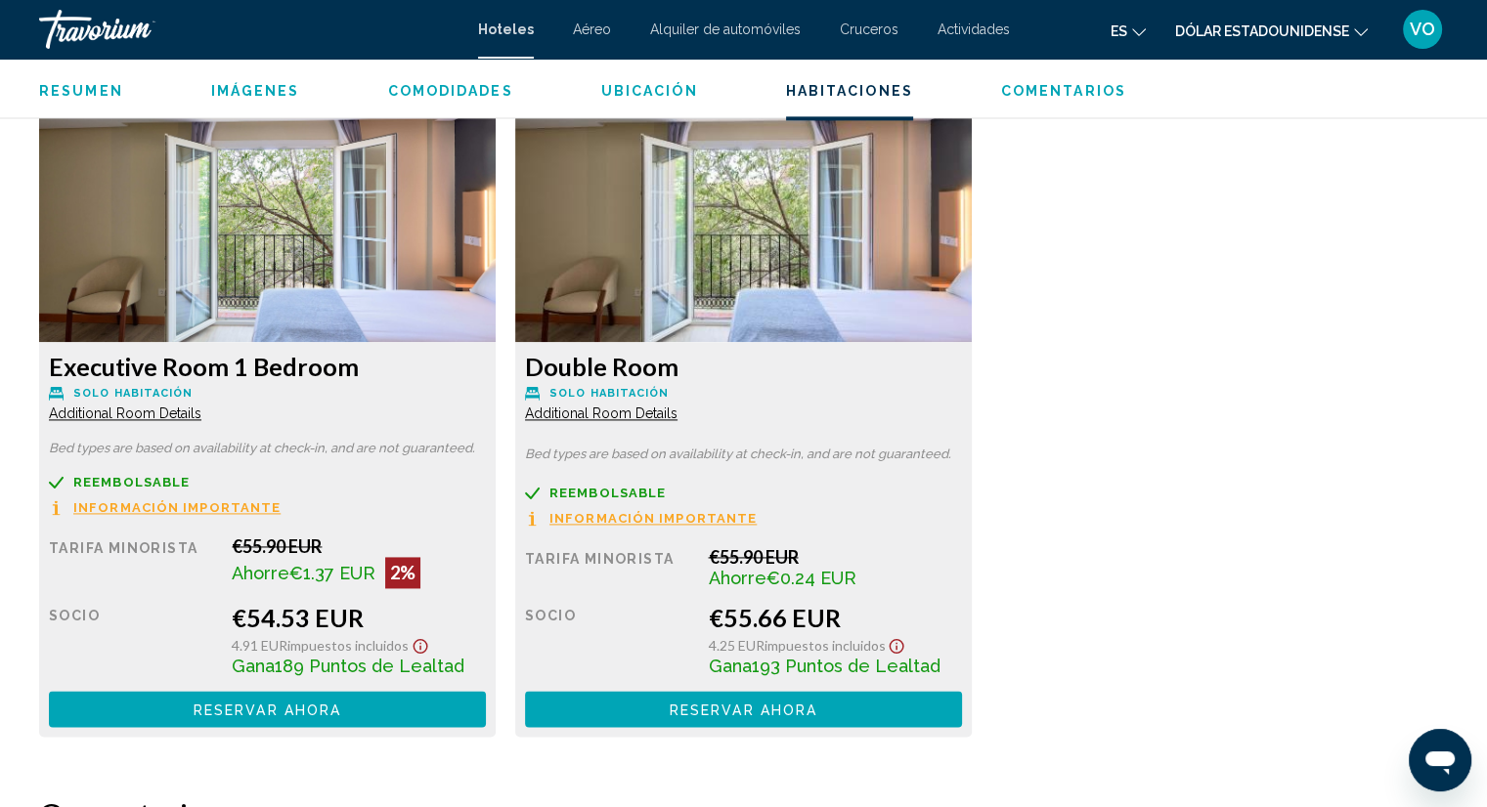
click at [280, 511] on span "Información importante" at bounding box center [176, 507] width 207 height 13
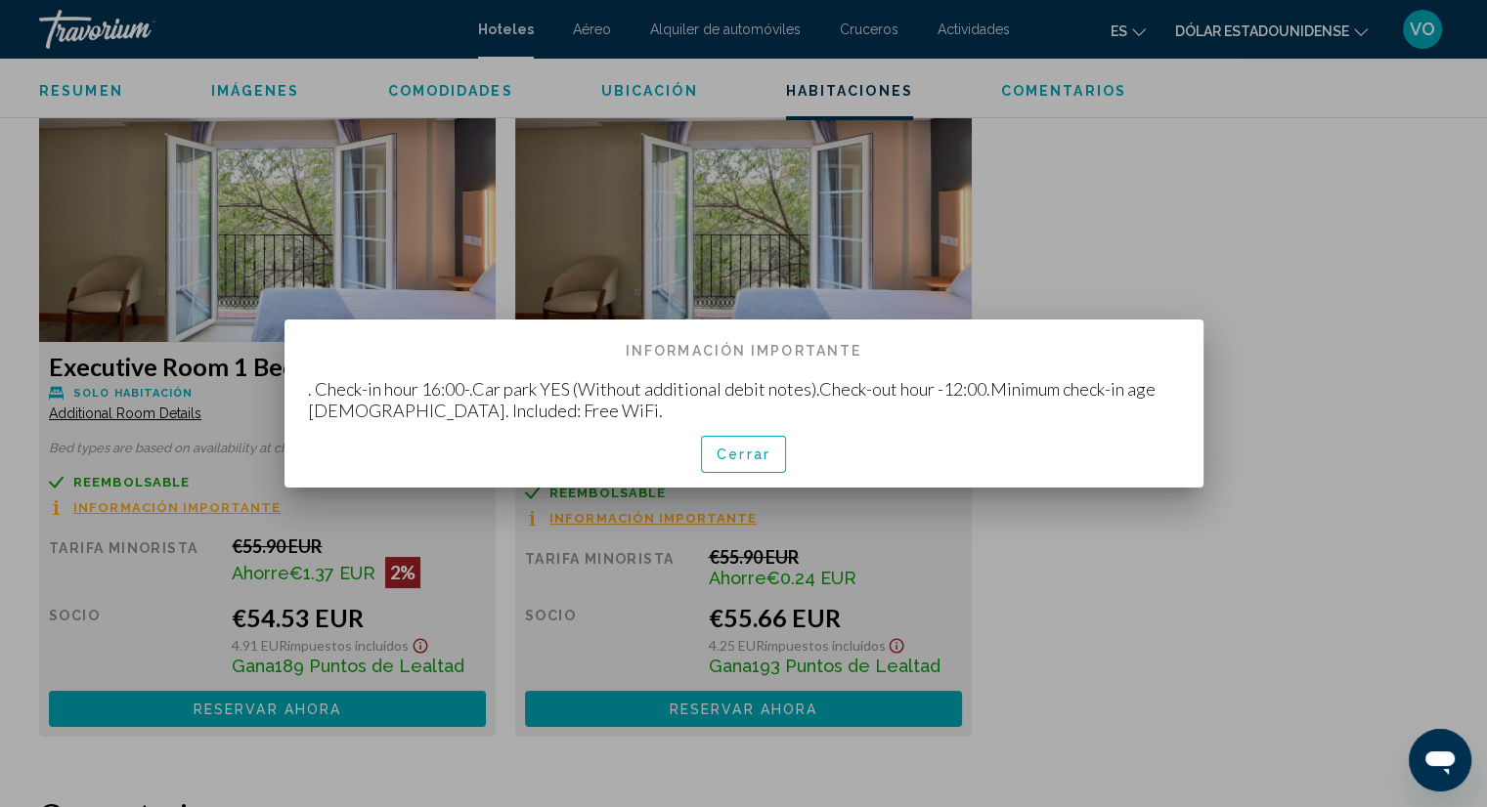
scroll to position [0, 0]
click at [648, 511] on div at bounding box center [743, 403] width 1487 height 807
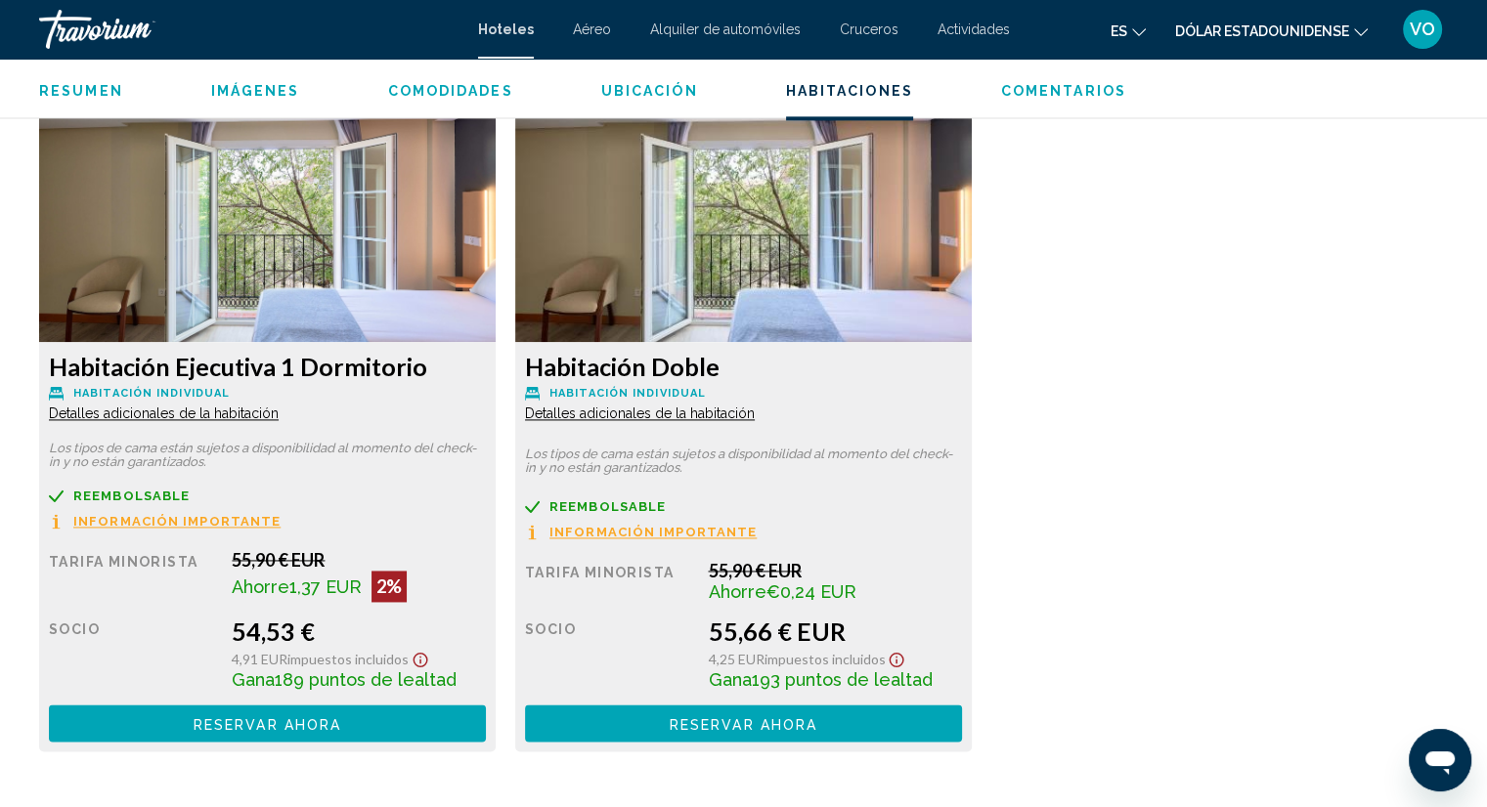
click at [486, 559] on div "55,90 € EUR" at bounding box center [359, 560] width 254 height 22
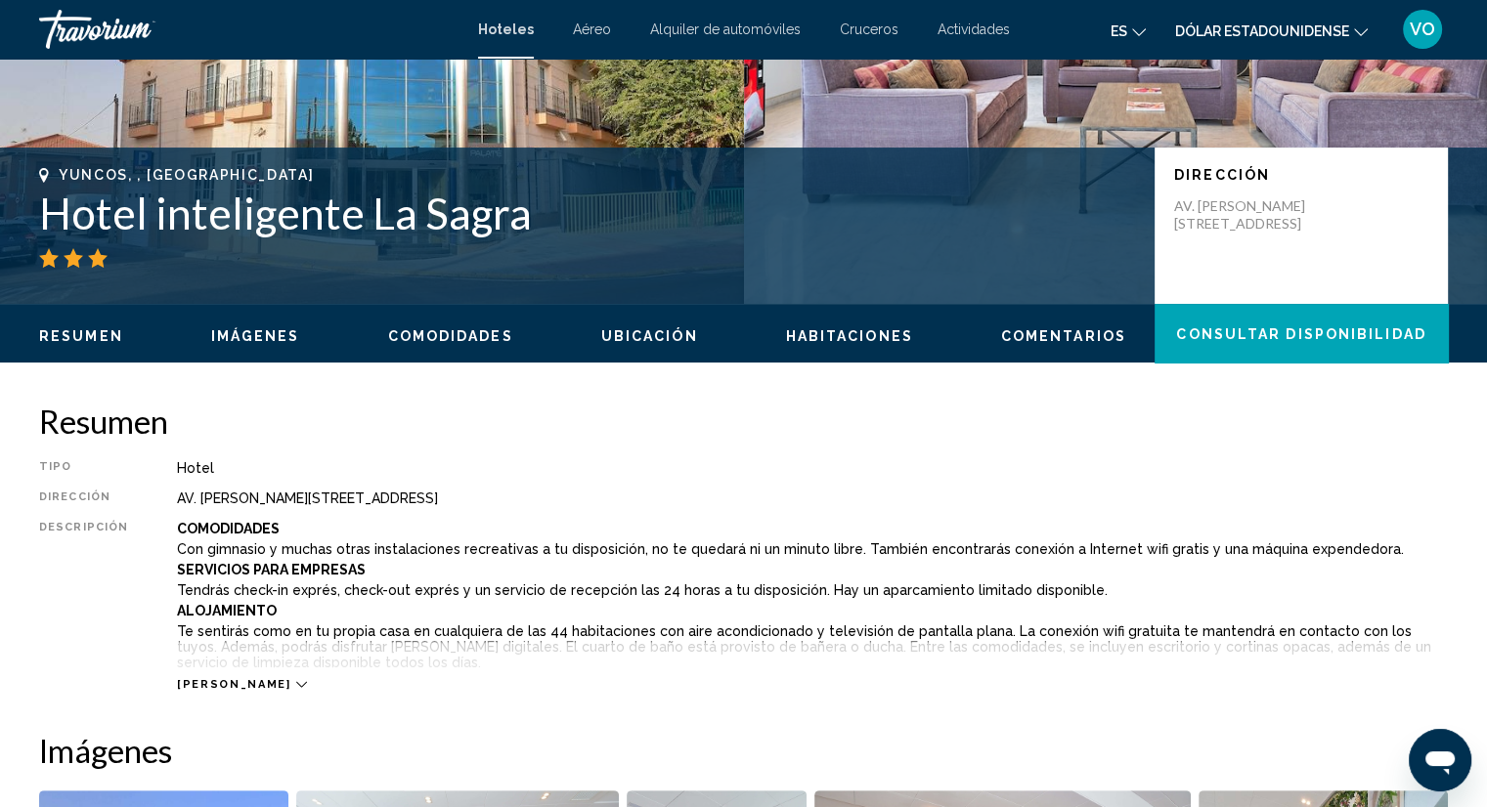
scroll to position [371, 0]
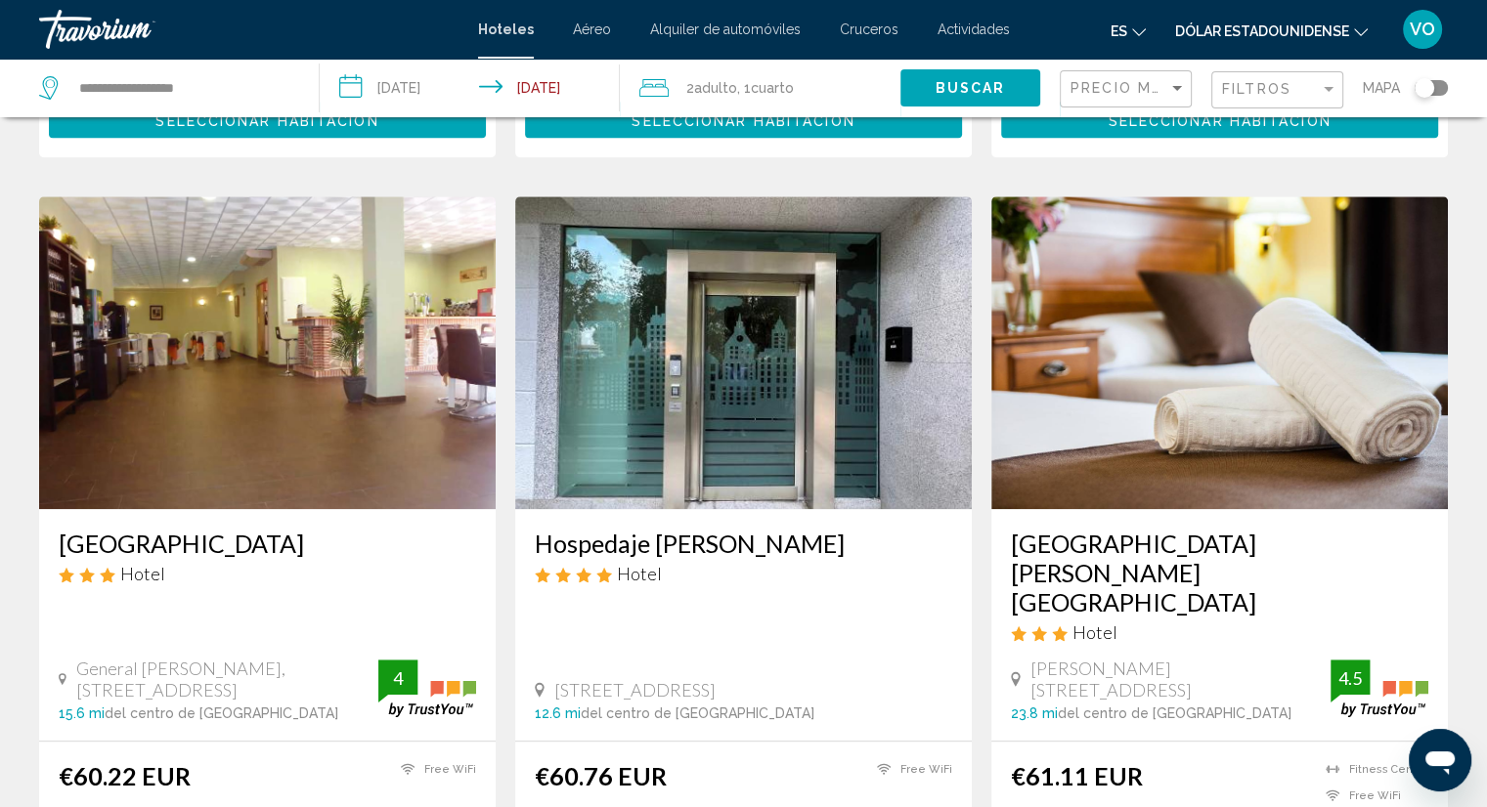
scroll to position [1446, 0]
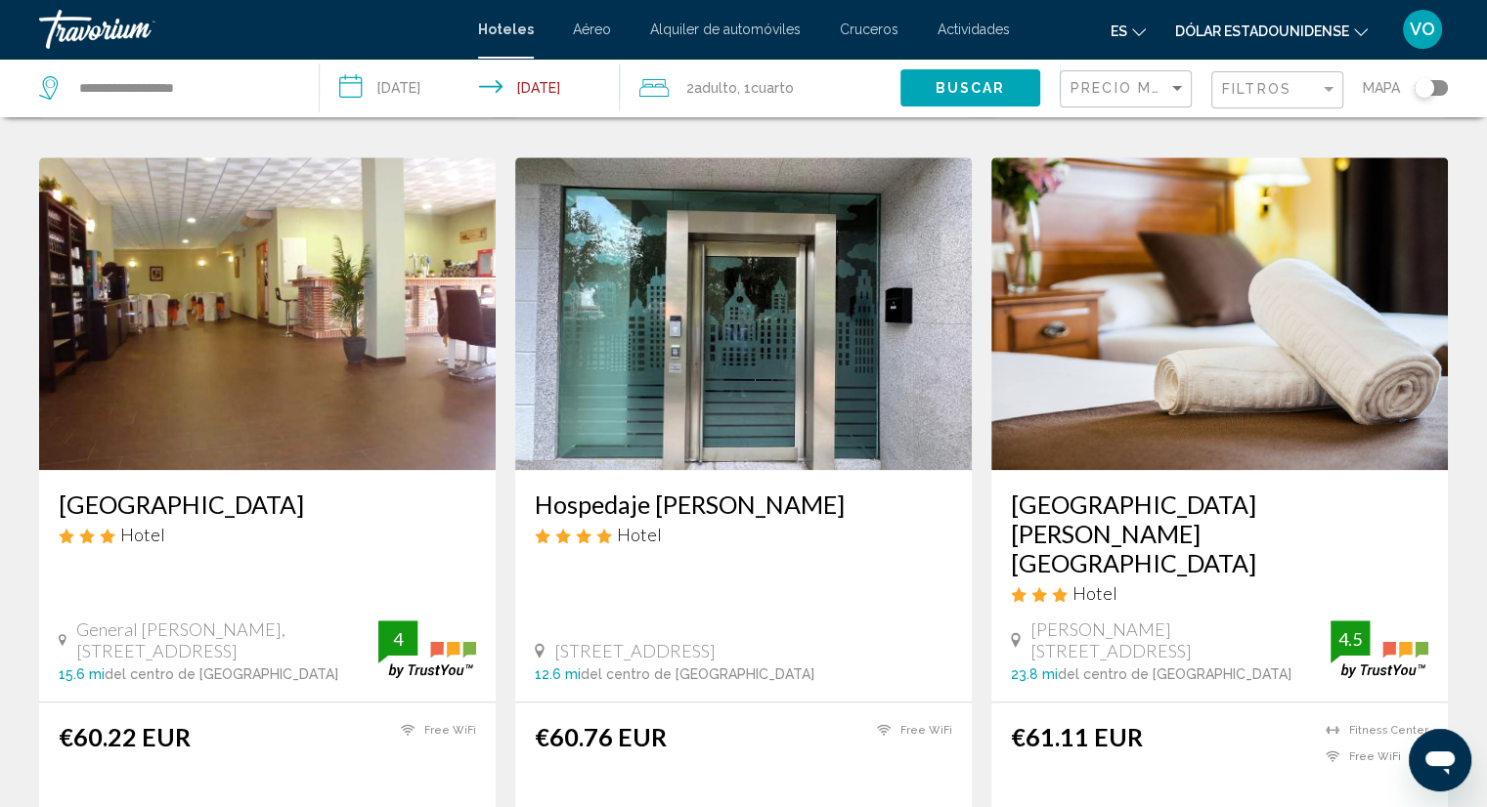
click at [235, 314] on img "Contenido principal" at bounding box center [267, 313] width 456 height 313
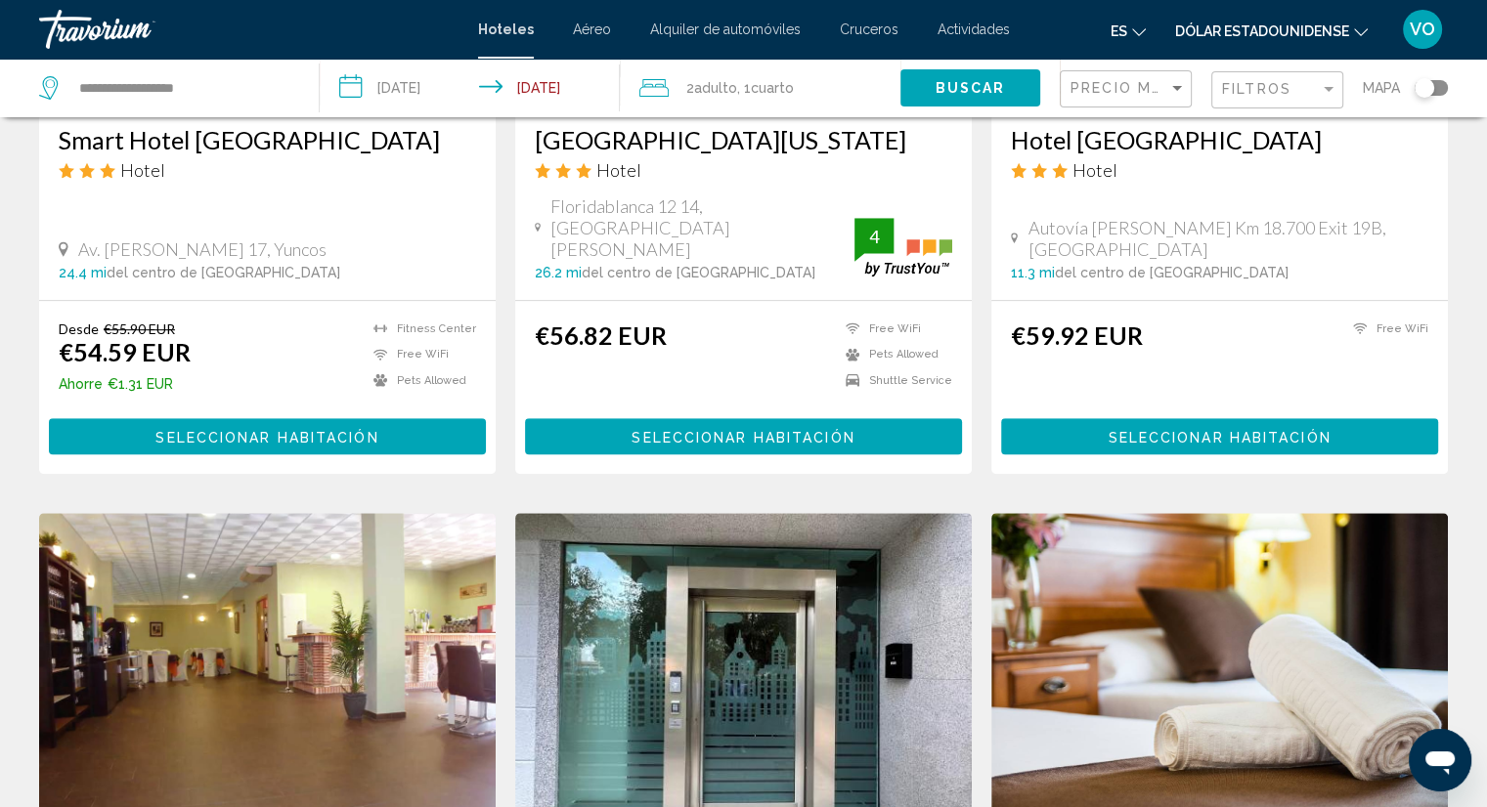
scroll to position [899, 0]
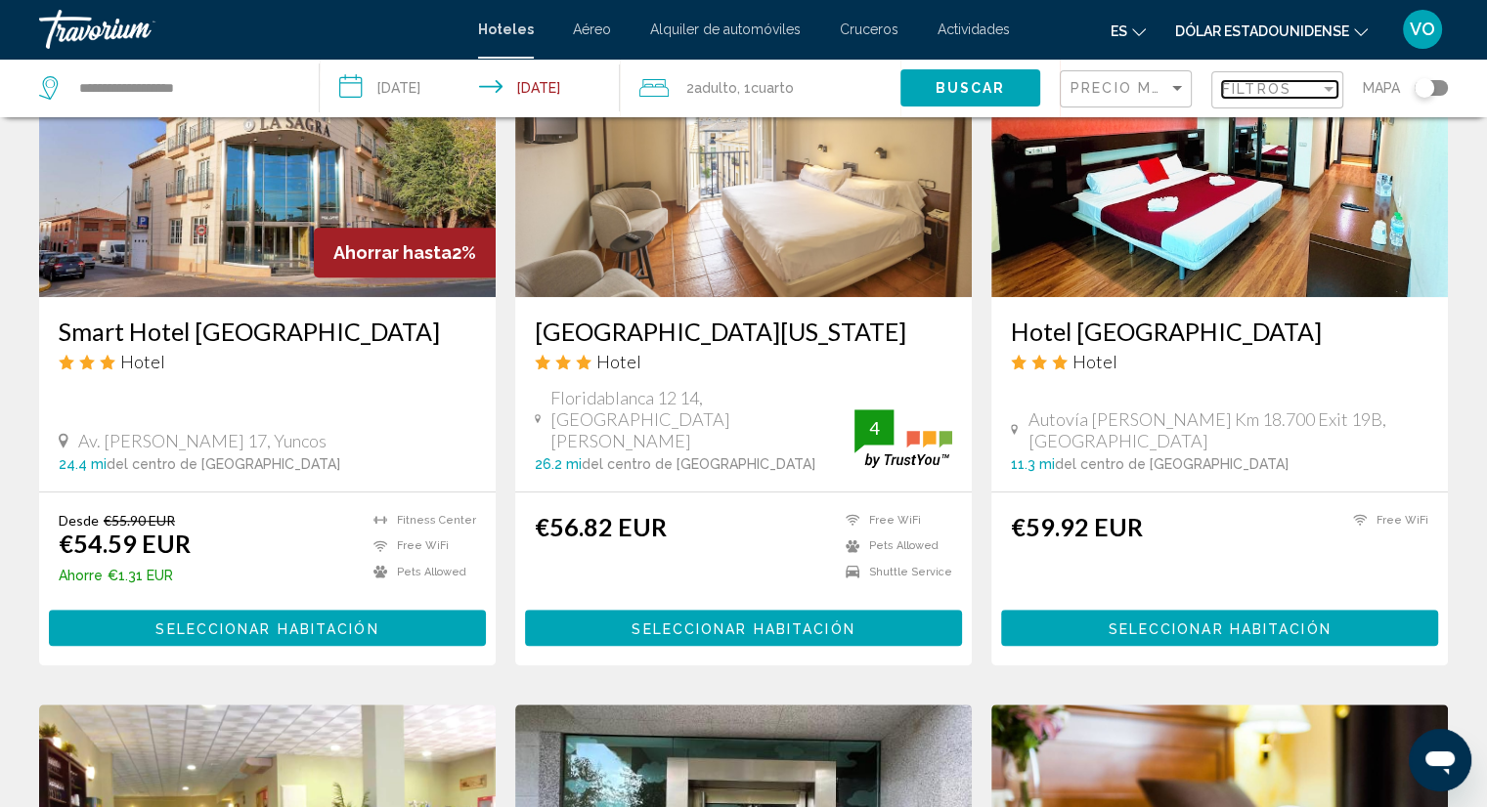
click at [1325, 91] on div "Filter" at bounding box center [1328, 89] width 18 height 16
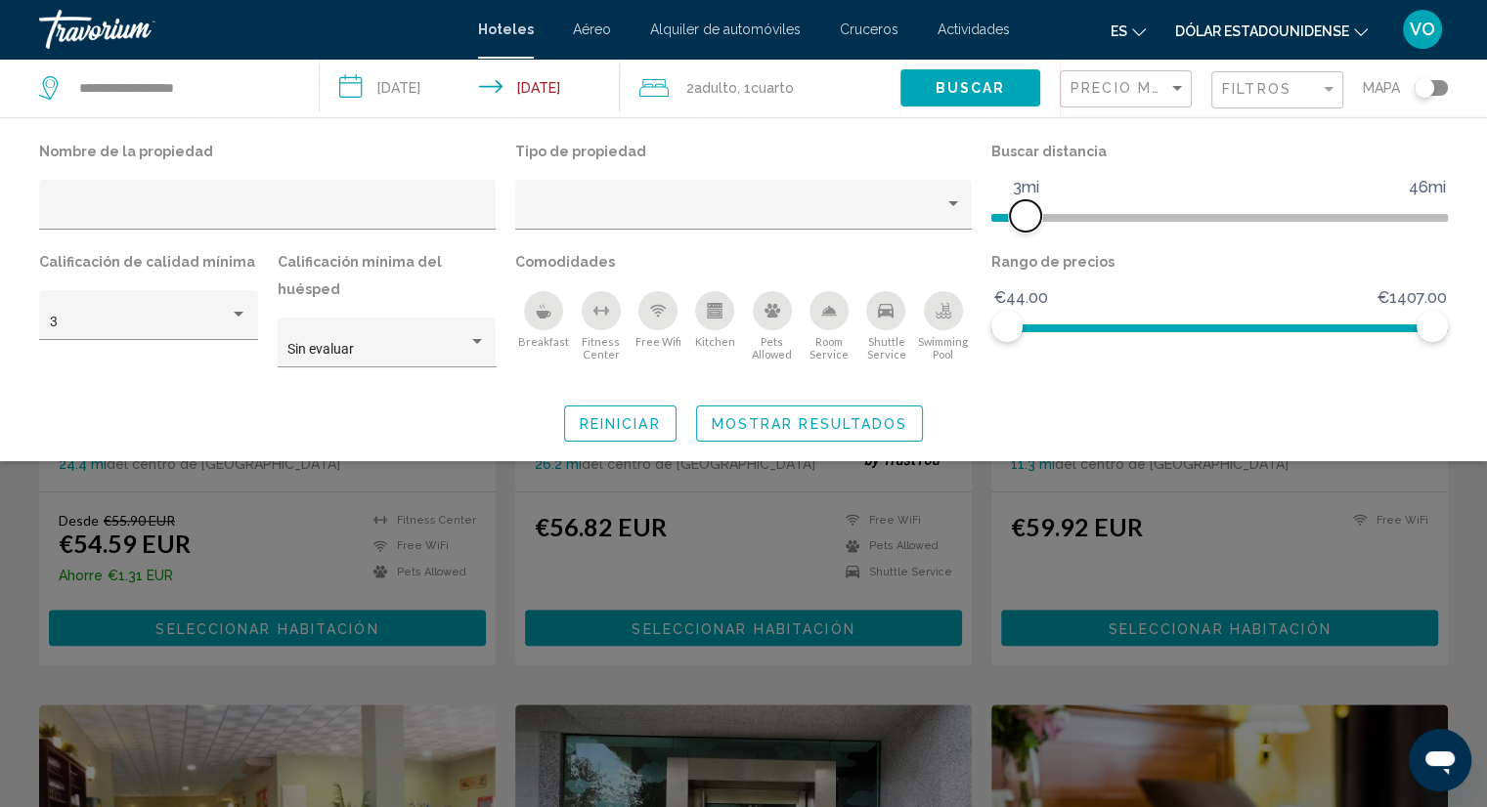
click at [1025, 220] on span "Hotel Filters" at bounding box center [1008, 218] width 34 height 8
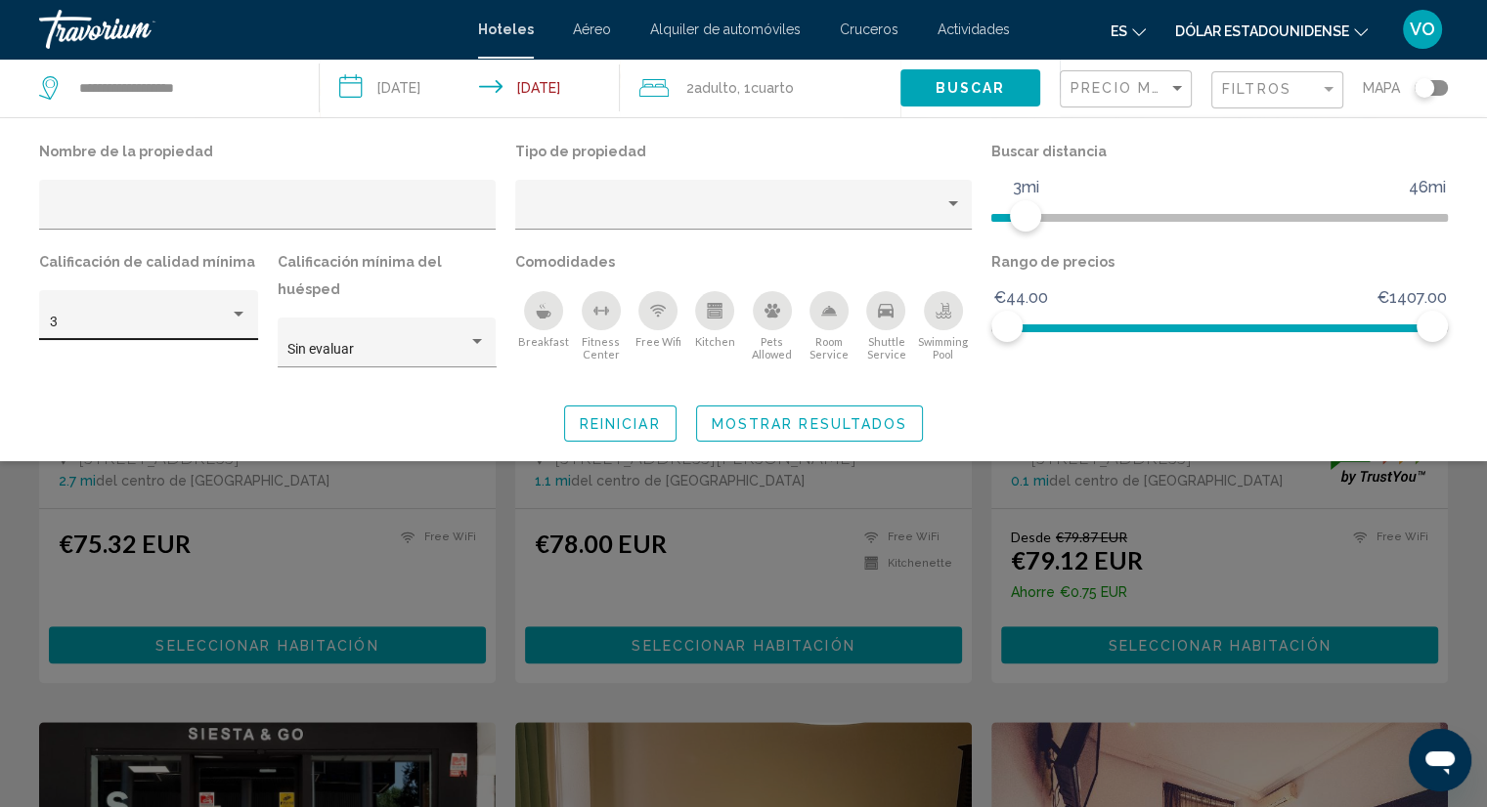
click at [227, 309] on div "3" at bounding box center [149, 321] width 198 height 40
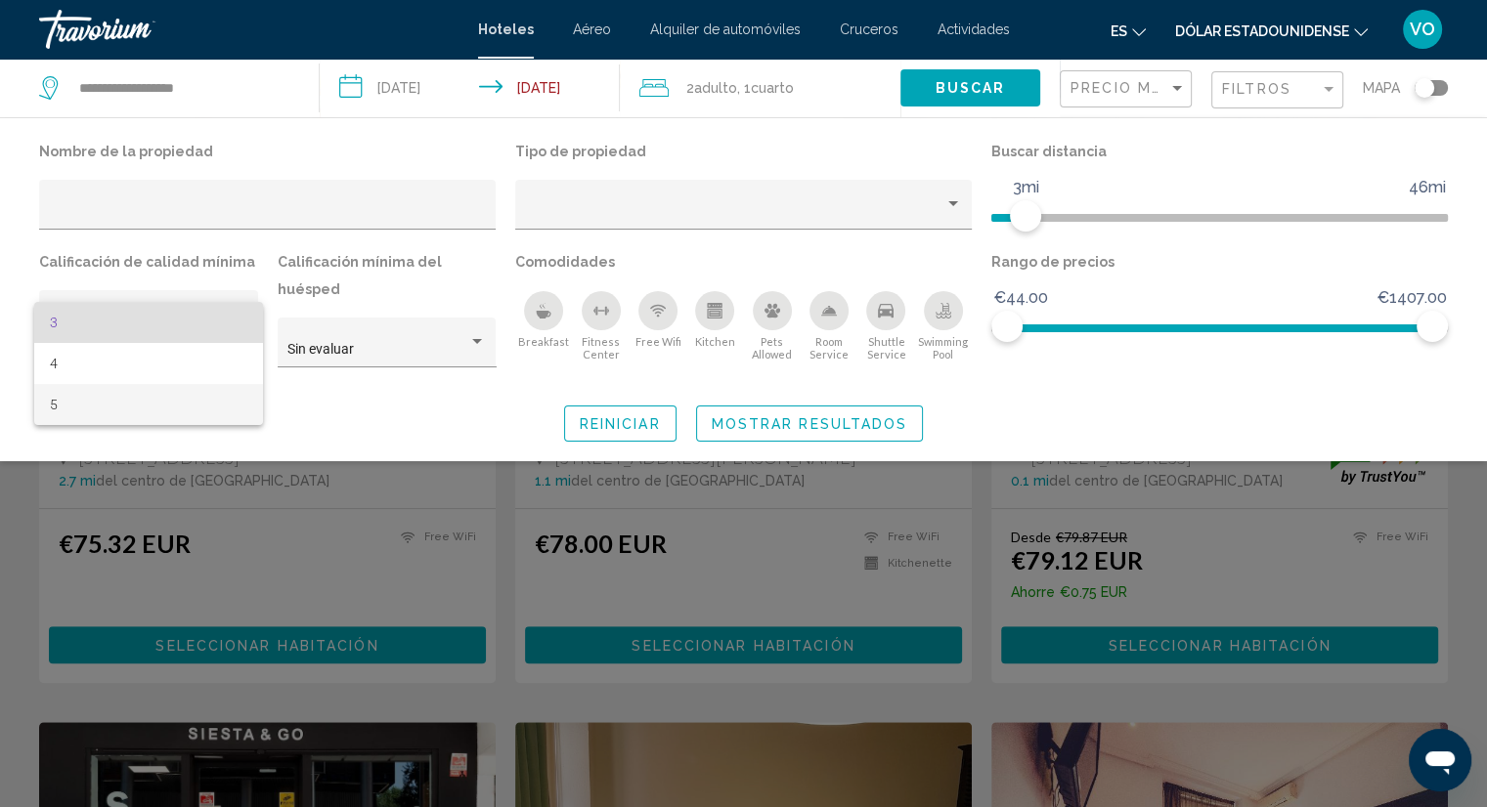
click at [199, 400] on span "5" at bounding box center [148, 404] width 197 height 41
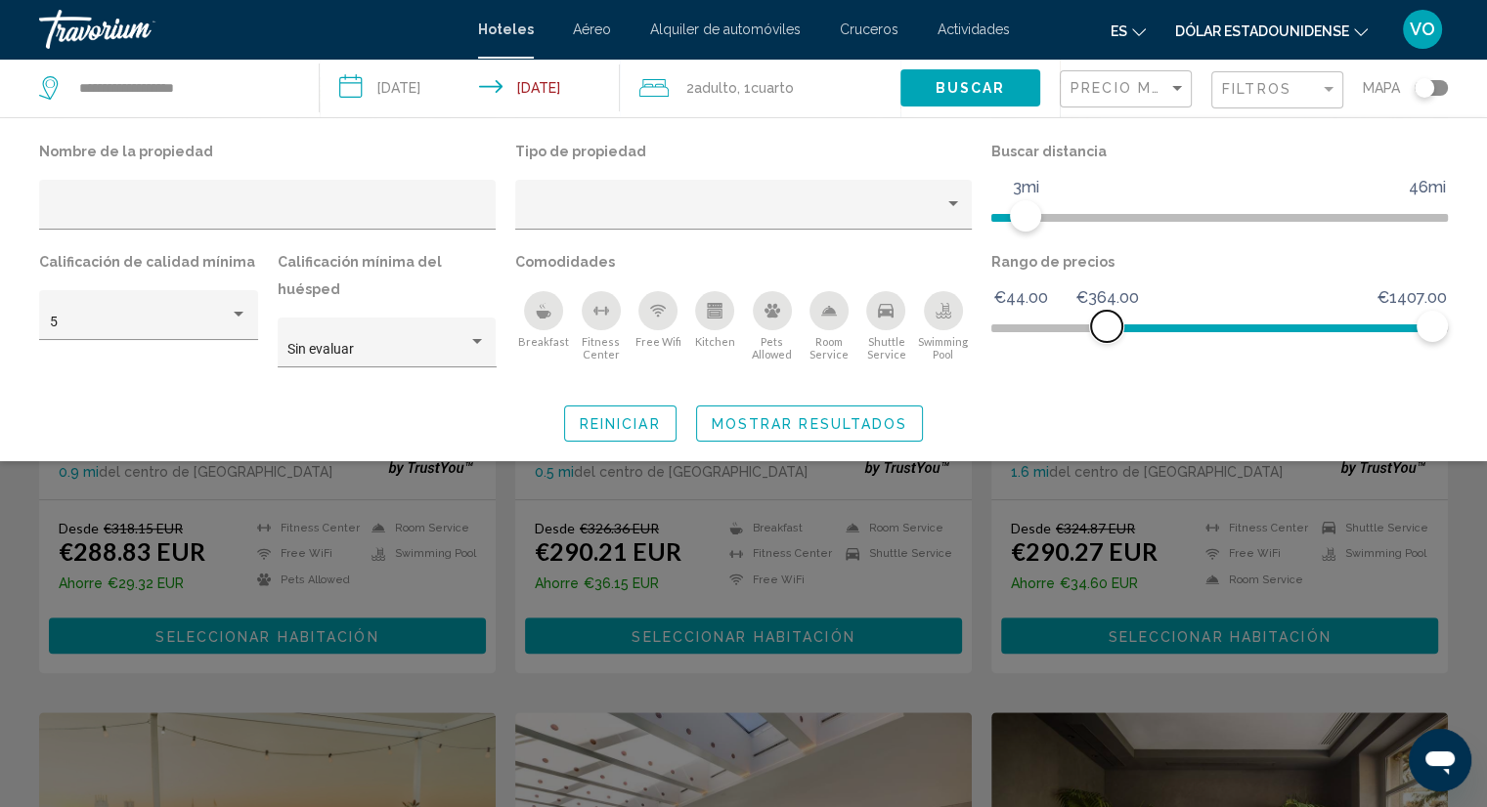
click at [1106, 326] on span "Hotel Filters" at bounding box center [1268, 328] width 325 height 8
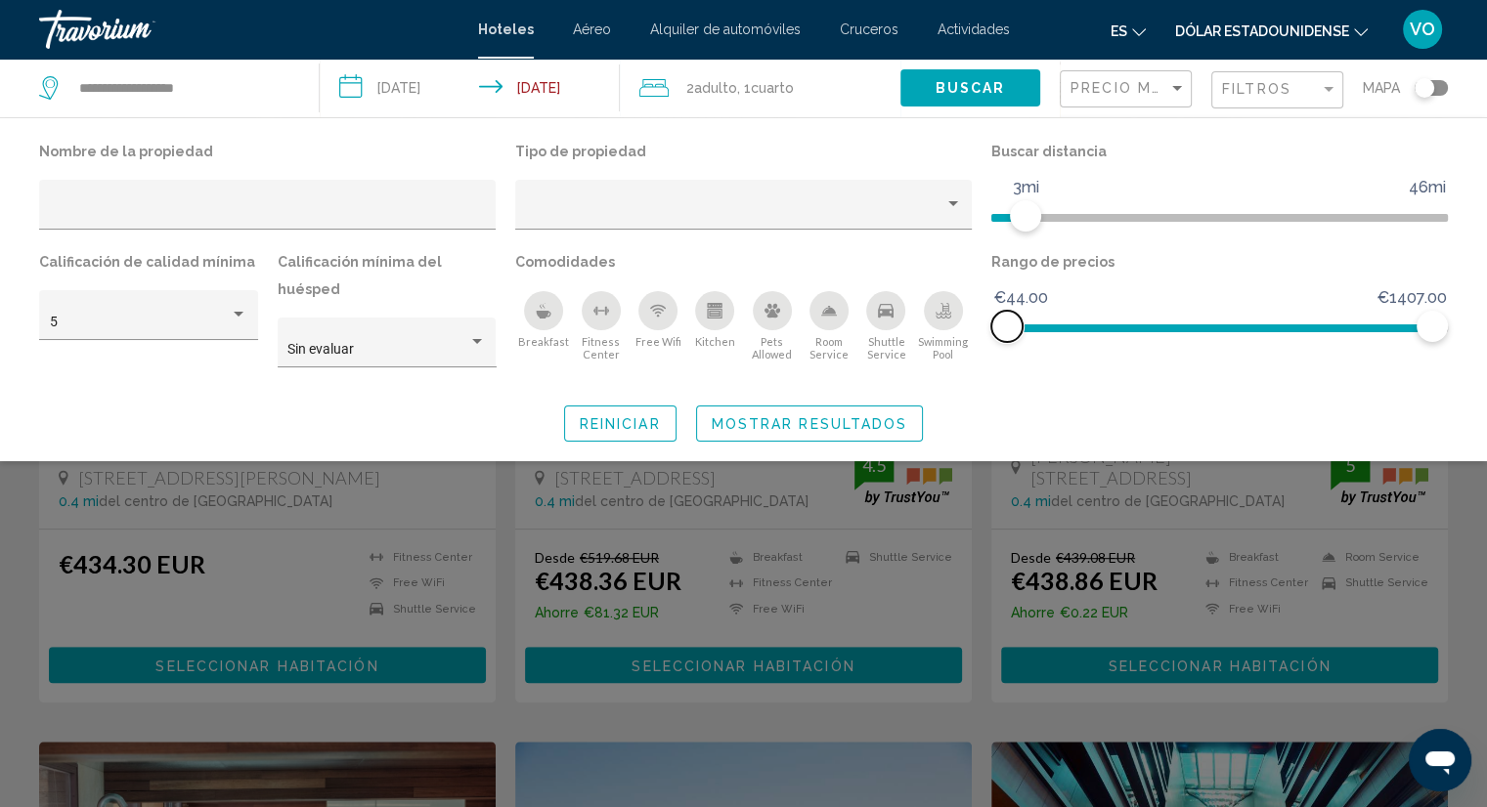
drag, startPoint x: 1101, startPoint y: 319, endPoint x: 881, endPoint y: 332, distance: 221.3
click at [881, 332] on div "Nombre de la propiedad Tipo de propiedad Buscar distancia 1mi 46mi 3mi Califica…" at bounding box center [743, 262] width 1428 height 248
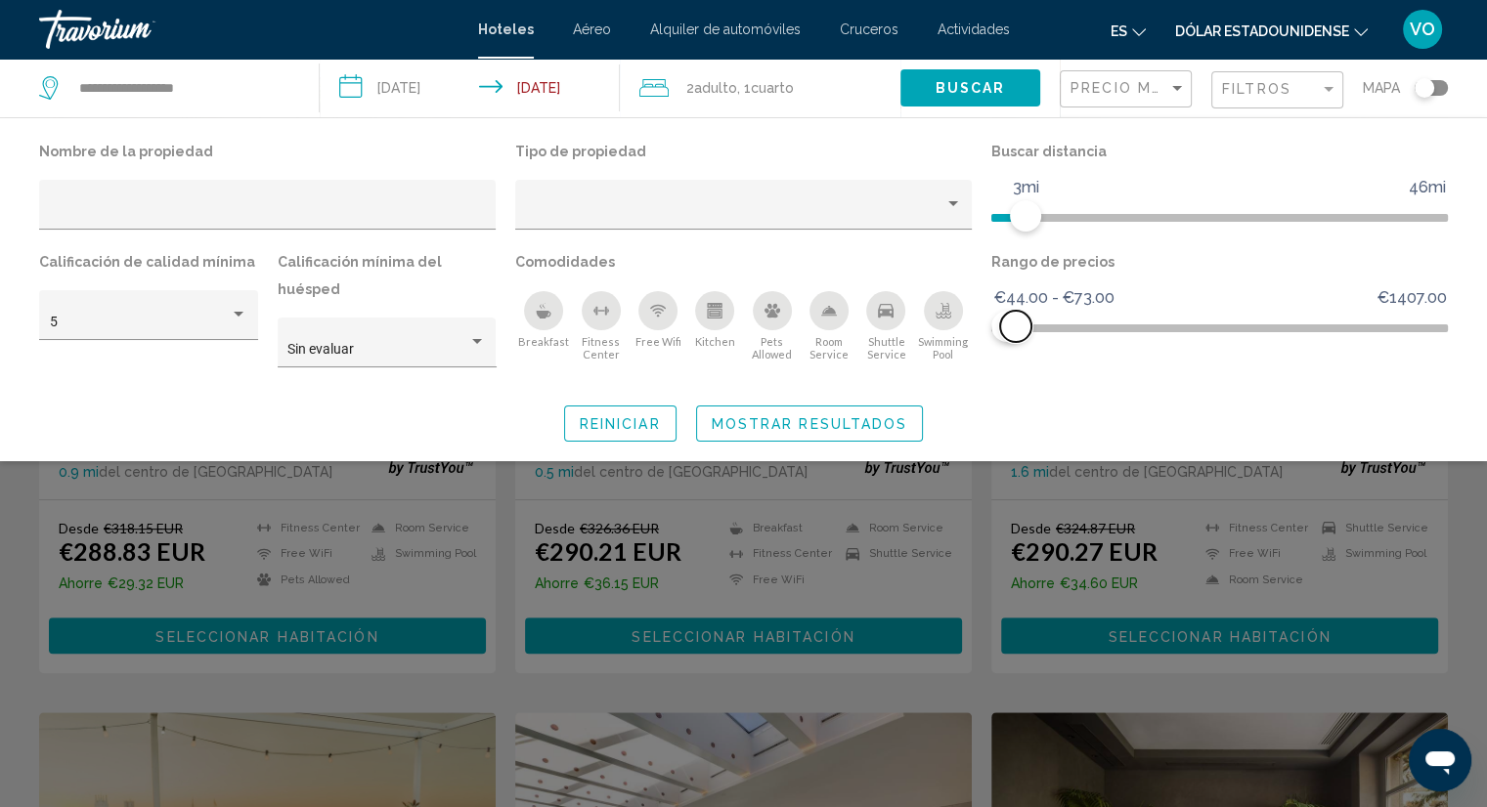
drag, startPoint x: 1427, startPoint y: 322, endPoint x: 1015, endPoint y: 341, distance: 411.9
click at [1015, 341] on span "Hotel Filters" at bounding box center [1015, 326] width 31 height 31
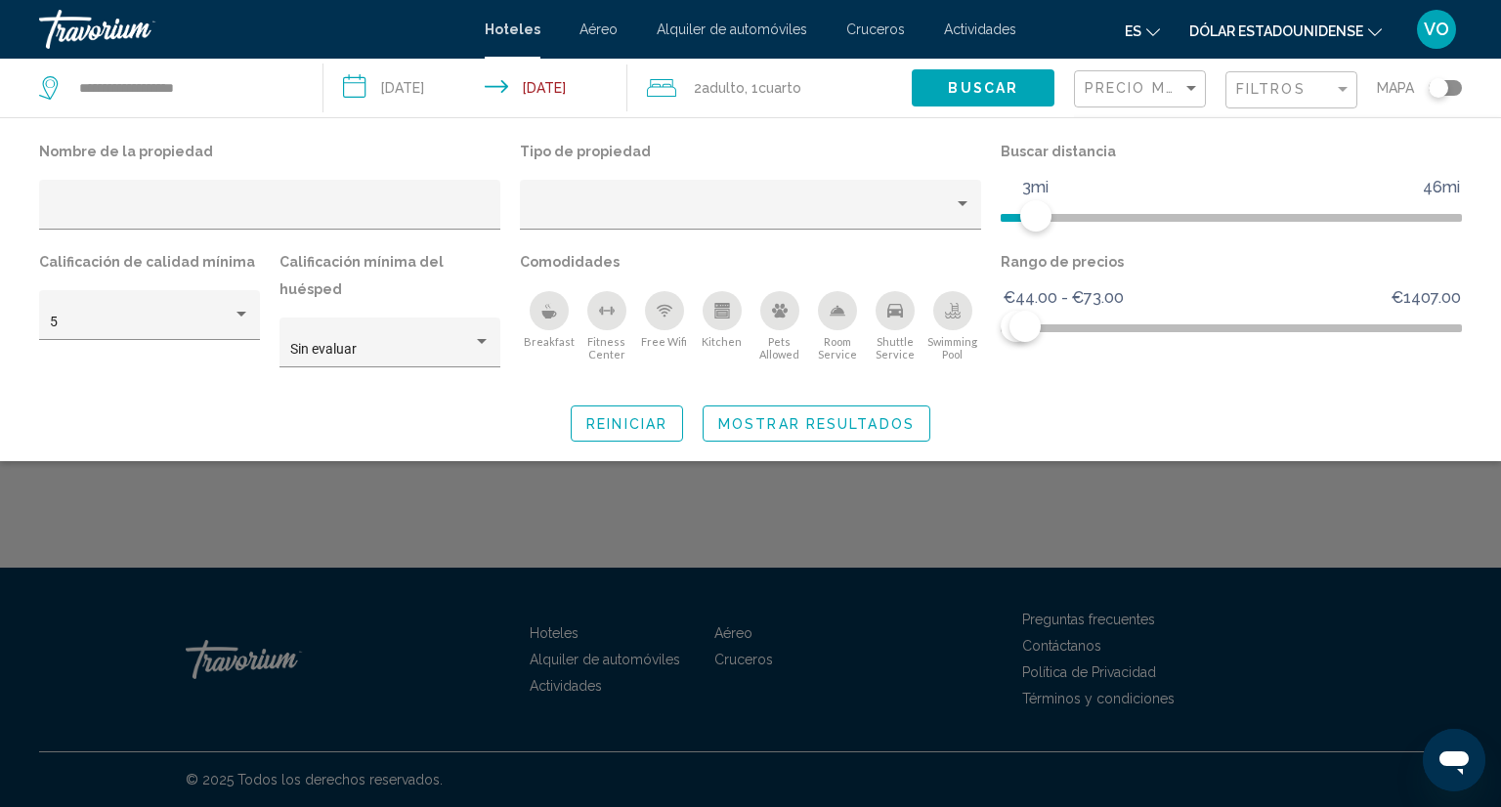
click at [877, 416] on span "Mostrar resultados" at bounding box center [816, 424] width 196 height 16
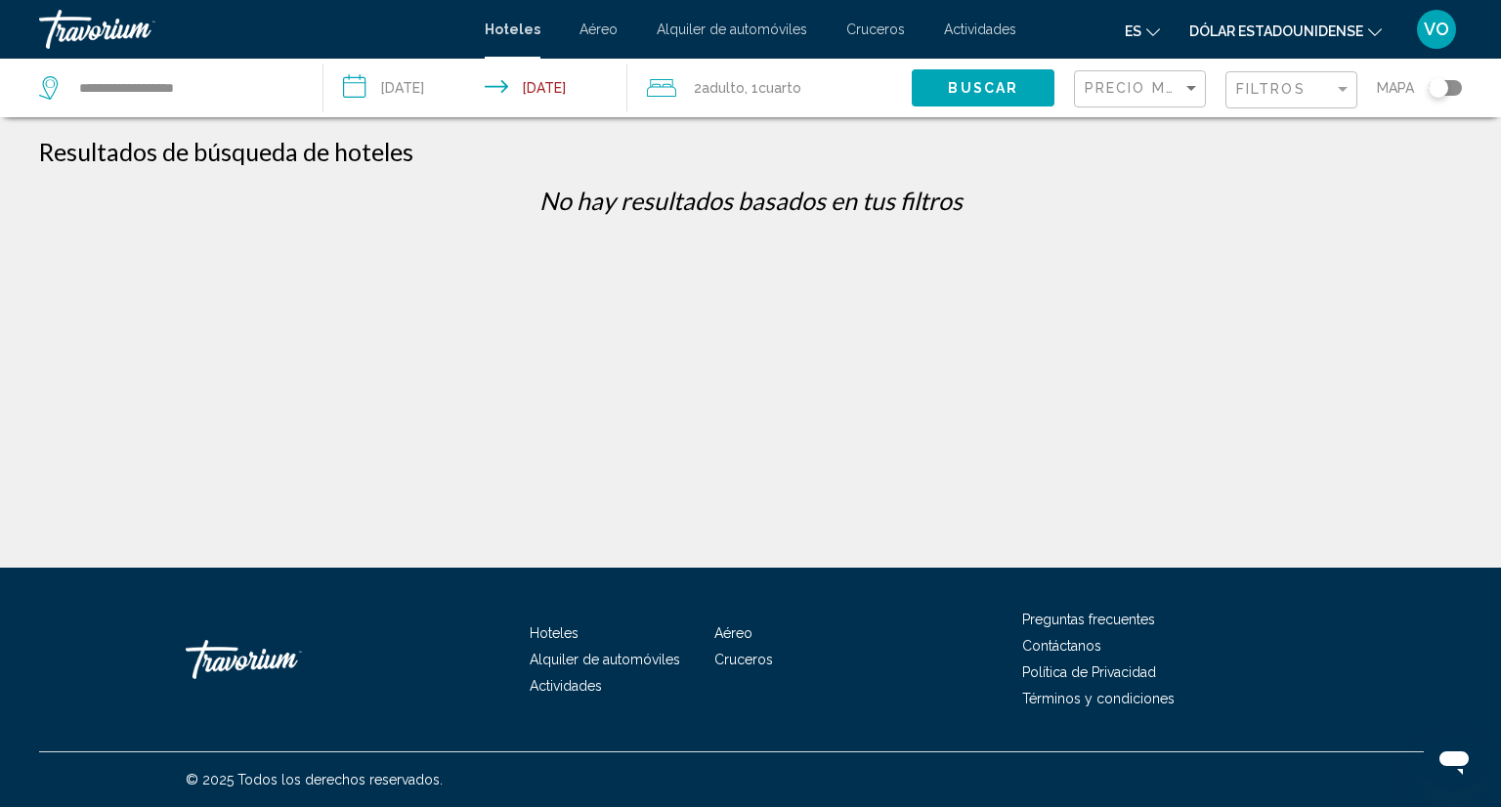
click at [1345, 102] on div "Filtros" at bounding box center [1293, 90] width 115 height 36
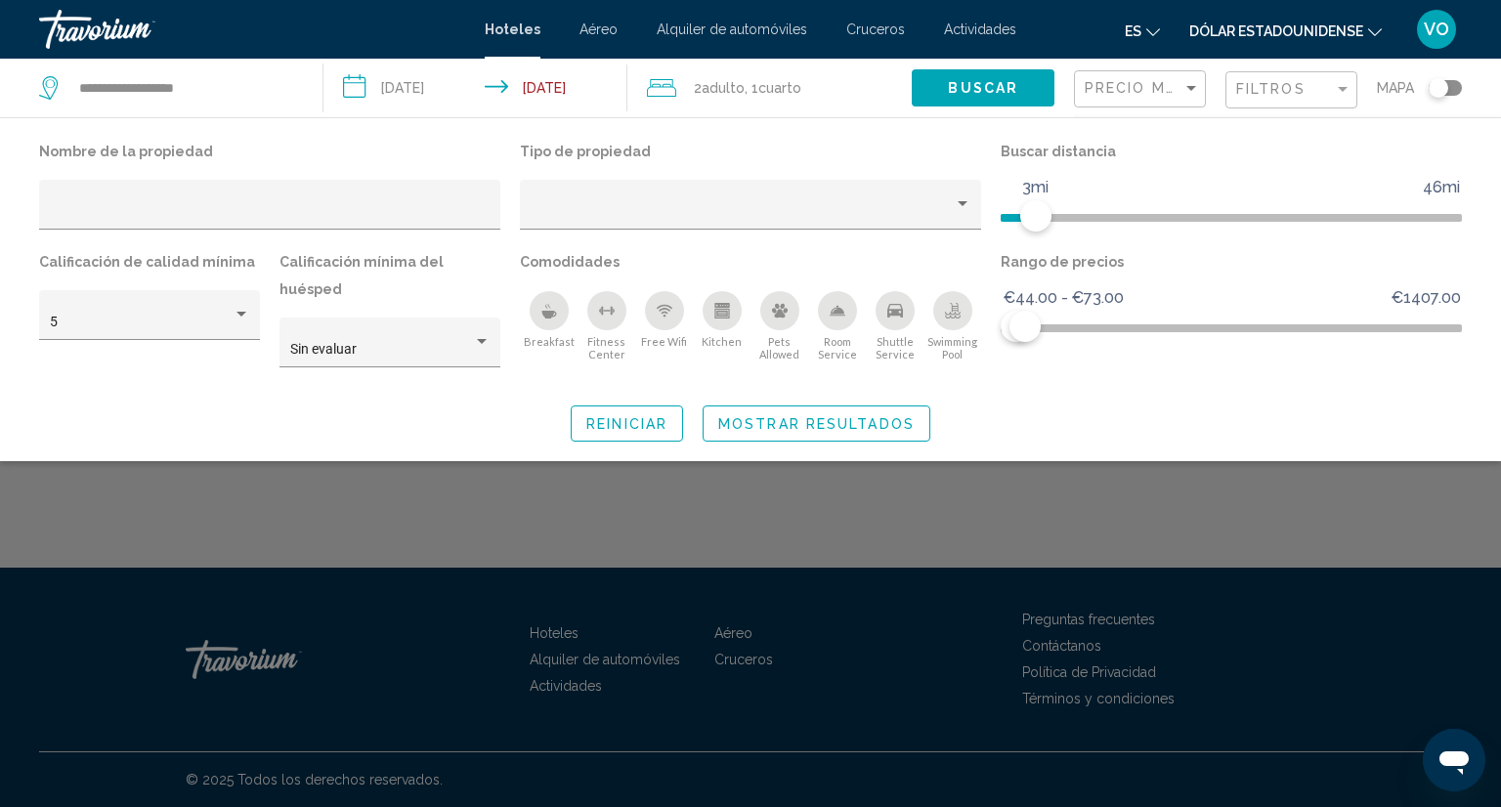
click at [263, 325] on div "Calificación de calidad mínima 5" at bounding box center [149, 317] width 240 height 138
click at [237, 317] on div "Hotel Filters" at bounding box center [242, 314] width 10 height 5
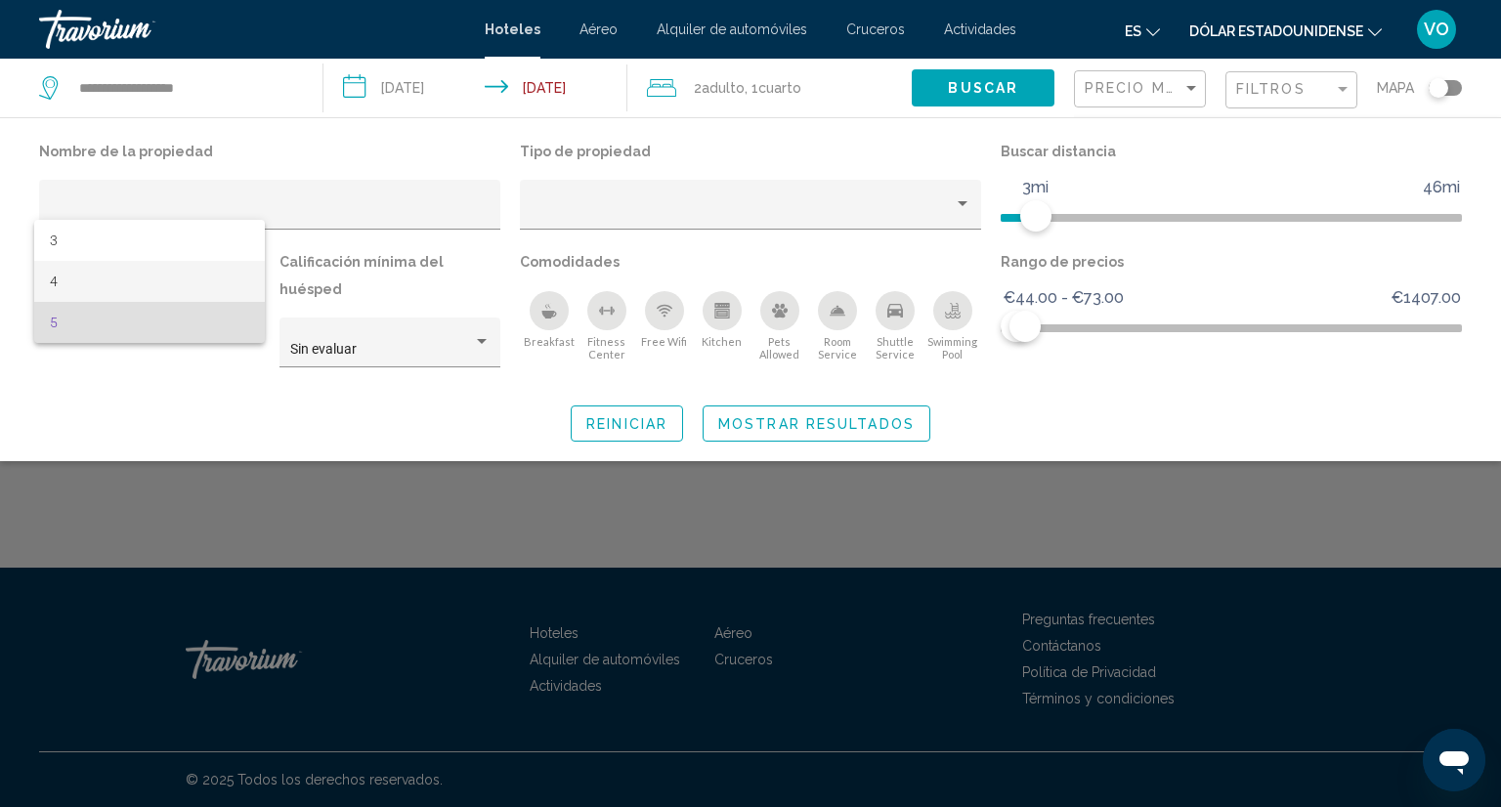
click at [145, 285] on span "4" at bounding box center [150, 281] width 200 height 41
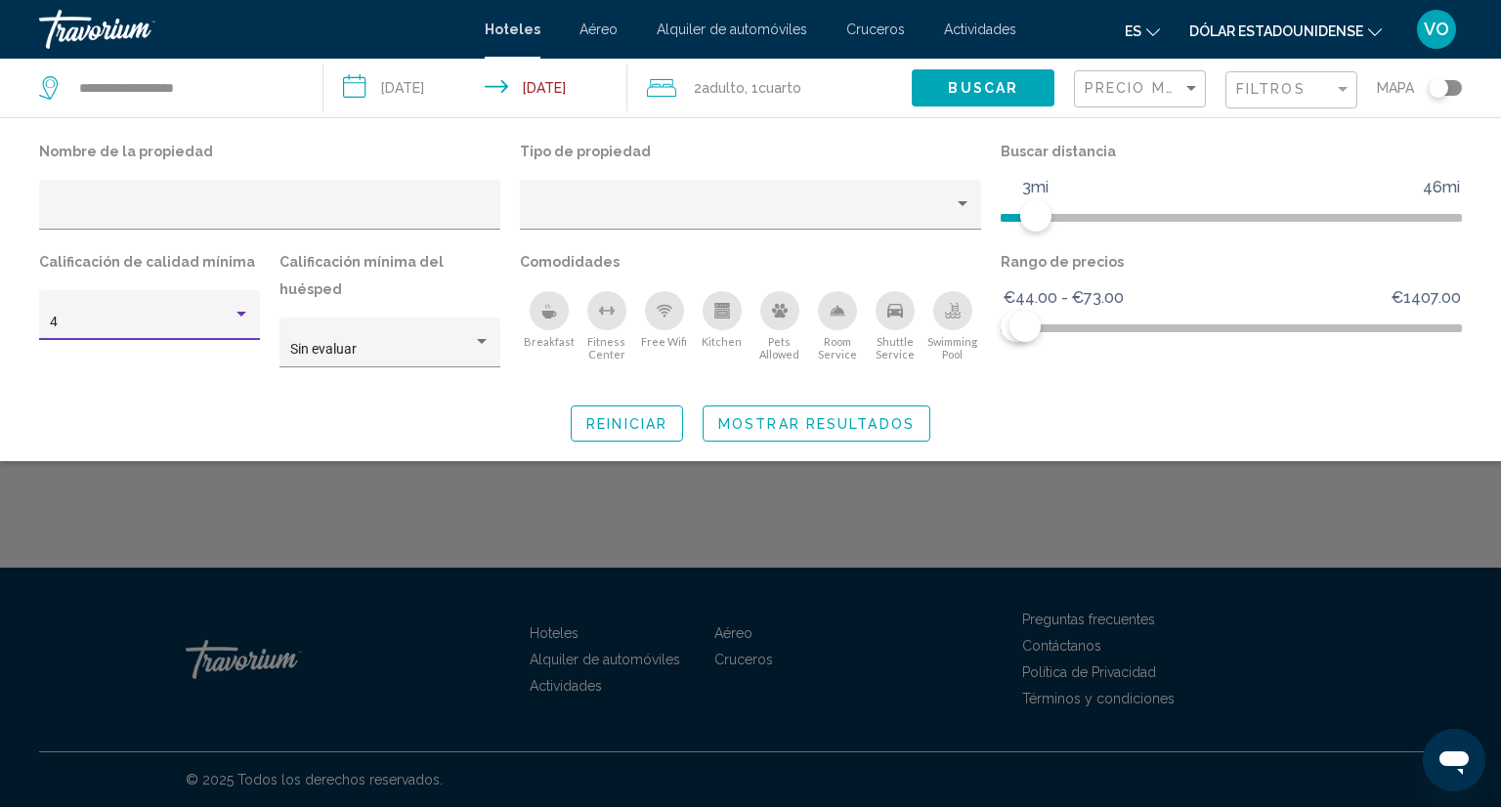
click at [791, 416] on span "Mostrar resultados" at bounding box center [816, 424] width 196 height 16
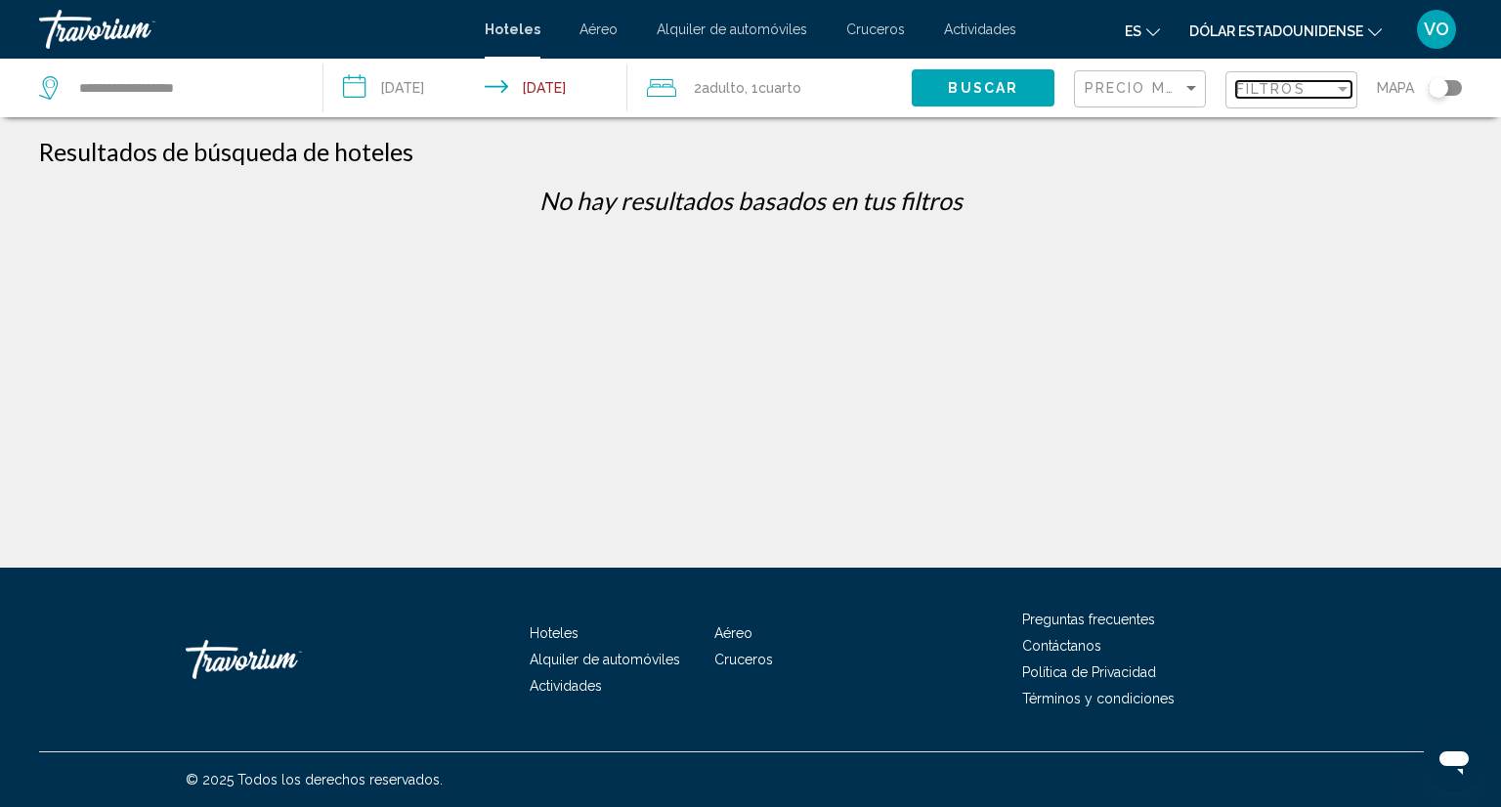
click at [1265, 88] on span "Filtros" at bounding box center [1270, 89] width 69 height 16
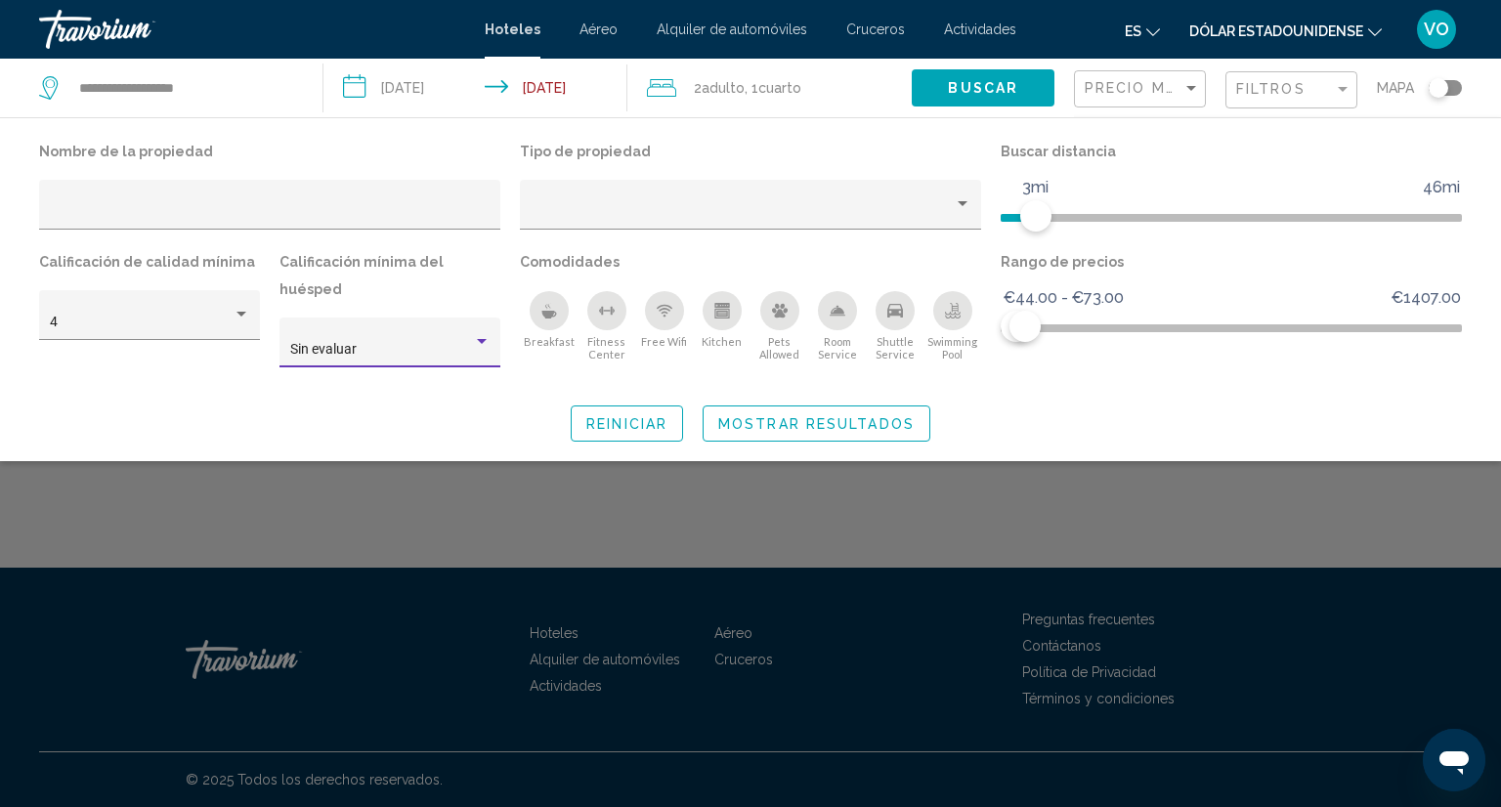
click at [371, 342] on div "Sin evaluar" at bounding box center [381, 350] width 183 height 16
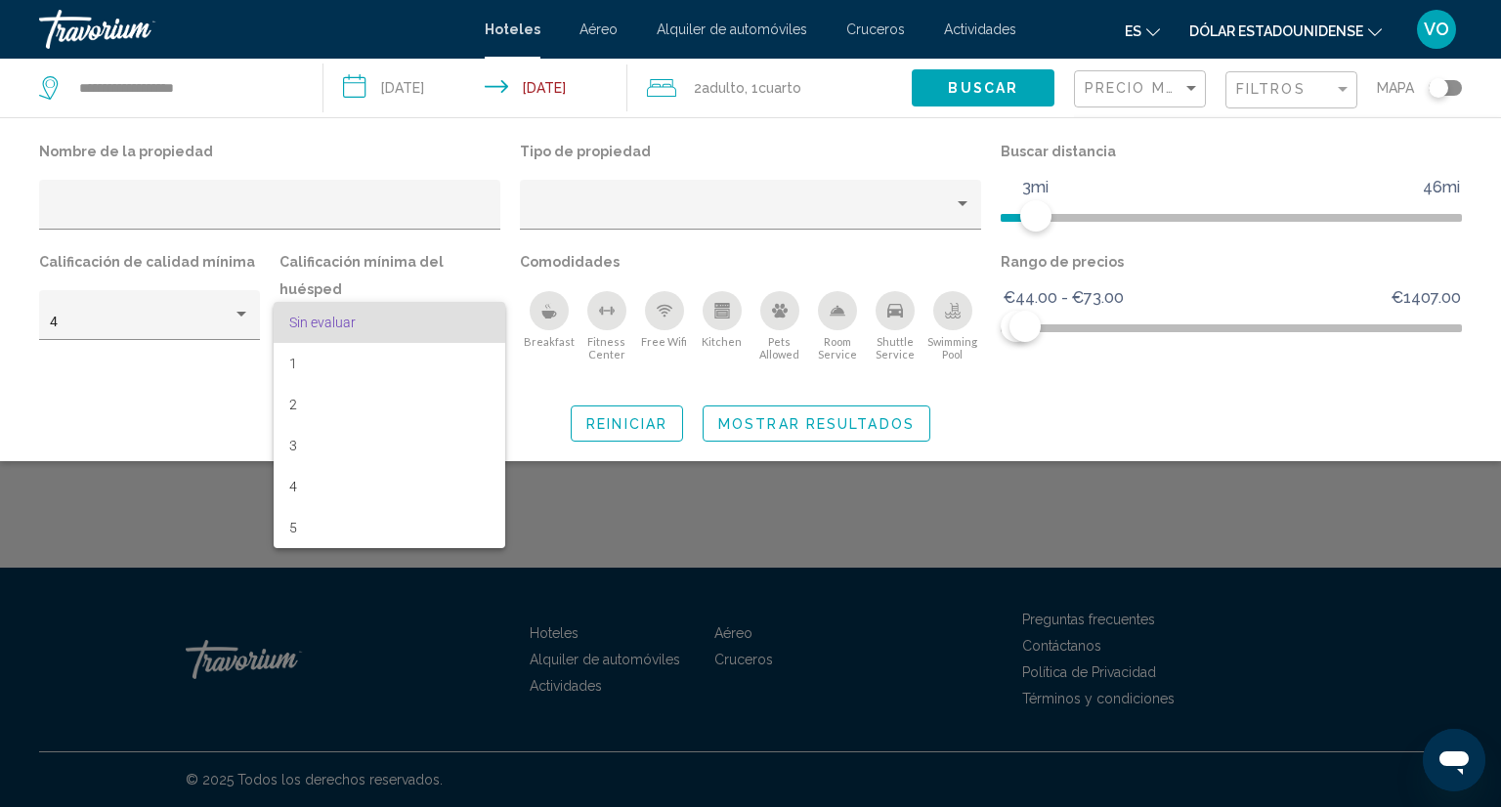
click at [242, 317] on div at bounding box center [750, 403] width 1501 height 807
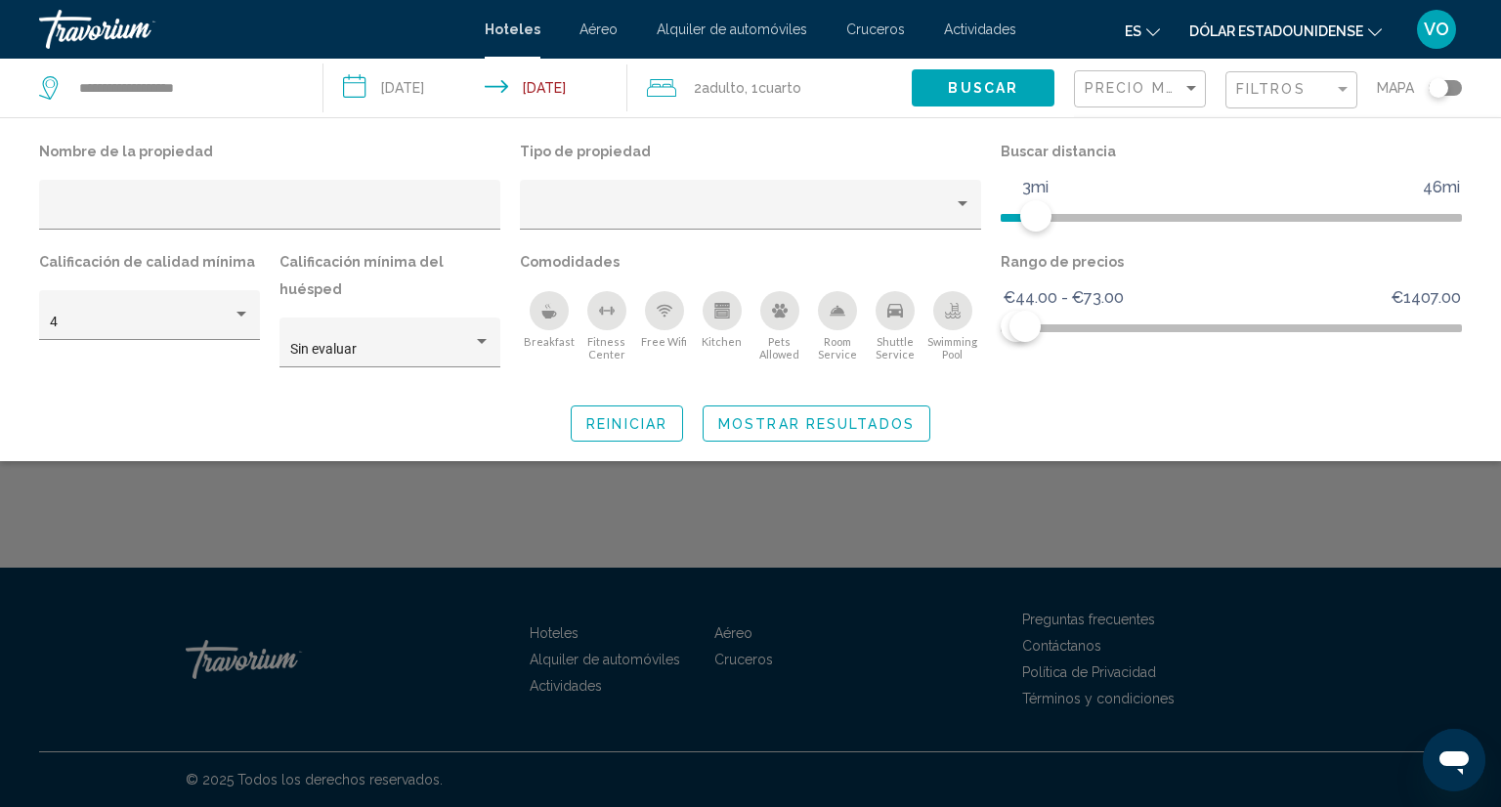
click at [242, 317] on div "Hotel Filters" at bounding box center [242, 314] width 10 height 5
click at [219, 317] on span "4" at bounding box center [134, 322] width 169 height 41
click at [273, 280] on div "Calificación mínima del huésped Sin evaluar" at bounding box center [390, 317] width 240 height 138
click at [225, 325] on div "4" at bounding box center [141, 323] width 183 height 16
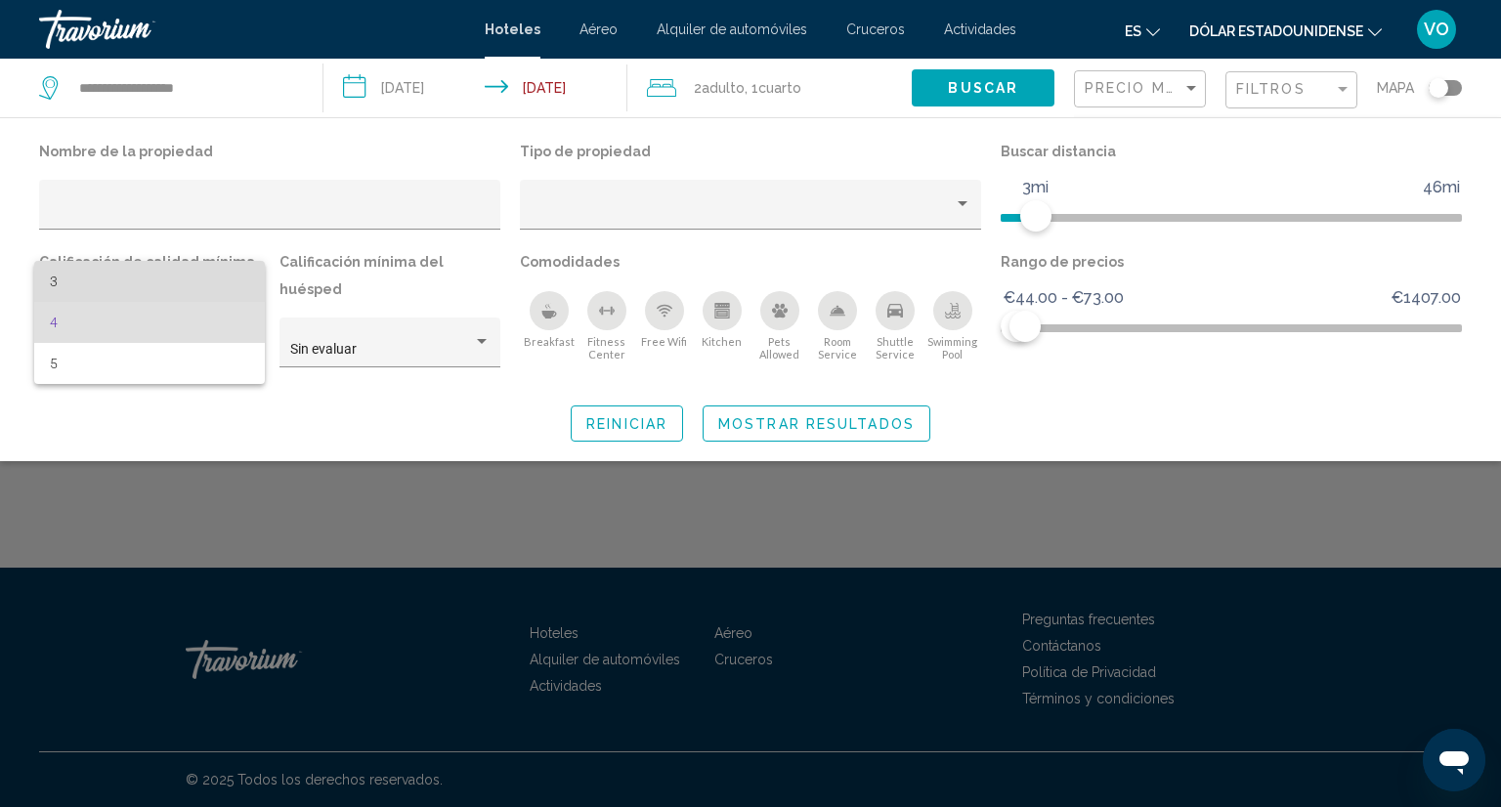
click at [207, 280] on span "3" at bounding box center [150, 281] width 200 height 41
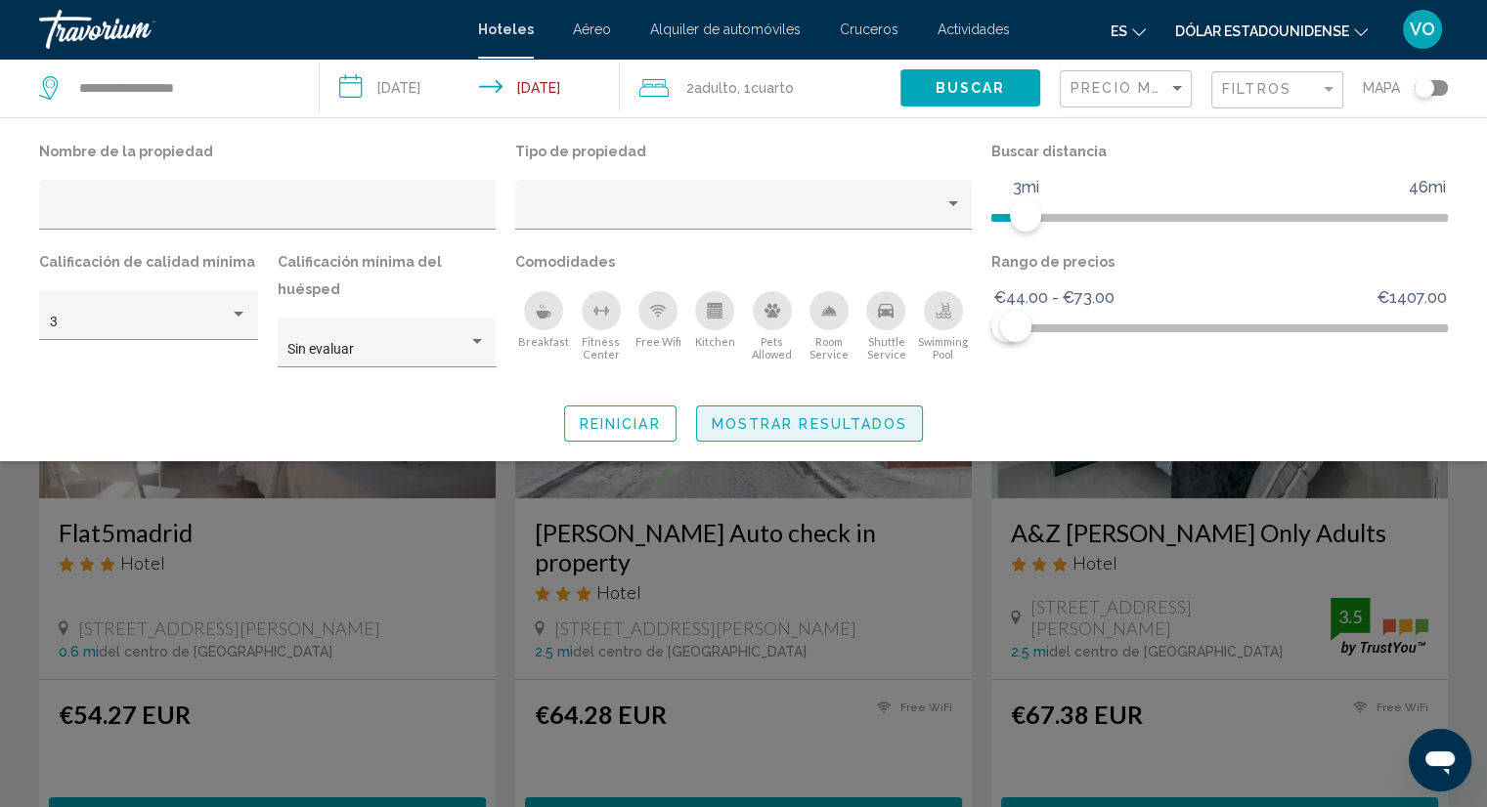
click at [822, 416] on span "Mostrar resultados" at bounding box center [809, 424] width 196 height 16
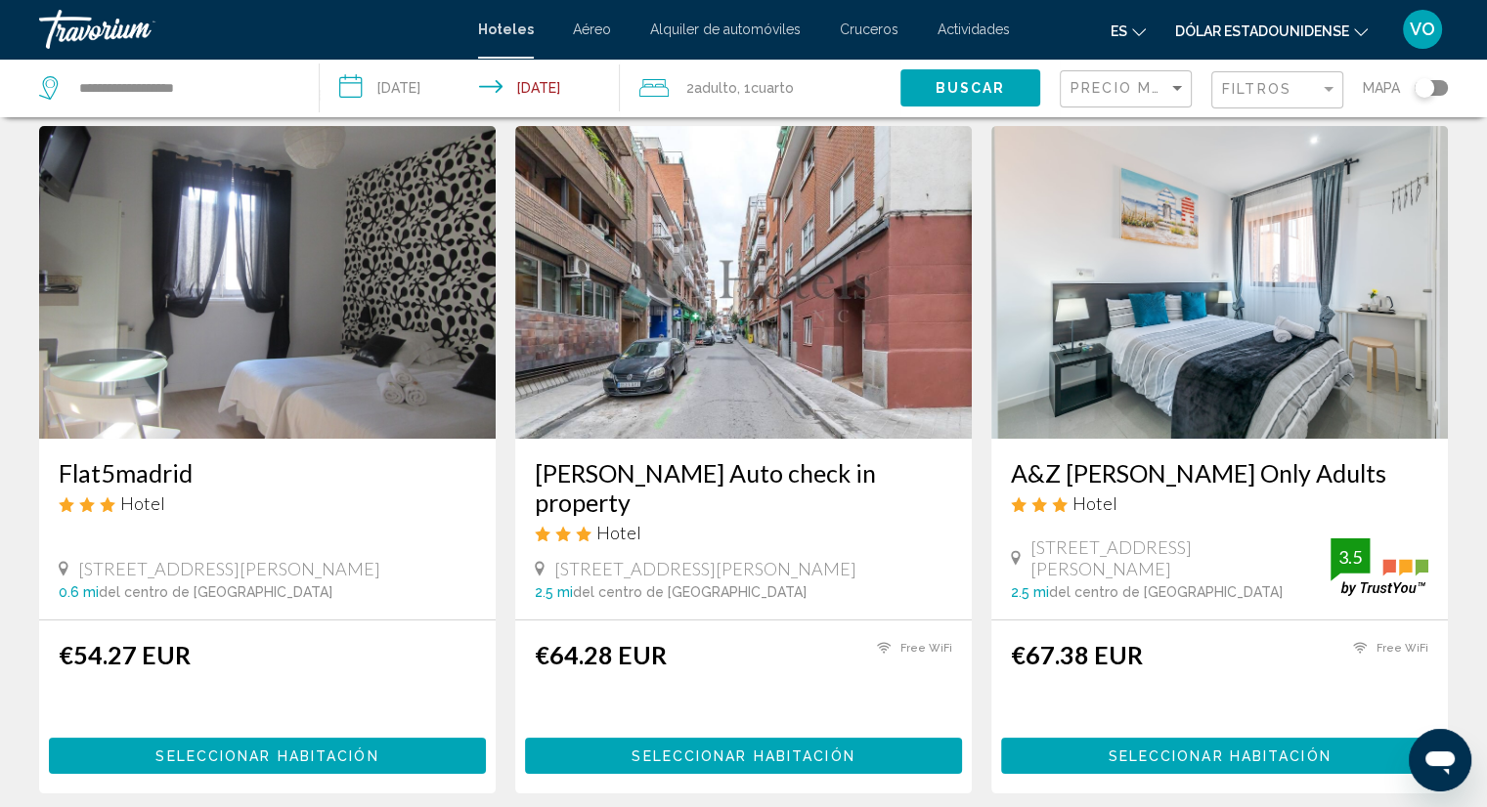
scroll to position [59, 0]
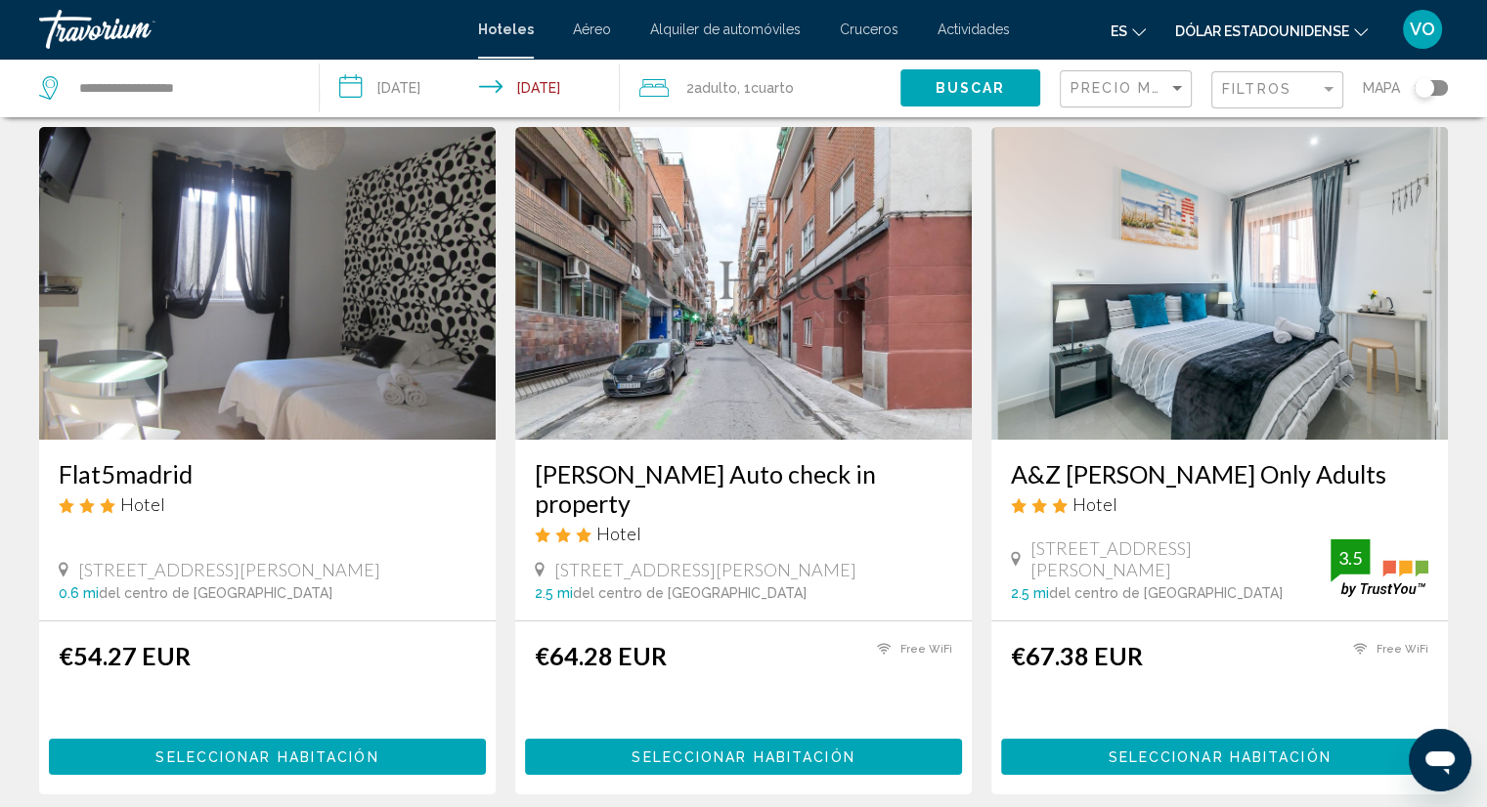
click at [1183, 465] on h3 "A&Z [PERSON_NAME] Only Adults" at bounding box center [1219, 473] width 417 height 29
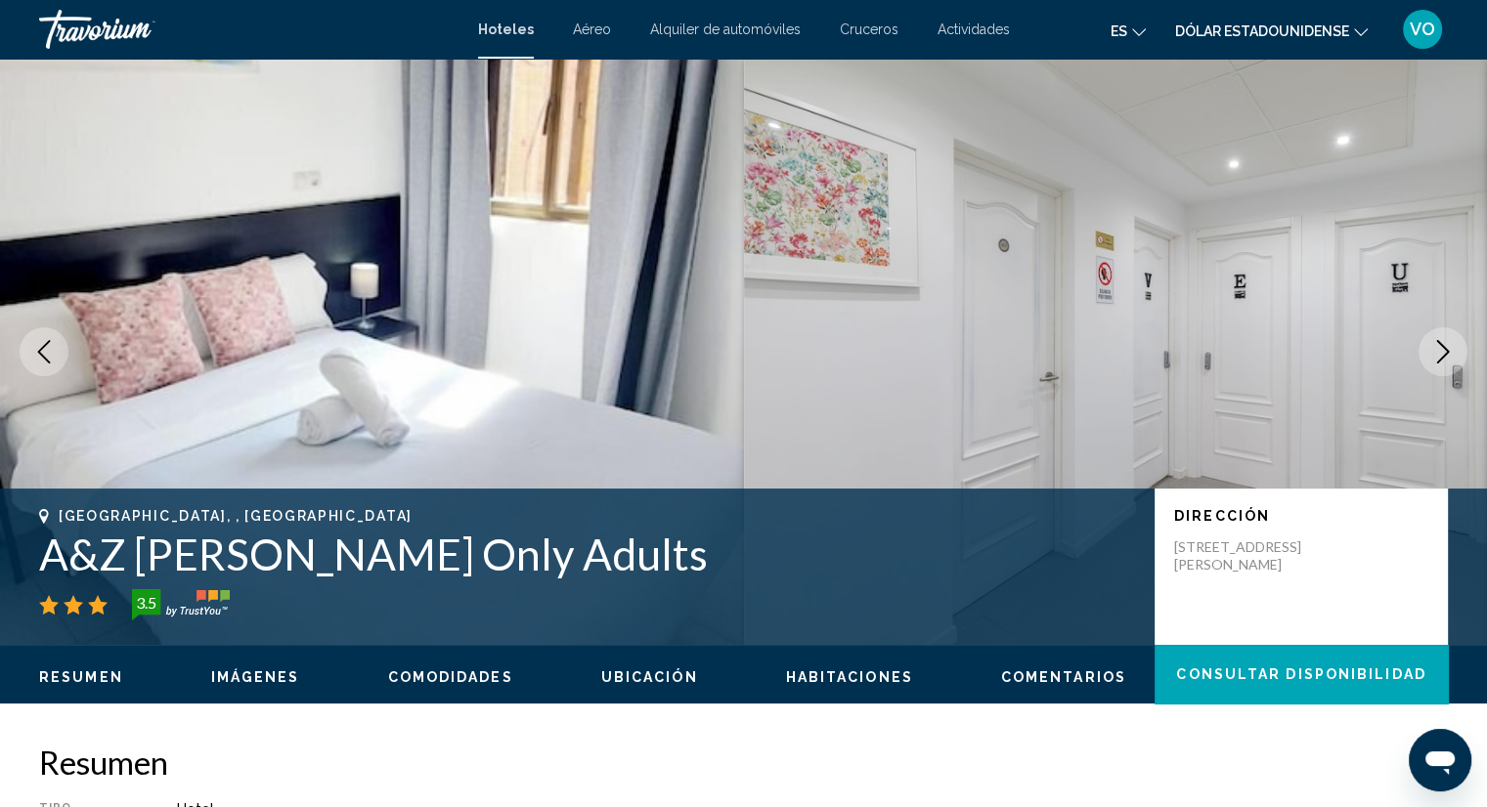
click at [865, 691] on div "Resumen Imágenes Comodidades Ubicación Habitaciones Comentarios Consultar dispo…" at bounding box center [743, 675] width 1487 height 61
click at [864, 676] on span "Habitaciones" at bounding box center [849, 677] width 127 height 16
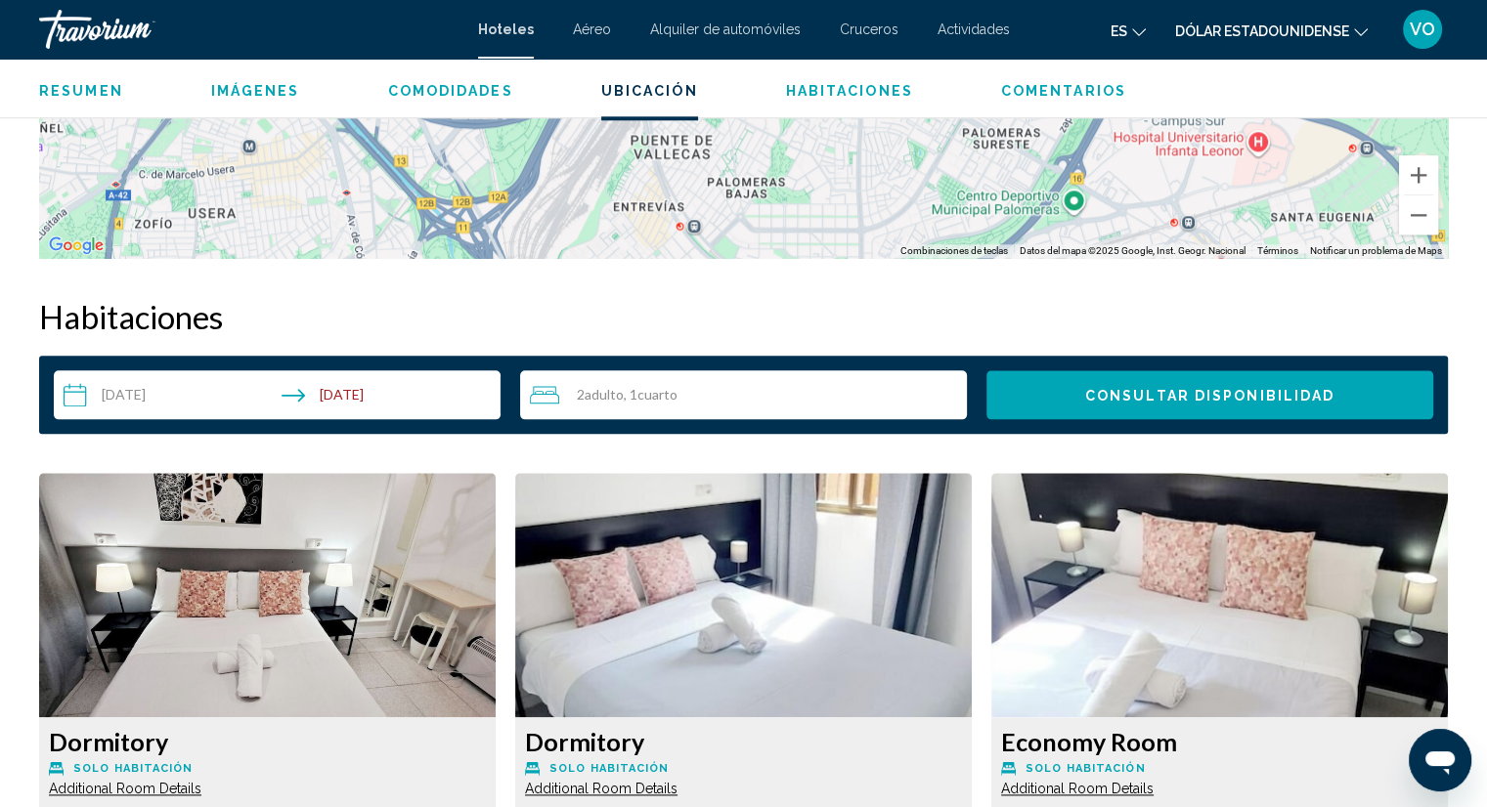
scroll to position [2048, 0]
